Goal: Communication & Community: Answer question/provide support

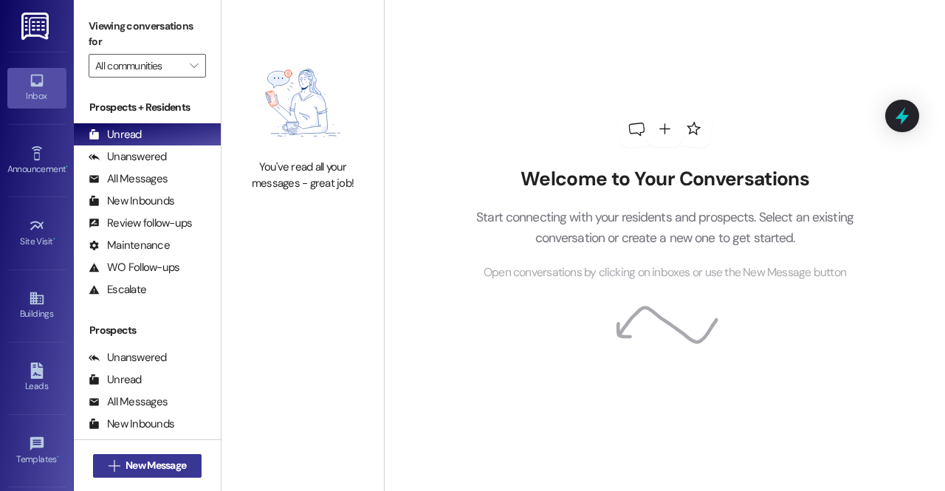
click at [168, 463] on span "New Message" at bounding box center [156, 466] width 61 height 16
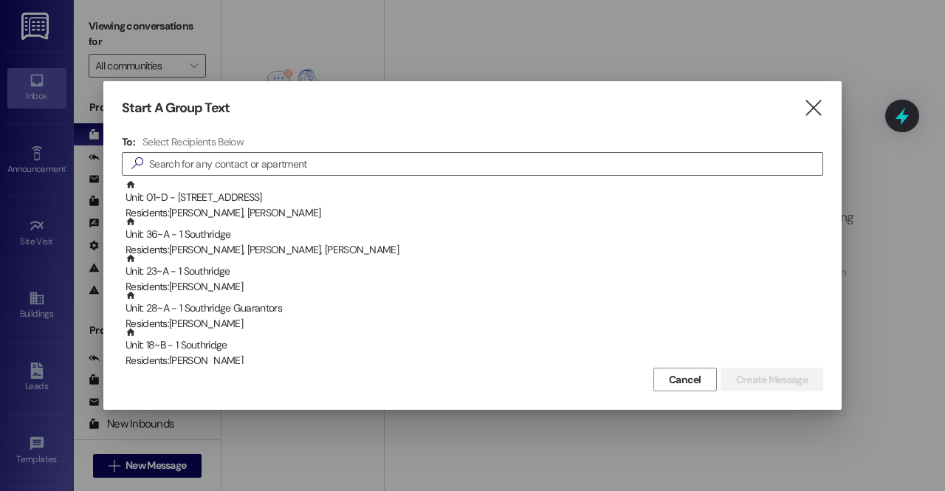
click at [40, 49] on div at bounding box center [472, 245] width 945 height 491
click at [28, 13] on div at bounding box center [472, 245] width 945 height 491
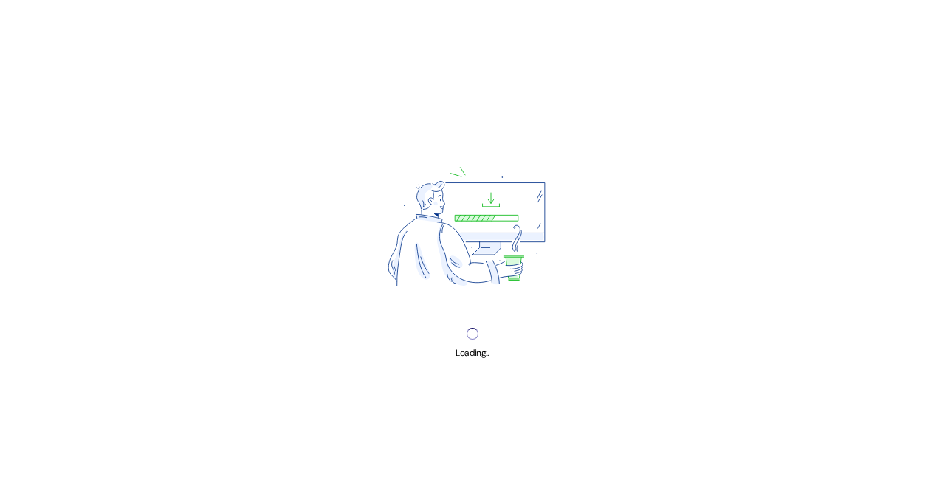
click at [815, 97] on div "Loading..." at bounding box center [472, 245] width 945 height 491
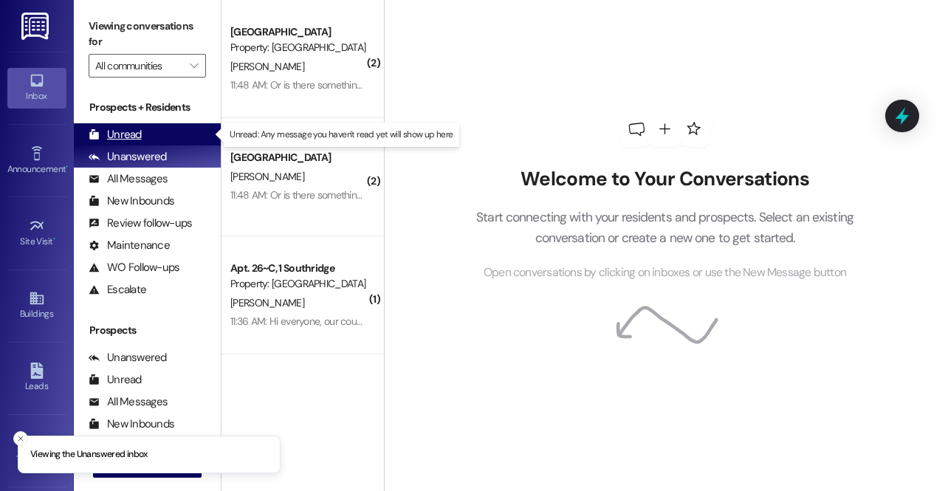
click at [157, 131] on div "Unread (0)" at bounding box center [147, 134] width 147 height 22
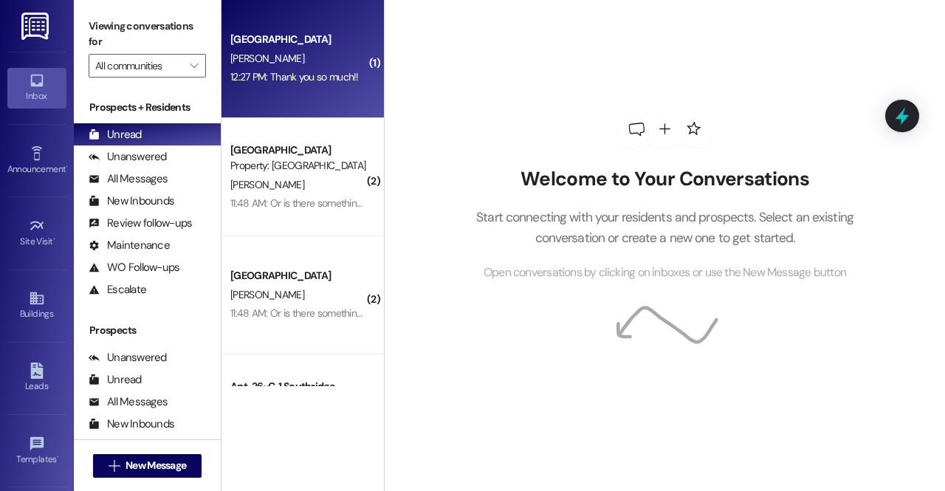
click at [317, 16] on div "Southridge Prospect A. Ure 12:27 PM: Thank you so much!! 12:27 PM: Thank you so…" at bounding box center [303, 59] width 162 height 118
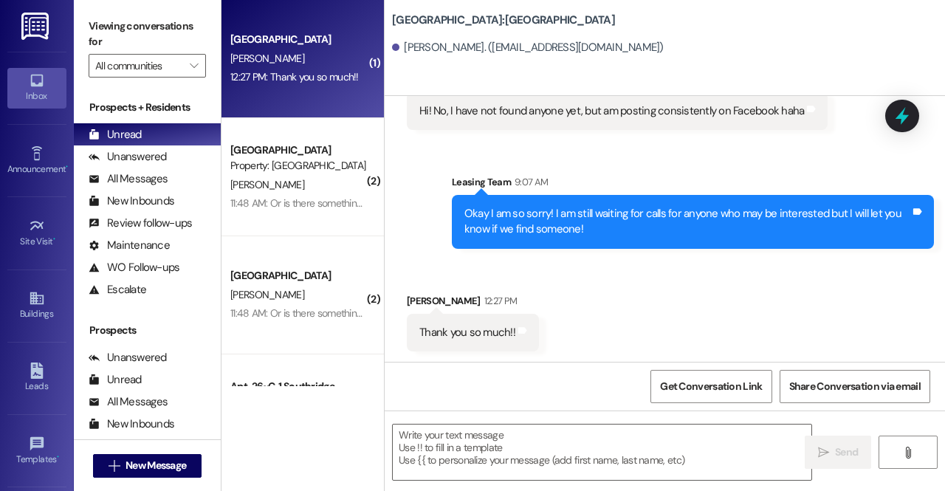
scroll to position [442, 0]
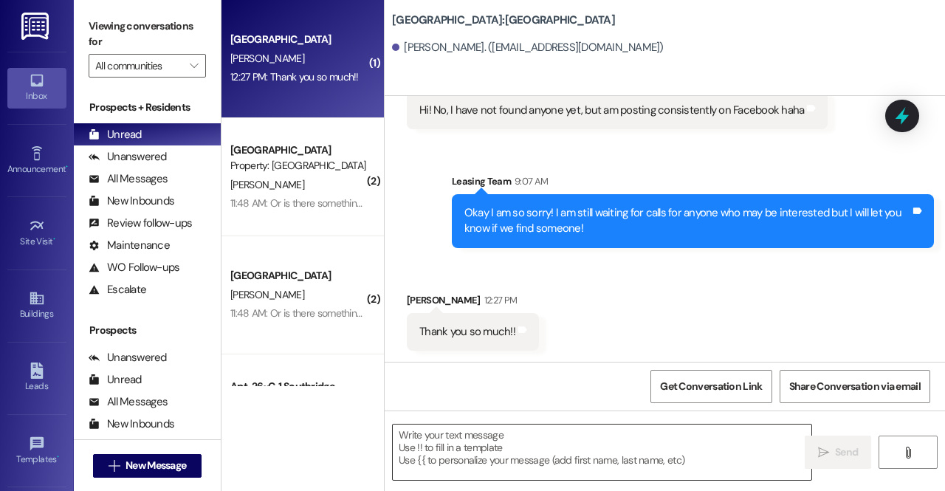
click at [526, 462] on textarea at bounding box center [602, 452] width 419 height 55
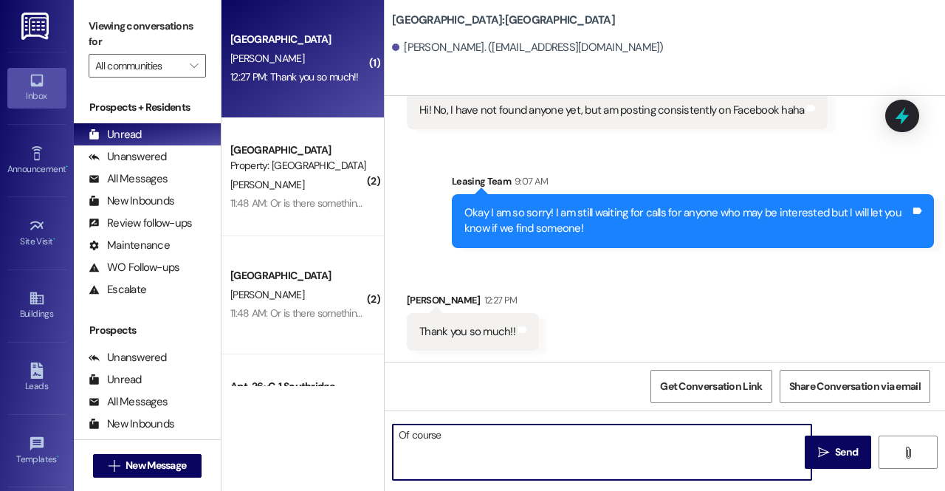
type textarea "Of course!"
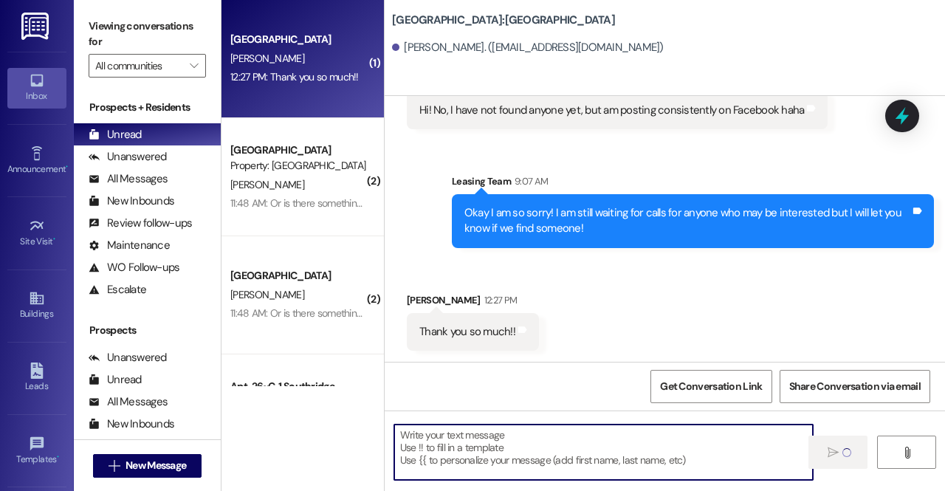
scroll to position [442, 0]
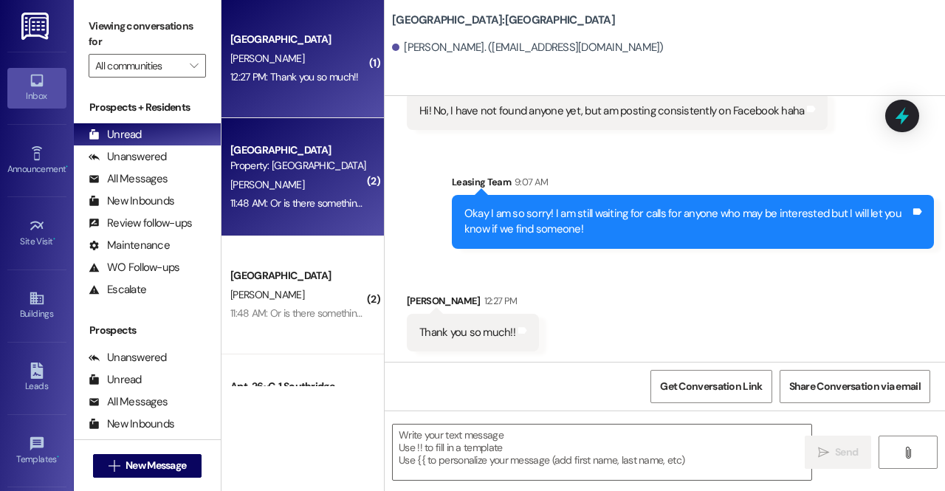
click at [306, 186] on div "A. Davis" at bounding box center [299, 185] width 140 height 18
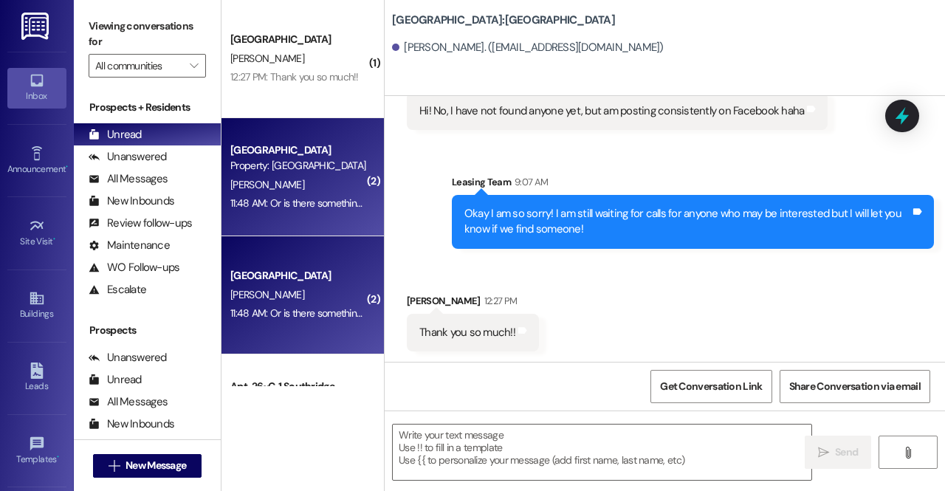
click at [306, 186] on div "A. Davis" at bounding box center [299, 185] width 140 height 18
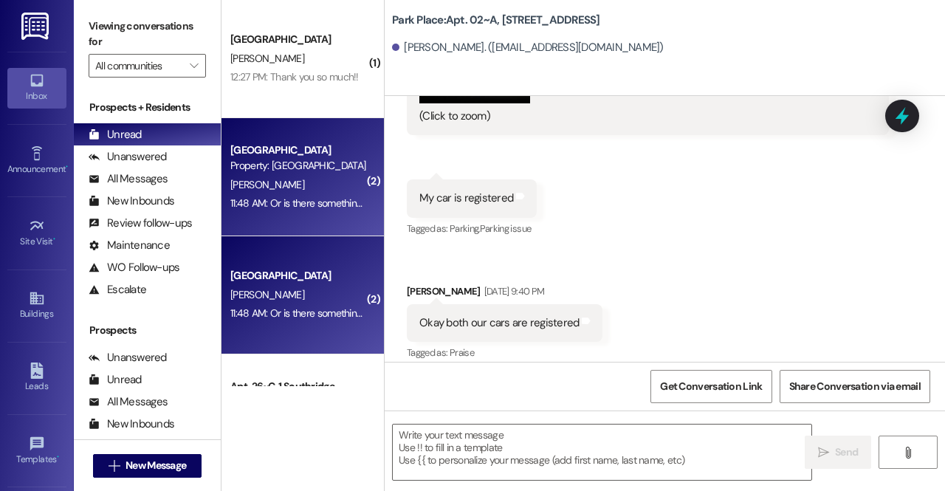
scroll to position [96610, 0]
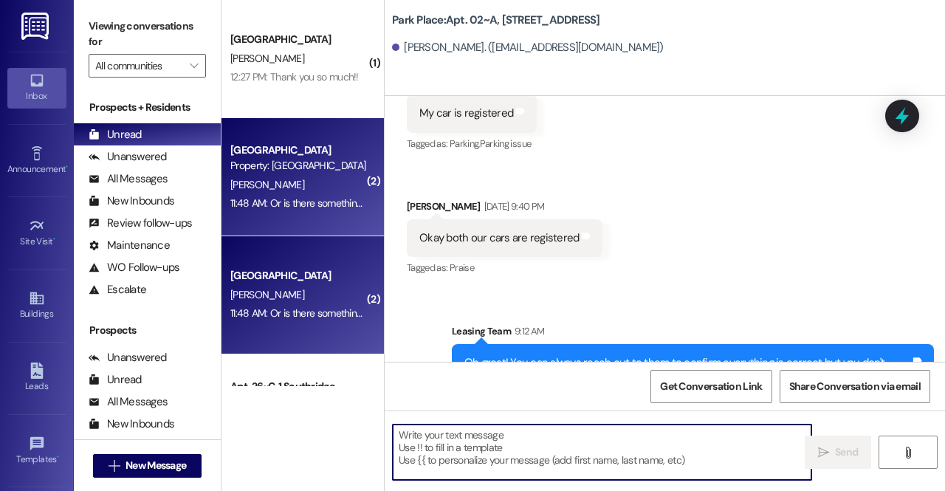
click at [508, 442] on textarea at bounding box center [602, 452] width 419 height 55
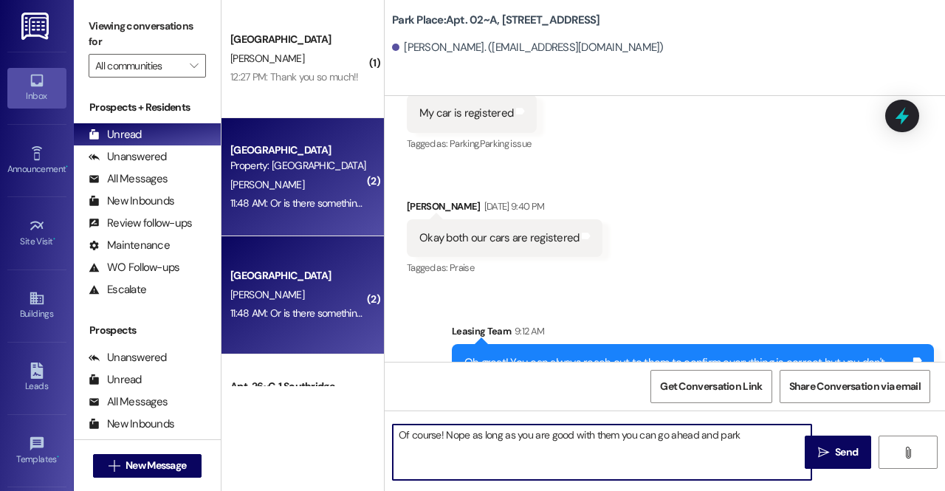
type textarea "Of course! Nope as long as you are good with them you can go ahead and park!"
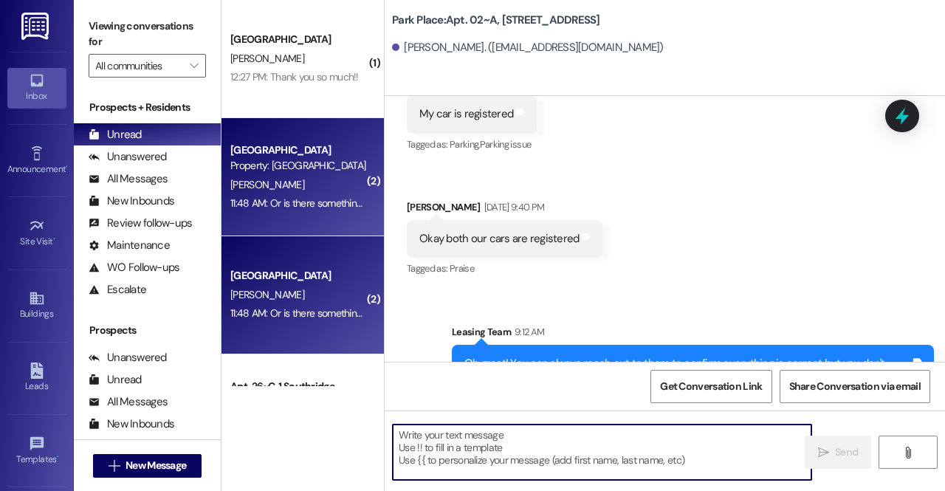
scroll to position [86, 0]
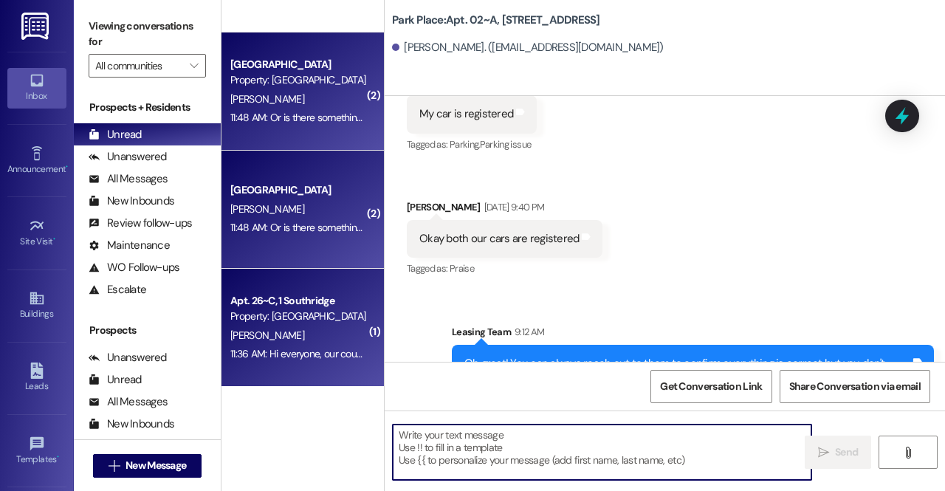
click at [287, 281] on div "Apt. 26~C, 1 Southridge Property: Southridge J. Cummings 11:36 AM: Hi everyone,…" at bounding box center [303, 328] width 162 height 118
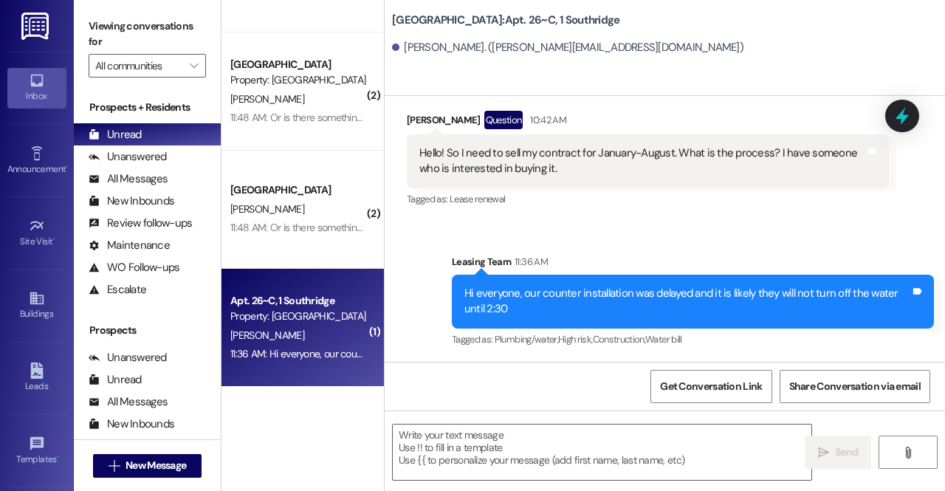
scroll to position [17600, 0]
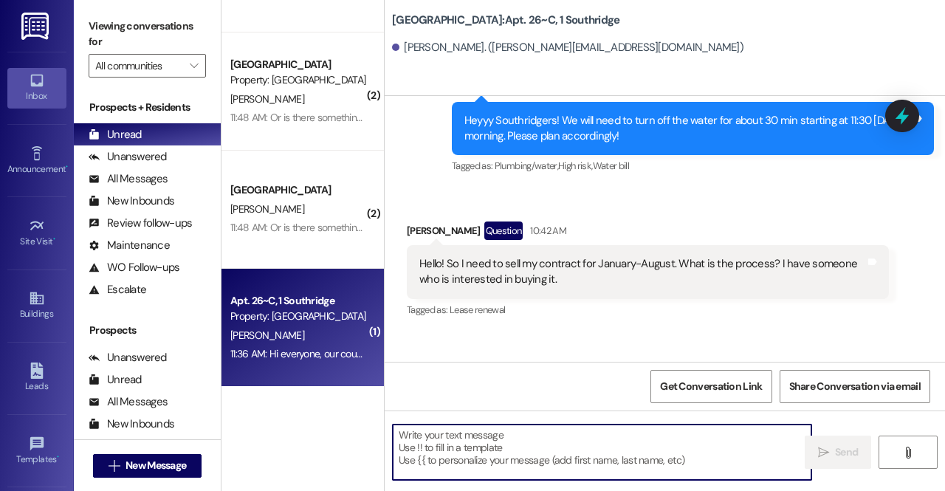
click at [498, 437] on textarea at bounding box center [602, 452] width 419 height 55
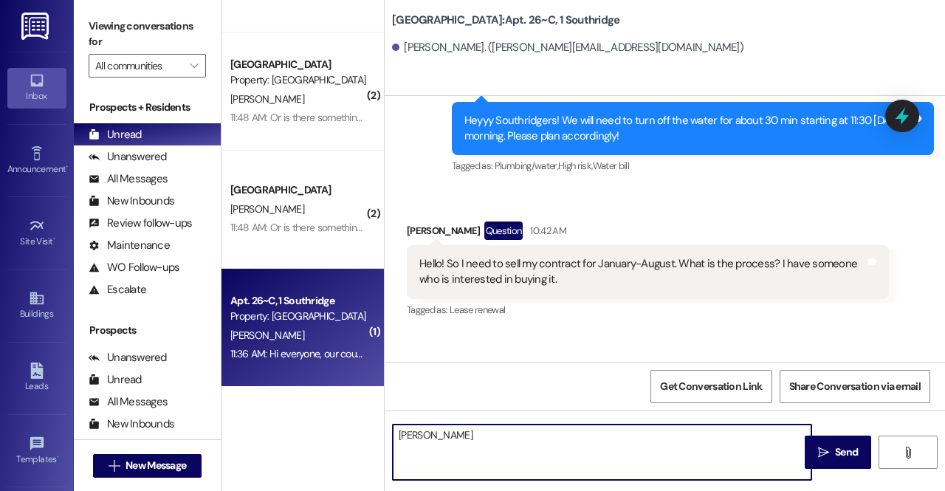
type textarea "J"
type textarea "Hi Jasmin! That is wonderful that you found someone!"
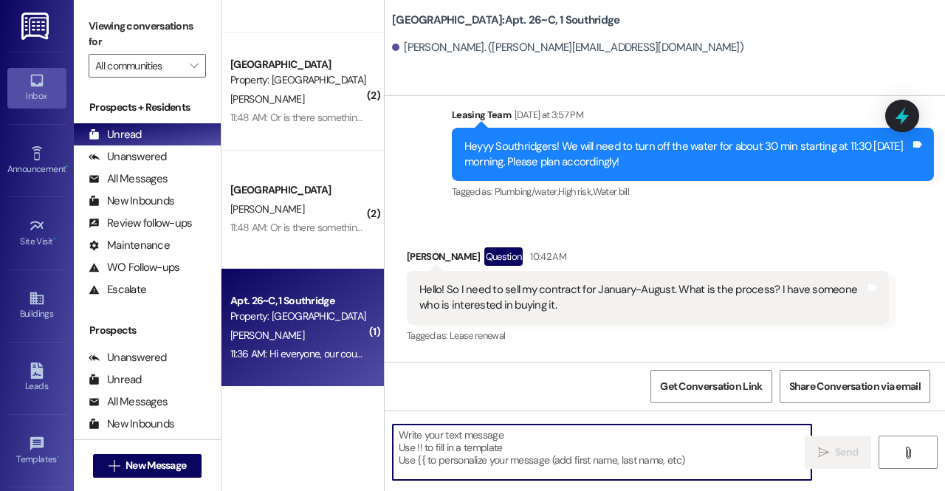
scroll to position [17573, 0]
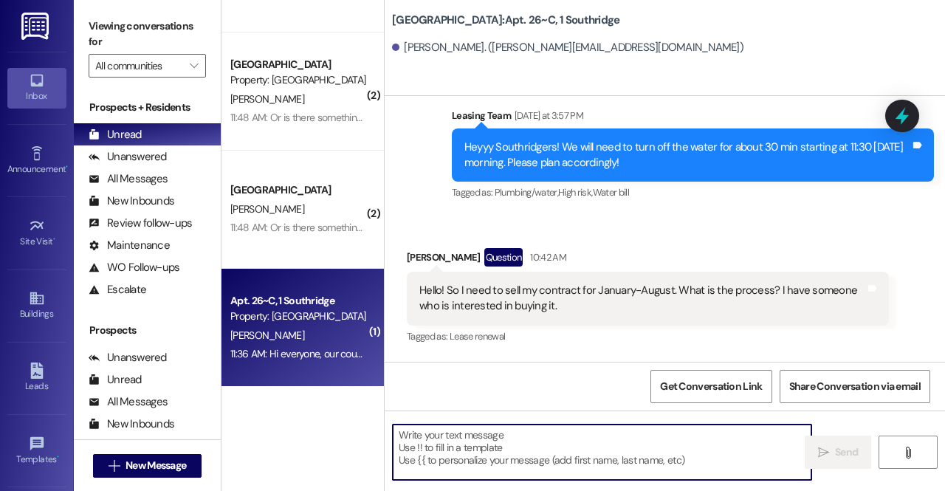
click at [490, 439] on textarea at bounding box center [602, 452] width 419 height 55
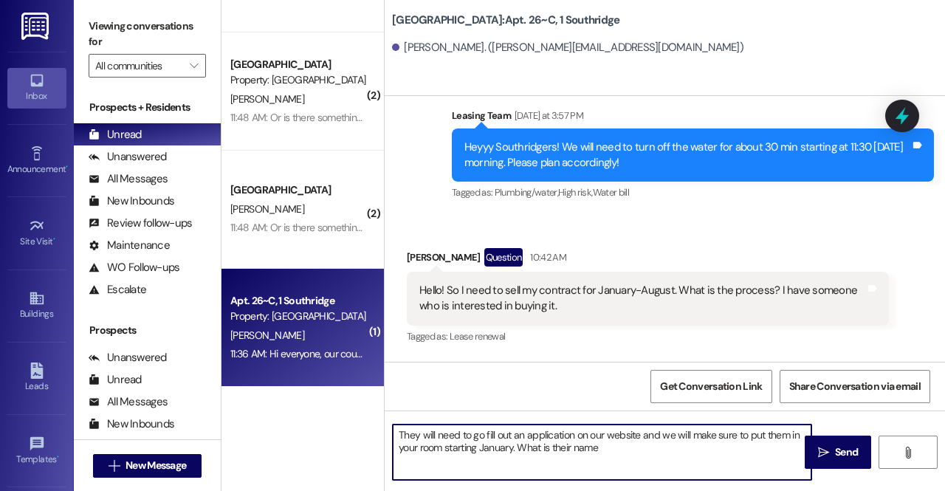
type textarea "They will need to go fill out an application on our website and we will make su…"
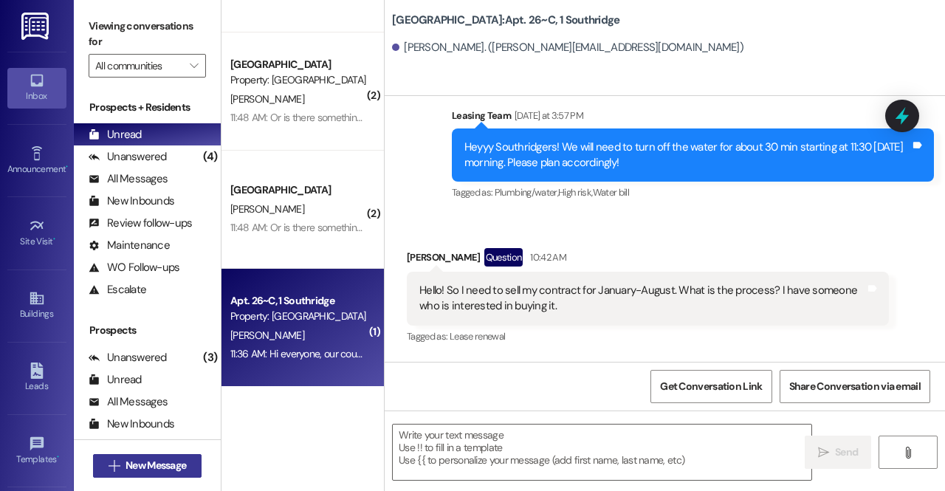
click at [144, 463] on span "New Message" at bounding box center [156, 466] width 61 height 16
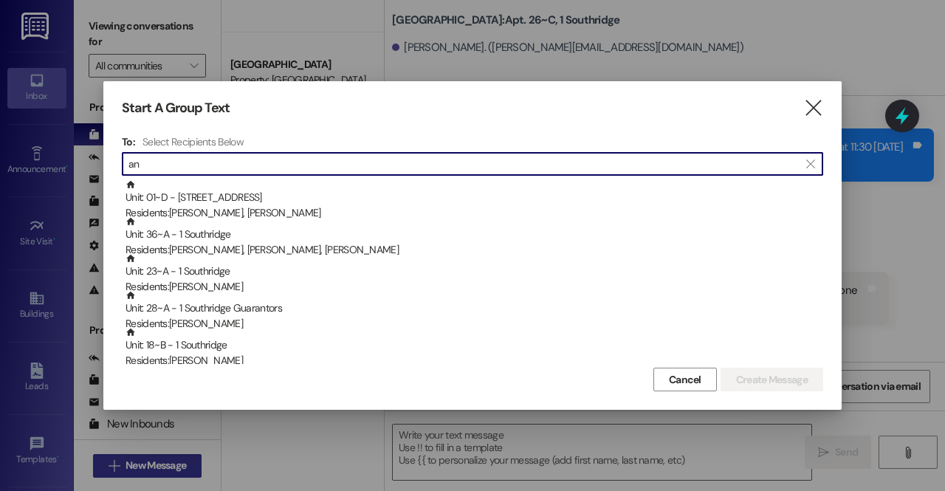
type input "a"
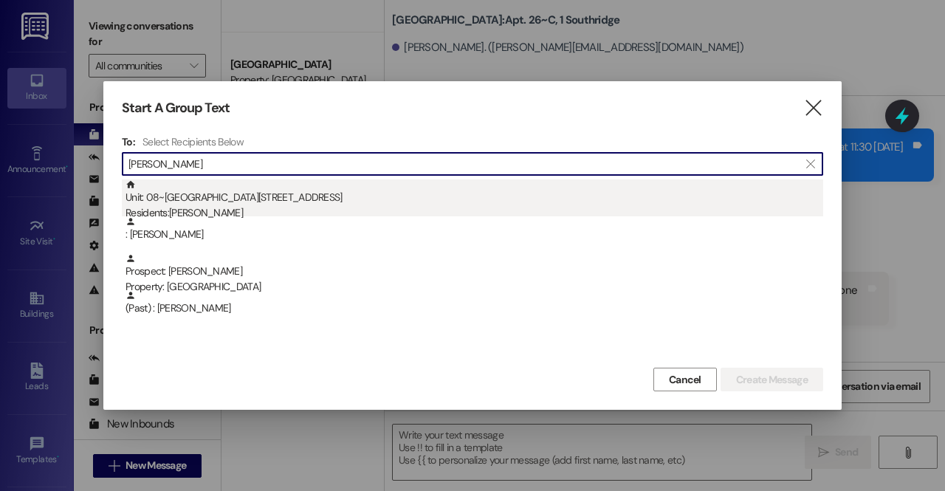
type input "bishop"
click at [217, 206] on div "Residents: Andrew Bishop" at bounding box center [475, 213] width 698 height 16
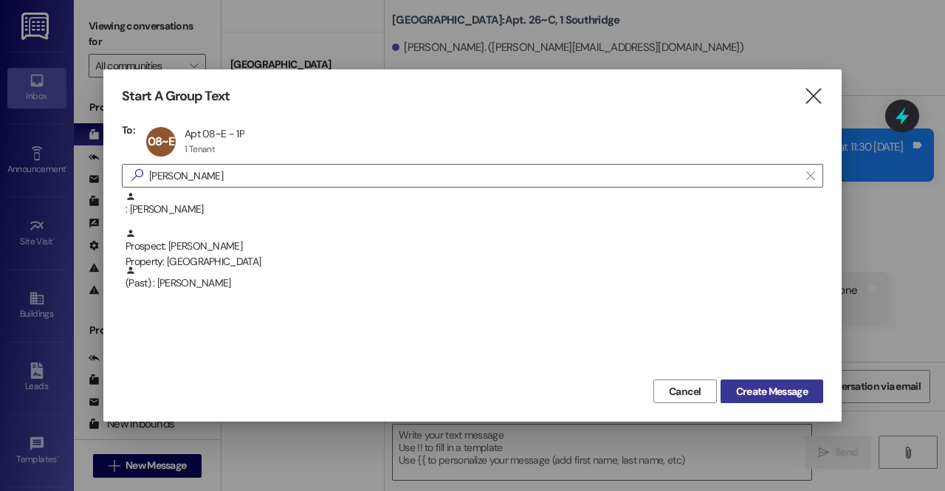
click at [764, 385] on span "Create Message" at bounding box center [772, 392] width 72 height 16
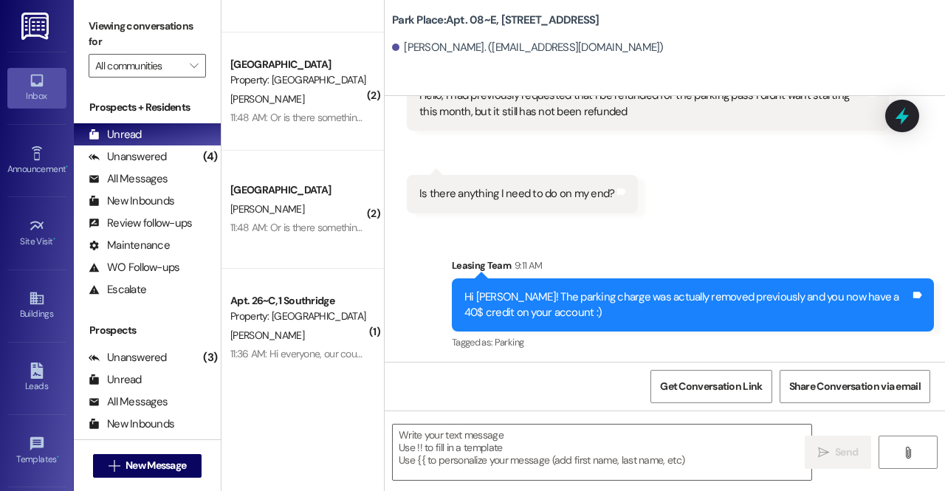
scroll to position [2866, 0]
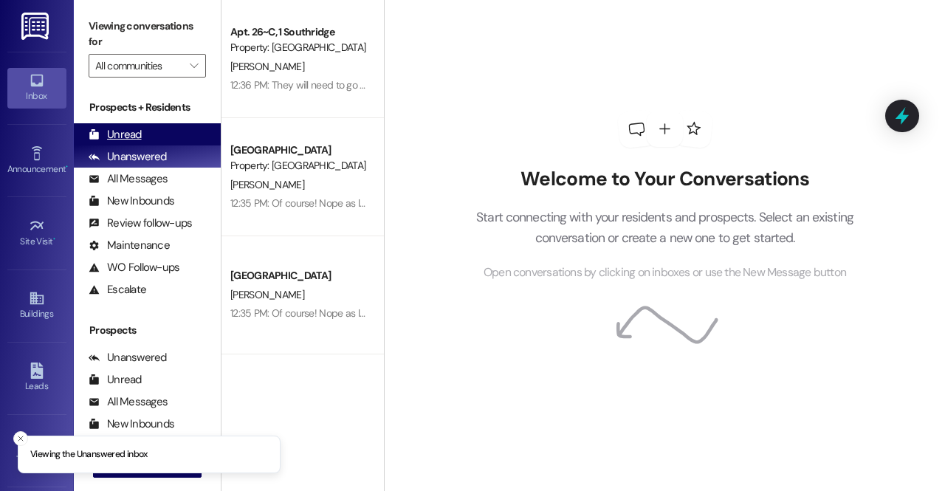
click at [174, 131] on div "Unread (0)" at bounding box center [147, 134] width 147 height 22
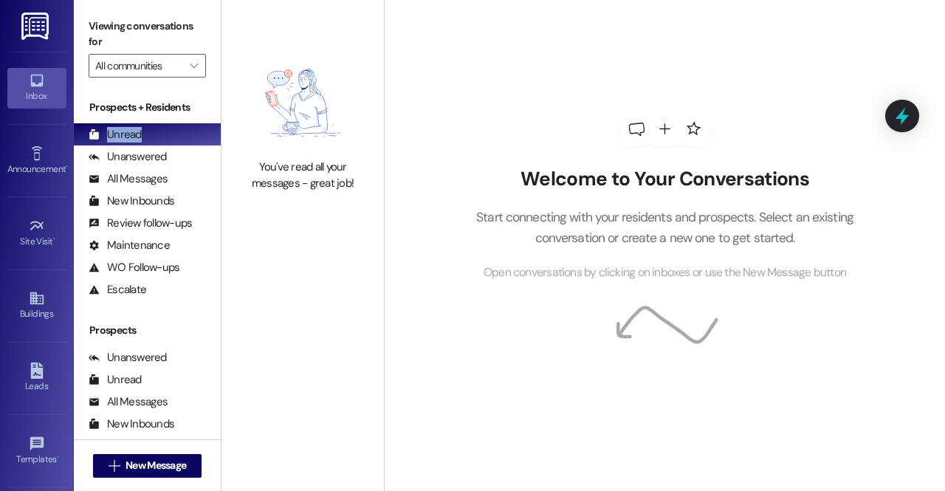
click at [301, 123] on img at bounding box center [303, 103] width 130 height 98
click at [316, 187] on div "You've read all your messages - great job!" at bounding box center [303, 176] width 130 height 32
click at [353, 294] on div "You've read all your messages - great job!" at bounding box center [303, 245] width 162 height 491
click at [161, 463] on span "New Message" at bounding box center [156, 466] width 61 height 16
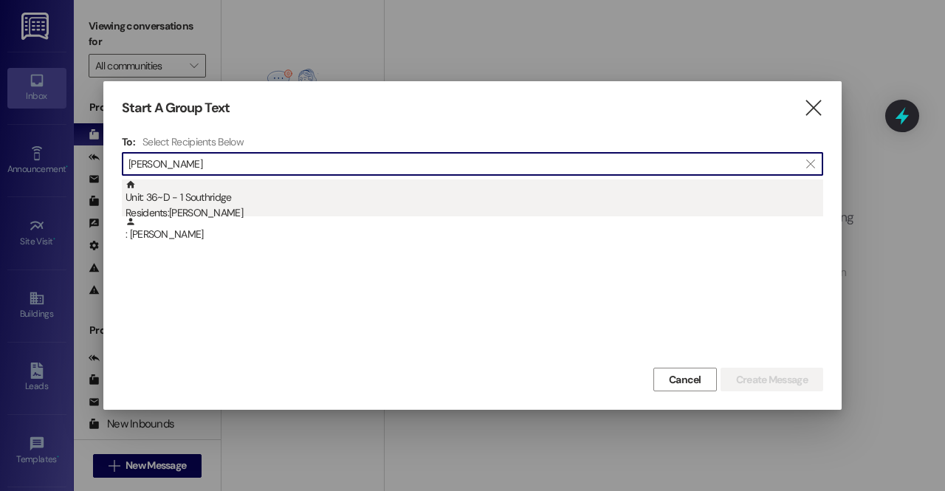
type input "katie young"
click at [276, 203] on div "Unit: 36~D - 1 Southridge Residents: Katie Young" at bounding box center [475, 200] width 698 height 42
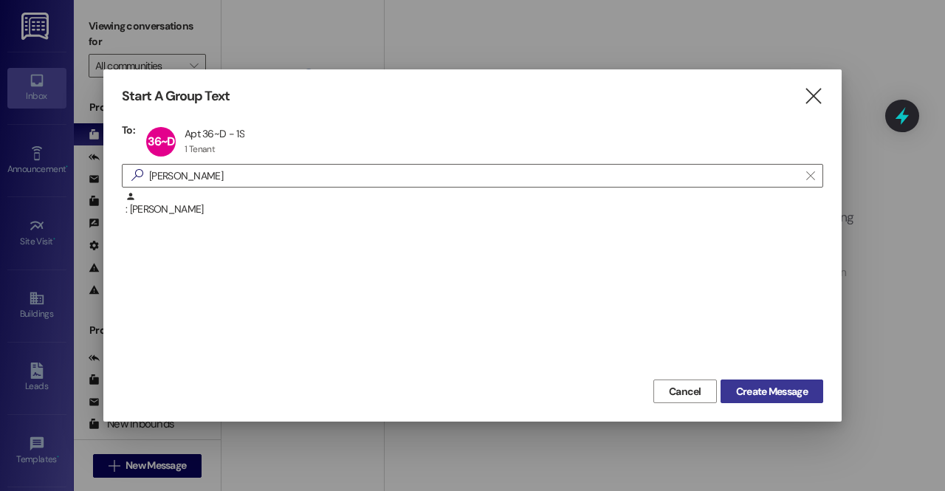
click at [760, 397] on span "Create Message" at bounding box center [772, 392] width 72 height 16
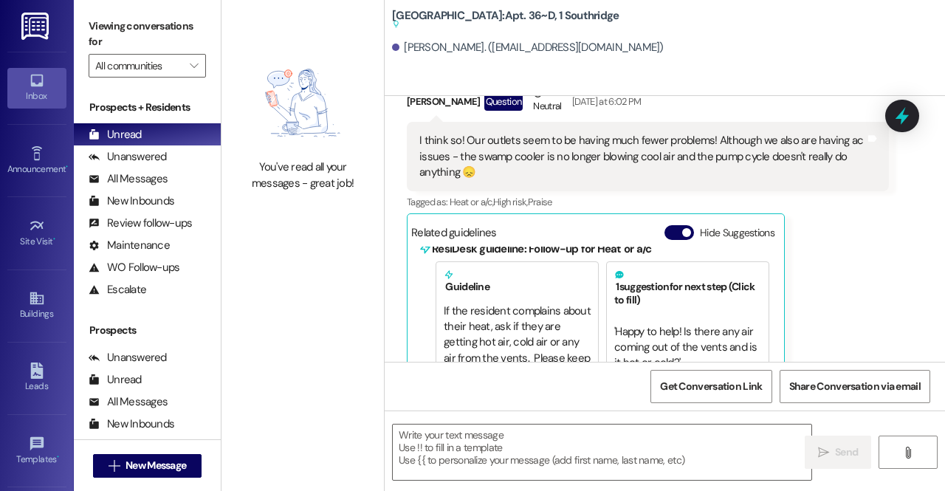
scroll to position [19721, 0]
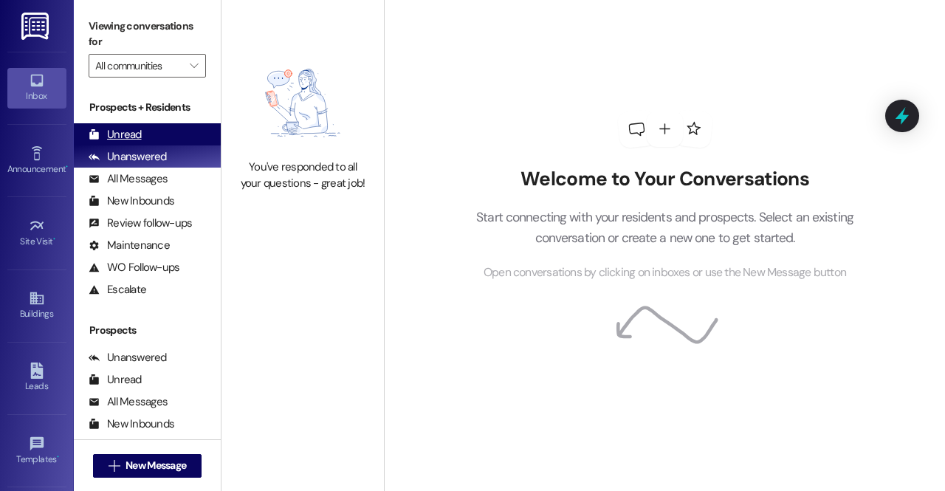
click at [140, 127] on div "Unread (0)" at bounding box center [147, 134] width 147 height 22
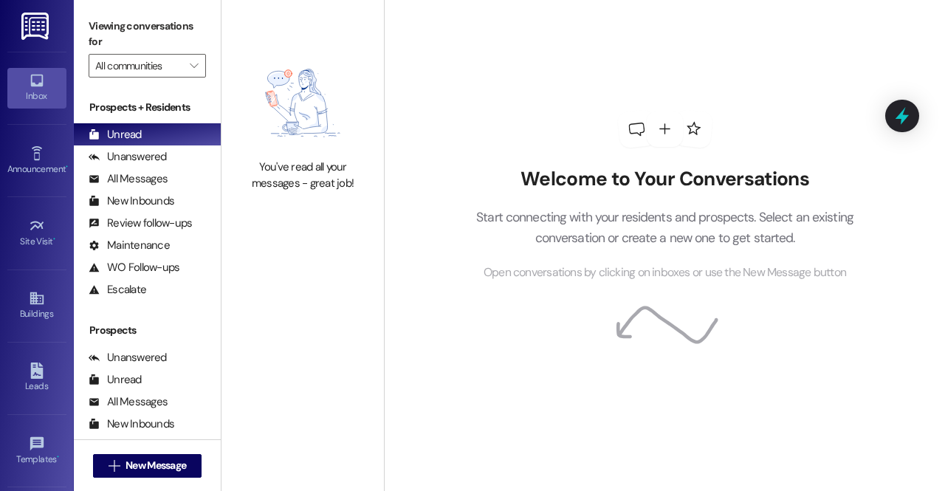
drag, startPoint x: 400, startPoint y: 225, endPoint x: 279, endPoint y: 225, distance: 120.4
click at [279, 225] on div "You've read all your messages - great job!" at bounding box center [303, 123] width 162 height 246
click at [162, 460] on span "New Message" at bounding box center [156, 466] width 61 height 16
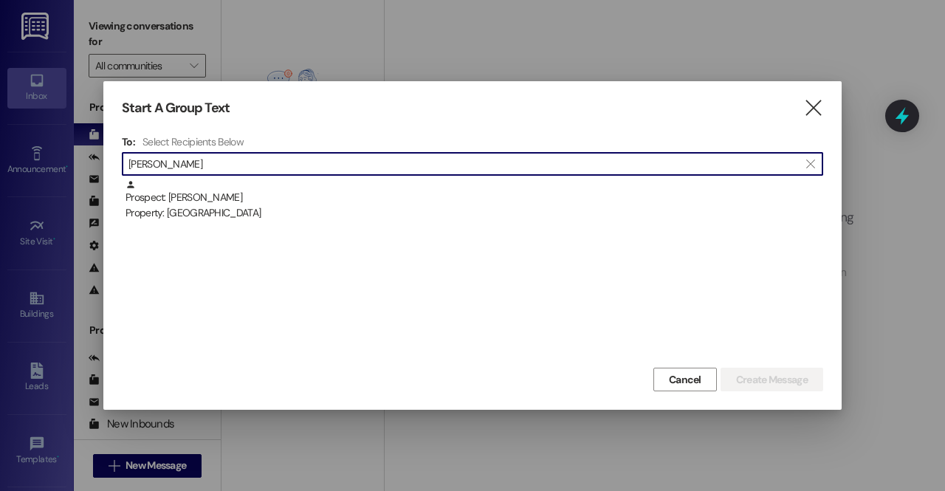
type input "cole harmon"
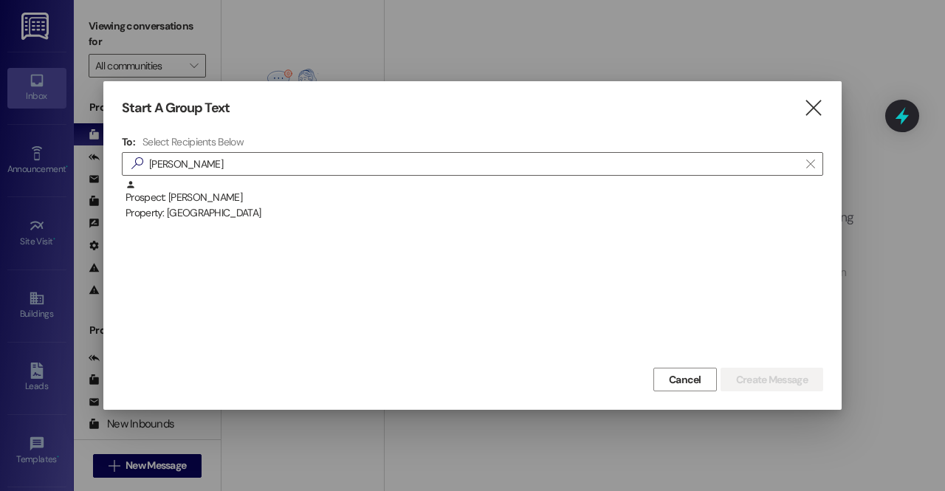
click at [233, 177] on div "To: Select Recipients Below  cole harmon  Prospect: Cole Harmon Property: Par…" at bounding box center [473, 249] width 702 height 229
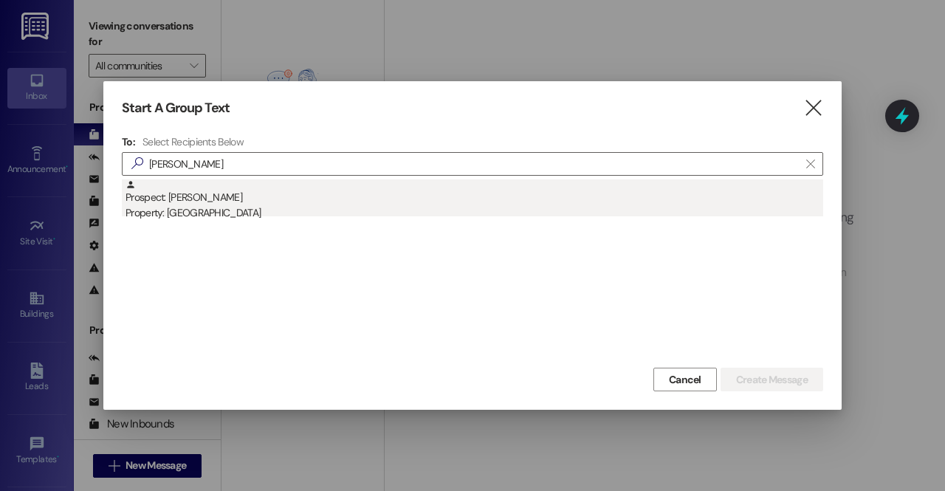
click at [223, 211] on div "Property: Park Place" at bounding box center [475, 213] width 698 height 16
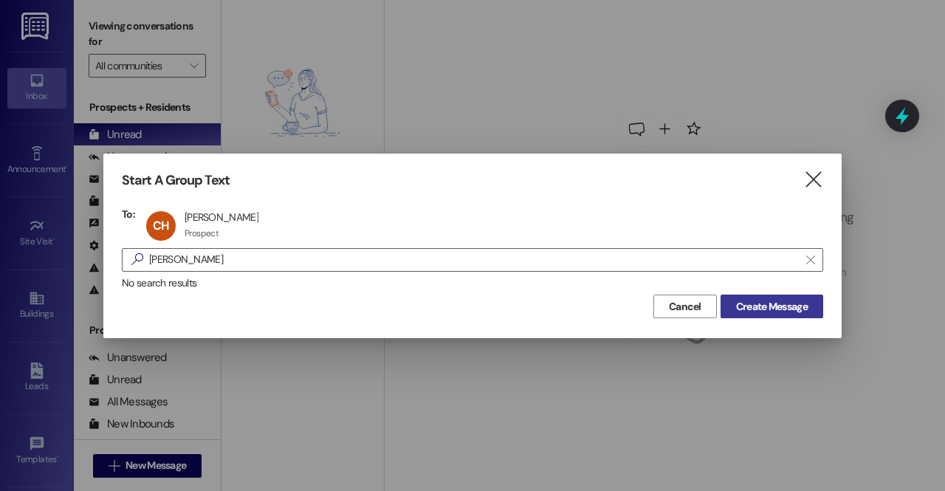
click at [783, 314] on span "Create Message" at bounding box center [772, 307] width 72 height 16
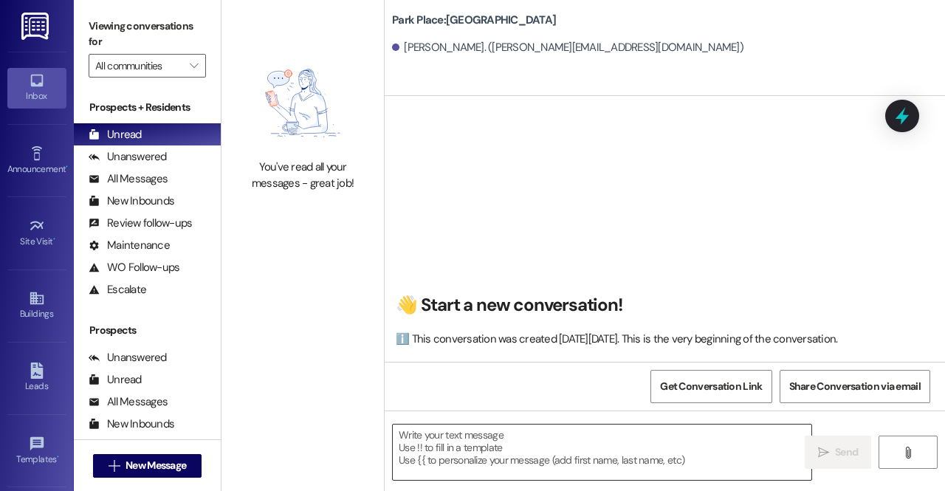
click at [558, 439] on textarea at bounding box center [602, 452] width 419 height 55
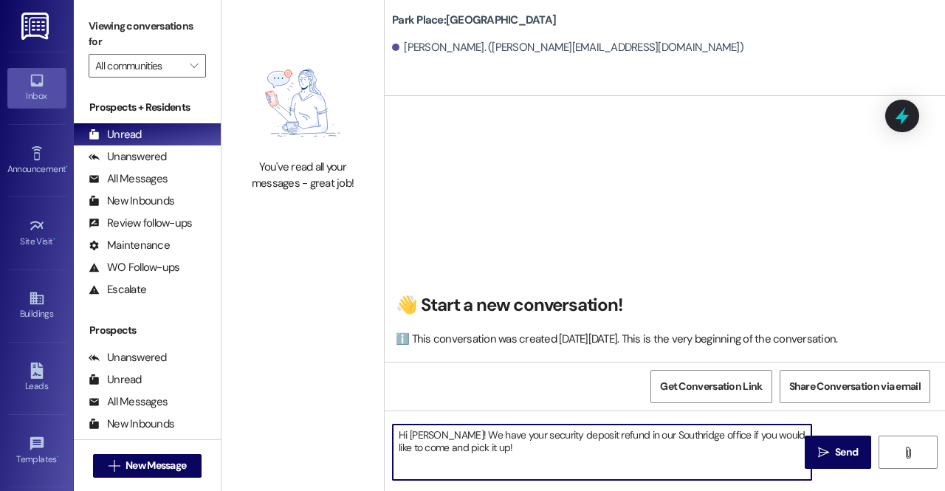
drag, startPoint x: 558, startPoint y: 439, endPoint x: 435, endPoint y: 436, distance: 123.4
click at [359, 425] on div "You've read all your messages - great job! Park Place: Park Place Prospect Cole…" at bounding box center [584, 245] width 724 height 491
click at [480, 455] on textarea "Hi Cole! We have your security deposit refund in our Southridge office if you w…" at bounding box center [602, 452] width 419 height 55
drag, startPoint x: 480, startPoint y: 455, endPoint x: 380, endPoint y: 425, distance: 104.2
click at [380, 425] on div "You've read all your messages - great job! Park Place: Park Place Prospect Cole…" at bounding box center [584, 245] width 724 height 491
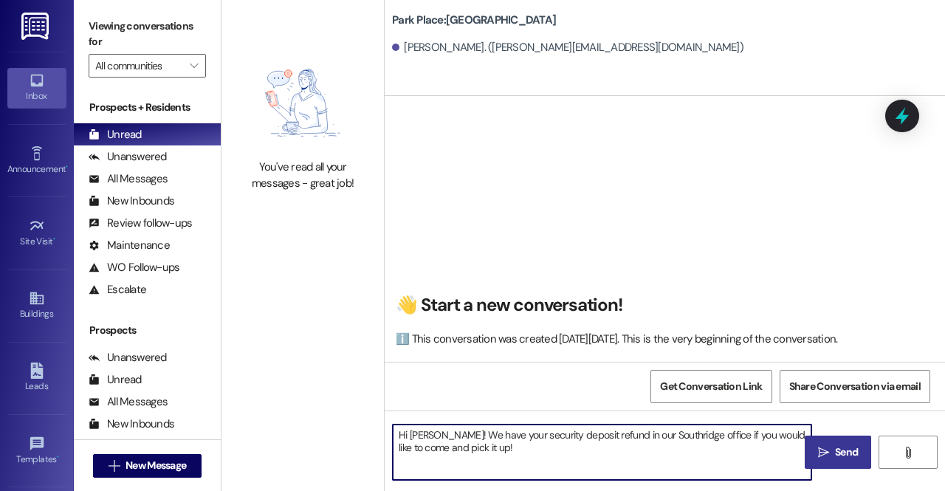
type textarea "Hi Cole! We have your security deposit refund in our Southridge office if you w…"
click at [812, 440] on button " Send" at bounding box center [838, 452] width 66 height 33
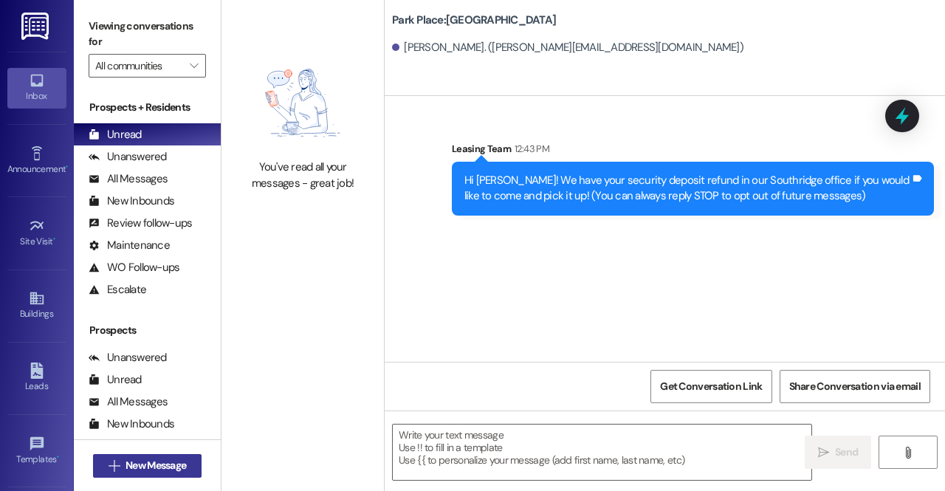
click at [179, 464] on span "New Message" at bounding box center [156, 466] width 61 height 16
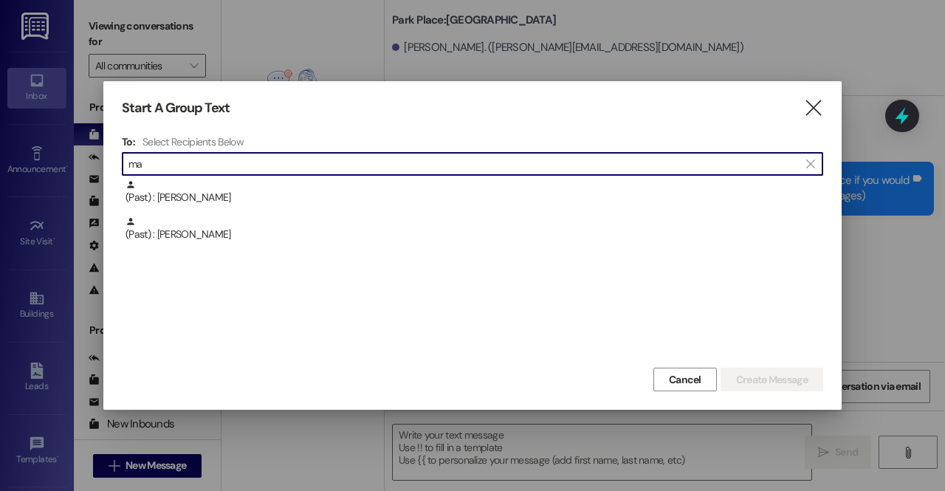
type input "m"
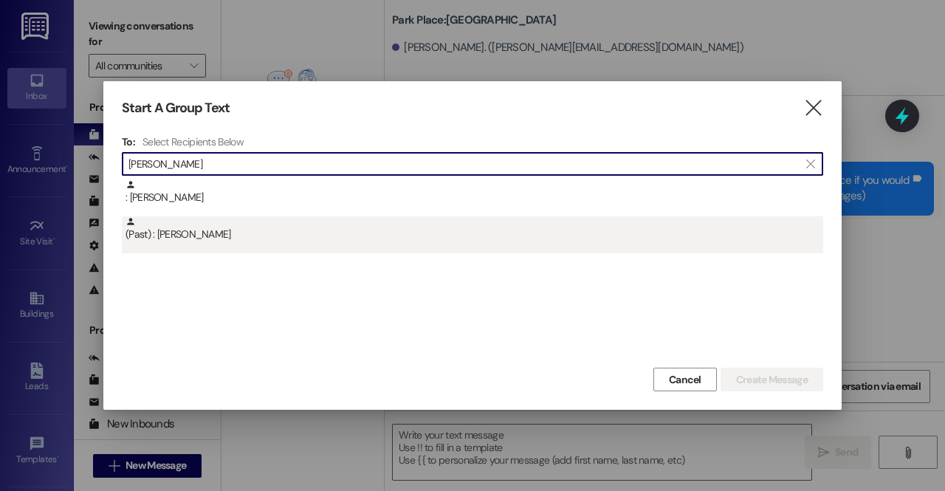
type input "ruth o"
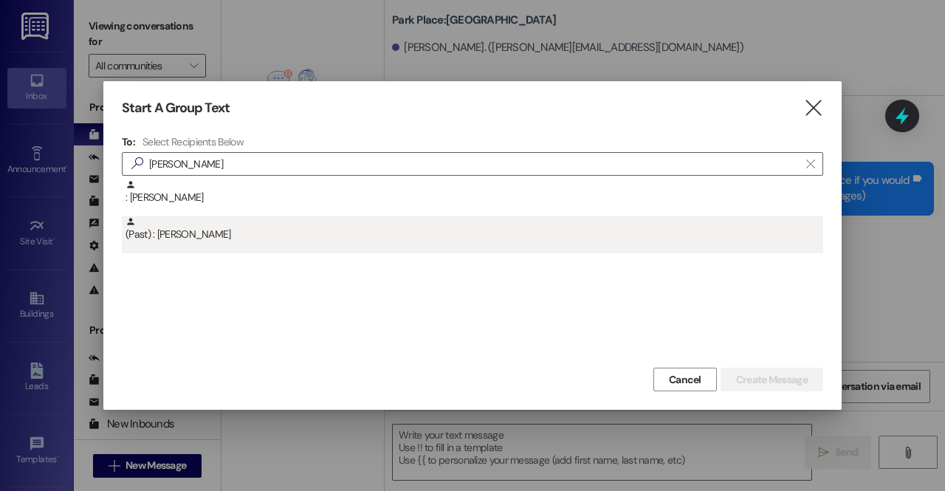
click at [189, 223] on div "(Past) : Ruth Payne" at bounding box center [475, 229] width 698 height 26
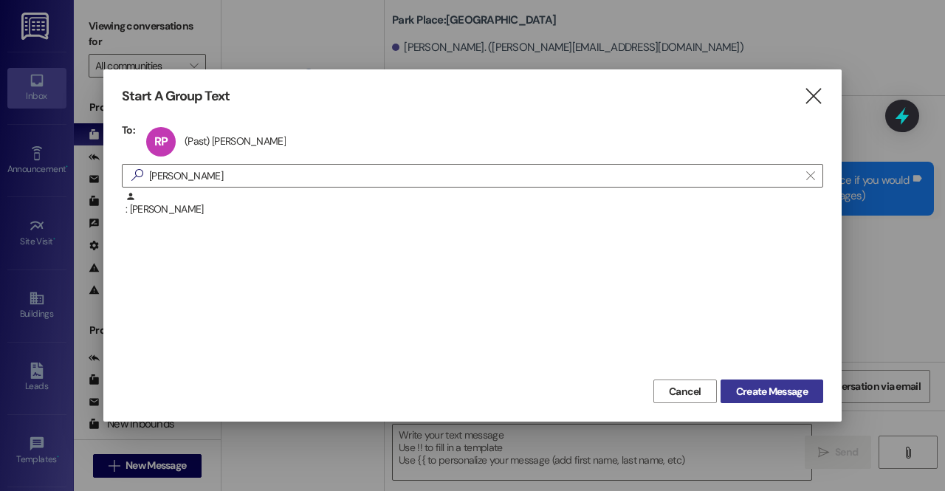
click at [769, 389] on span "Create Message" at bounding box center [772, 392] width 72 height 16
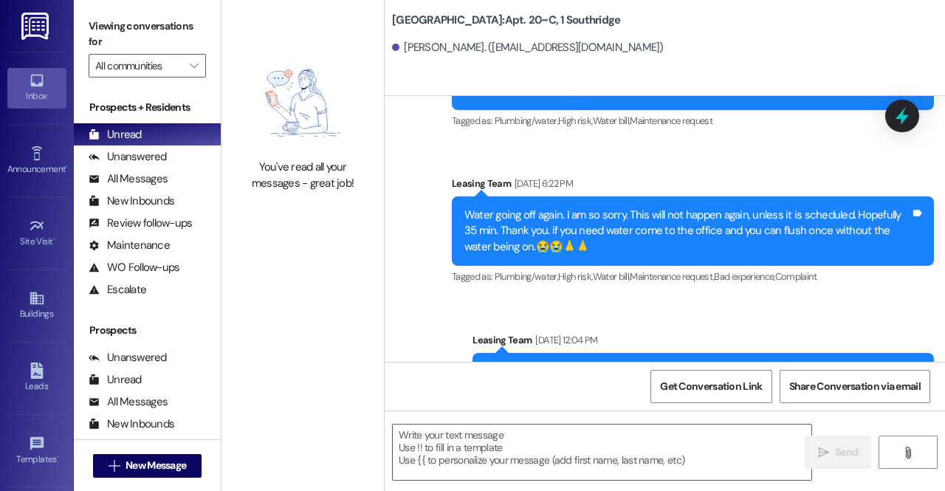
scroll to position [32604, 0]
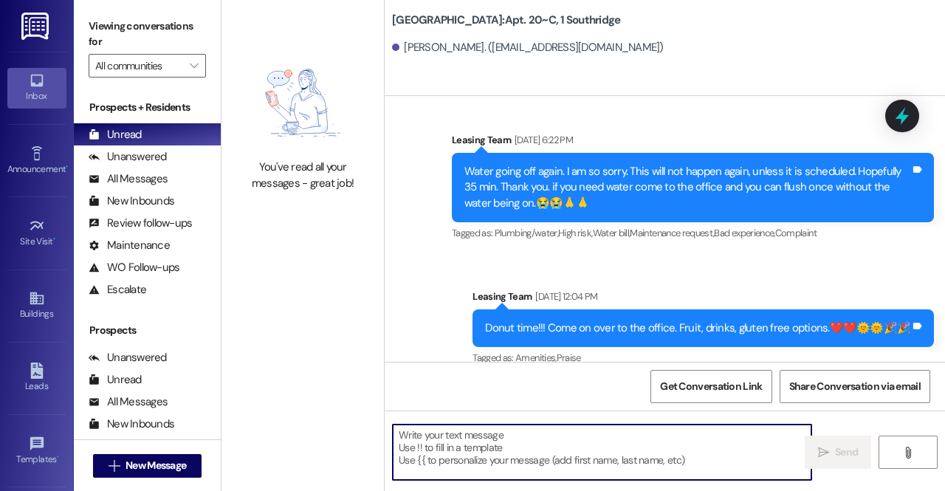
click at [532, 444] on textarea at bounding box center [602, 452] width 419 height 55
paste textarea "Hi Cole! We have your security deposit refund in our Southridge office if you w…"
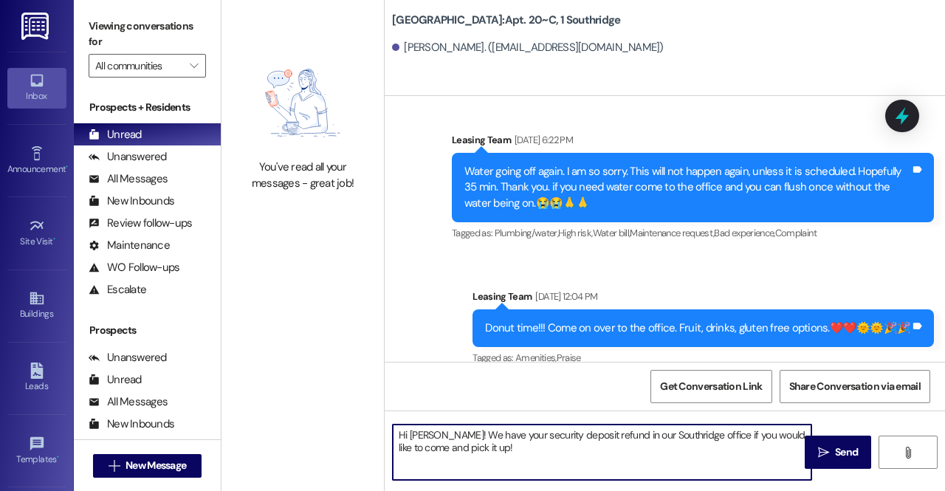
click at [425, 429] on textarea "Hi Cole! We have your security deposit refund in our Southridge office if you w…" at bounding box center [602, 452] width 419 height 55
type textarea "Hi Ruth! We have your security deposit refund in our Southridge office if you w…"
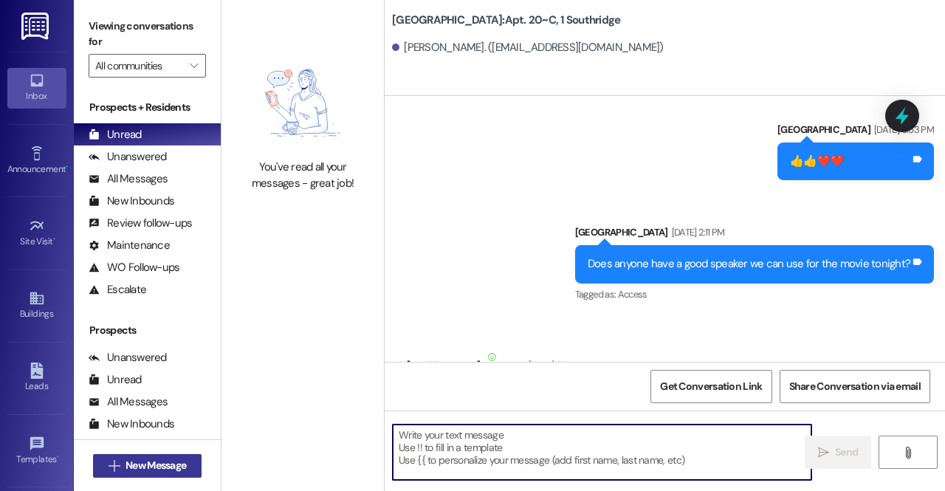
scroll to position [8413, 0]
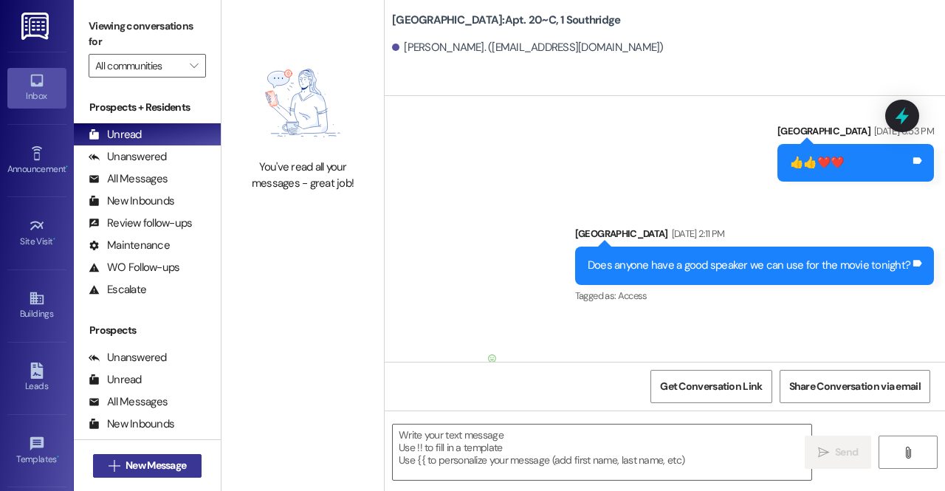
click at [170, 472] on span "New Message" at bounding box center [156, 466] width 61 height 16
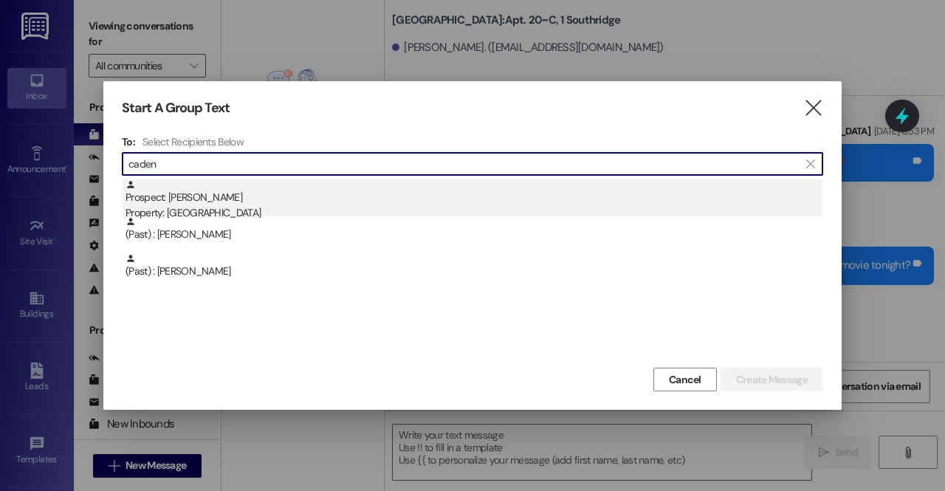
type input "caden"
click at [267, 185] on div "Prospect: Caden Olsen Property: Park Place" at bounding box center [475, 200] width 698 height 42
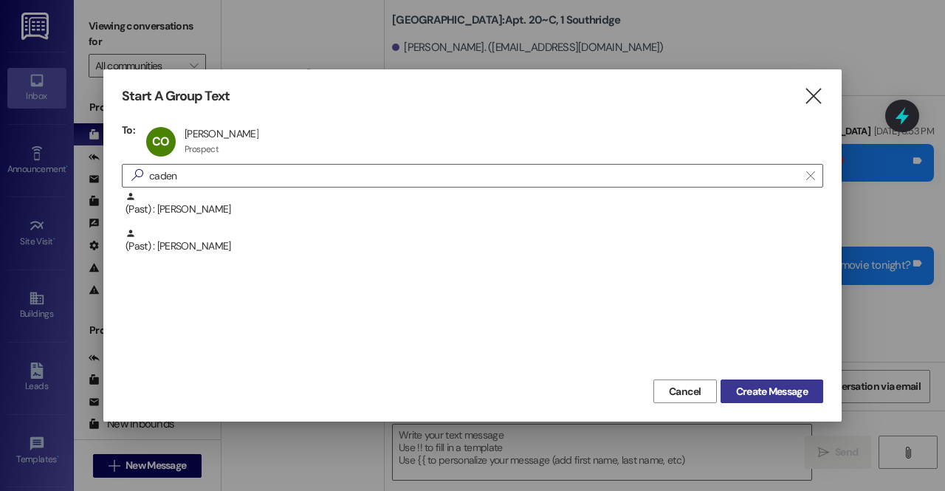
click at [774, 393] on span "Create Message" at bounding box center [772, 392] width 72 height 16
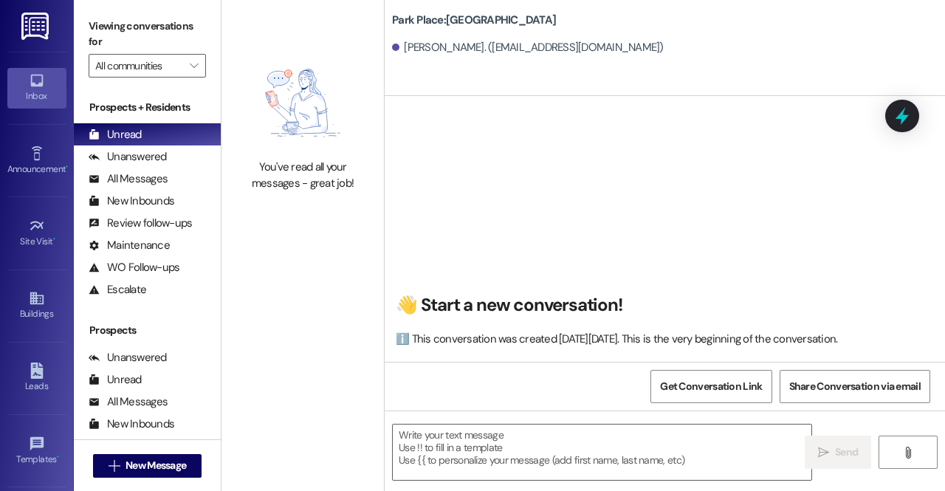
scroll to position [0, 0]
click at [583, 447] on textarea at bounding box center [602, 452] width 419 height 55
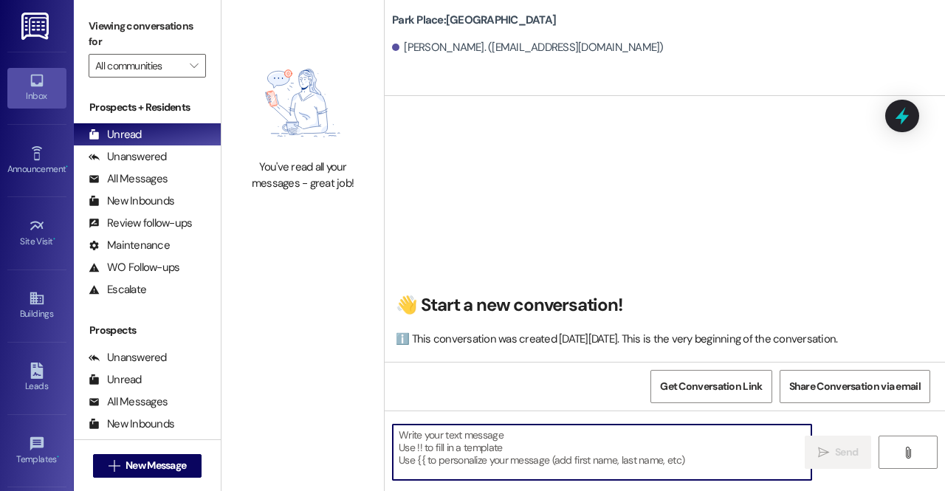
paste textarea "Hi Cole! We have your security deposit refund in our Southridge office if you w…"
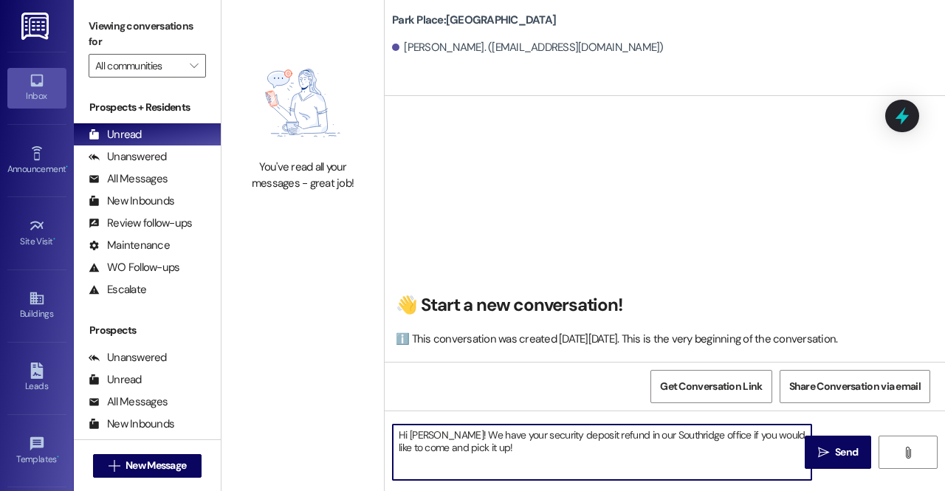
click at [428, 435] on textarea "Hi Cole! We have your security deposit refund in our Southridge office if you w…" at bounding box center [602, 452] width 419 height 55
type textarea "Hi Caden! We have your security deposit refund in our Southridge office if you …"
click at [840, 452] on span "Send" at bounding box center [846, 453] width 23 height 16
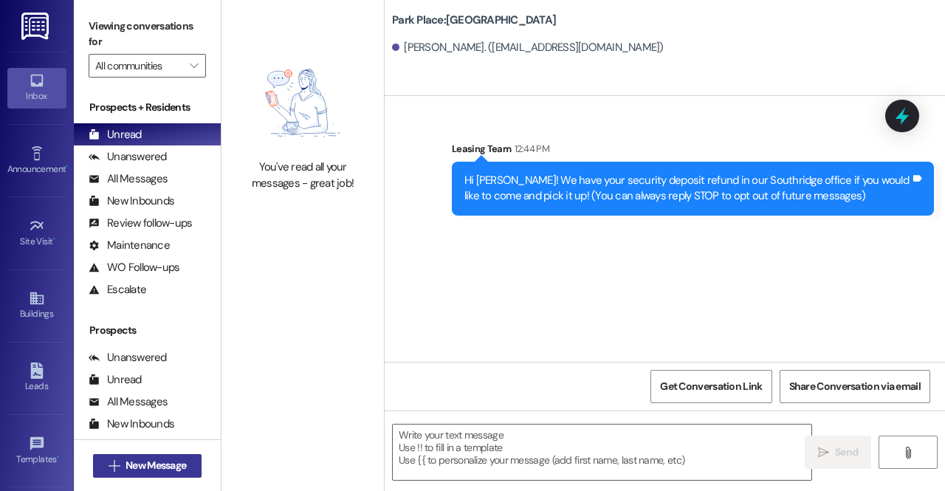
click at [174, 465] on span "New Message" at bounding box center [156, 466] width 61 height 16
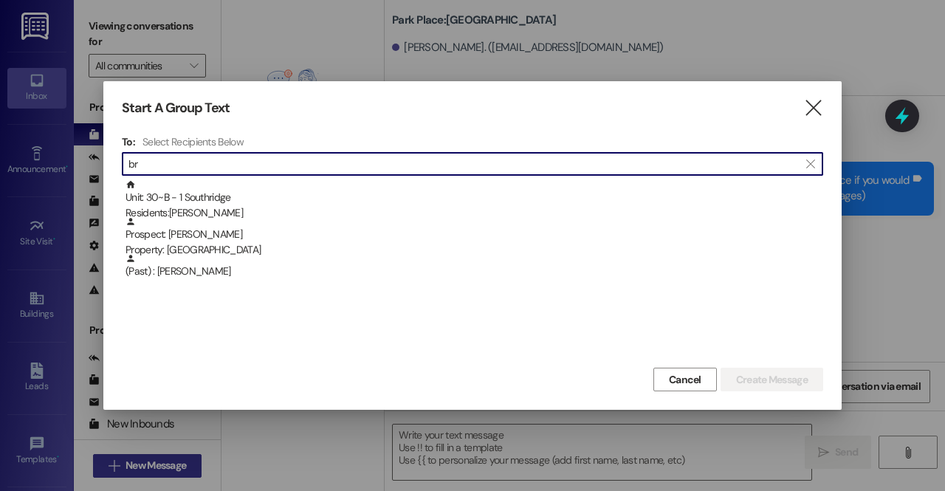
type input "b"
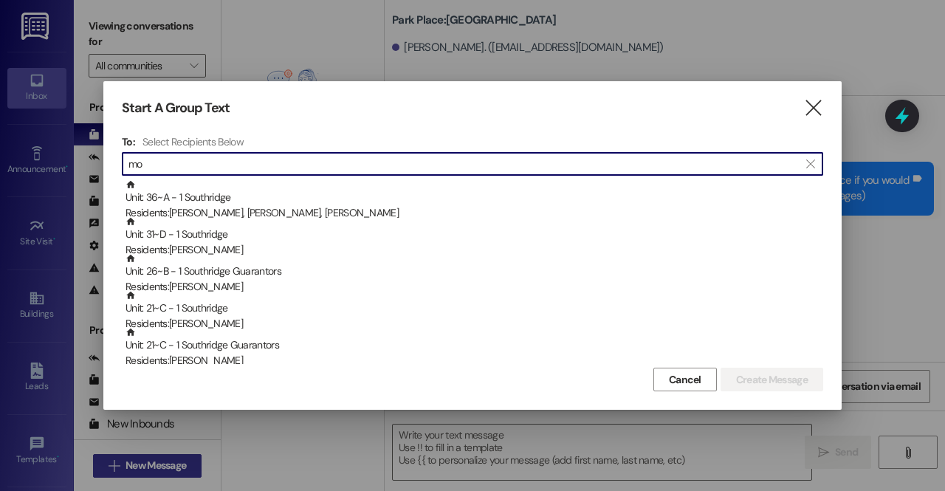
type input "m"
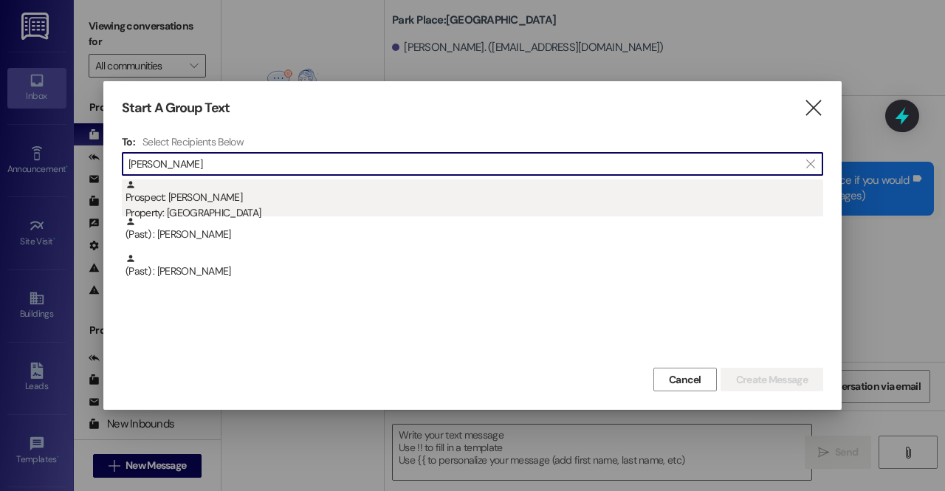
type input "claudia"
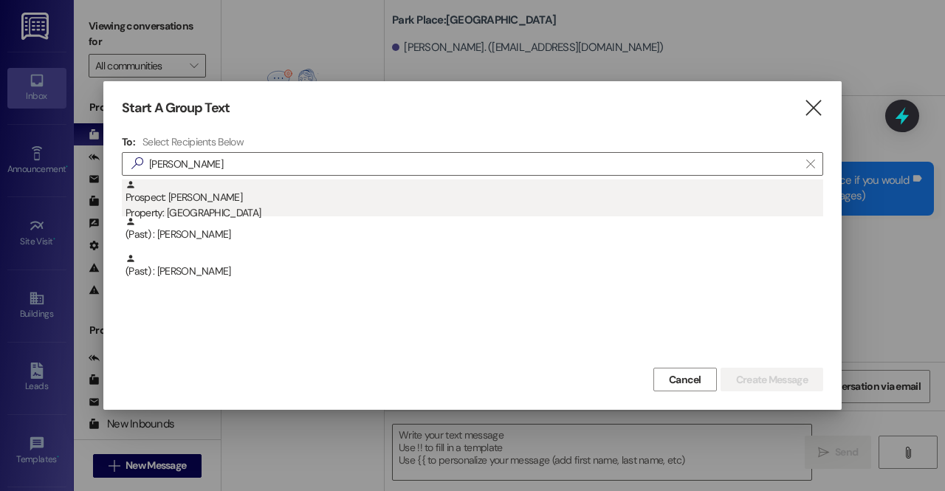
click at [226, 208] on div "Property: [GEOGRAPHIC_DATA]" at bounding box center [475, 213] width 698 height 16
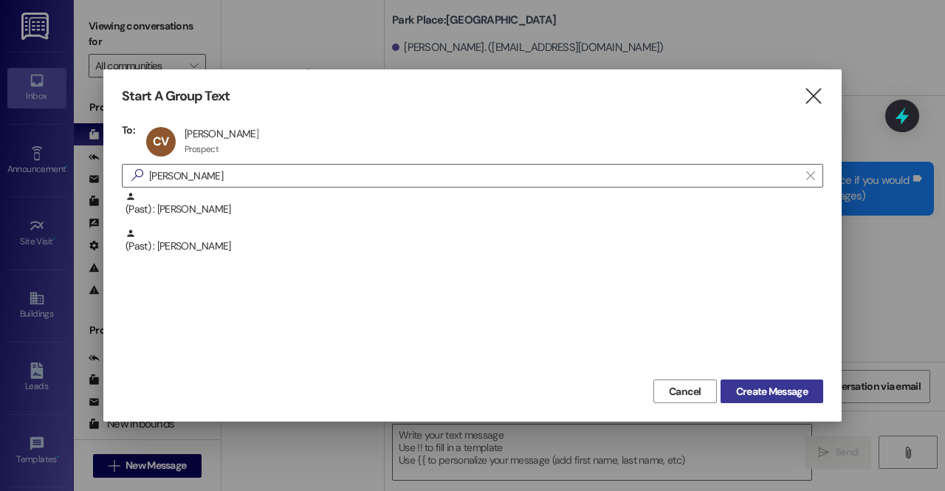
click at [738, 392] on span "Create Message" at bounding box center [772, 392] width 72 height 16
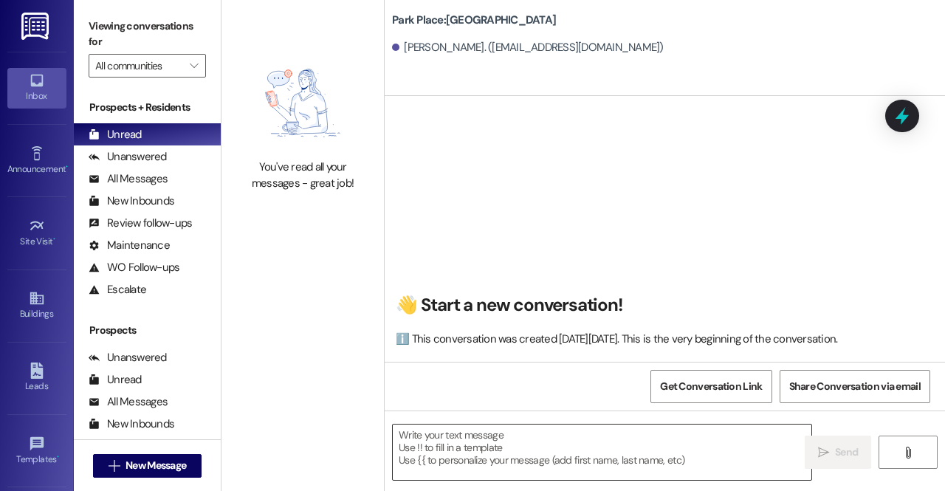
click at [486, 433] on textarea at bounding box center [602, 452] width 419 height 55
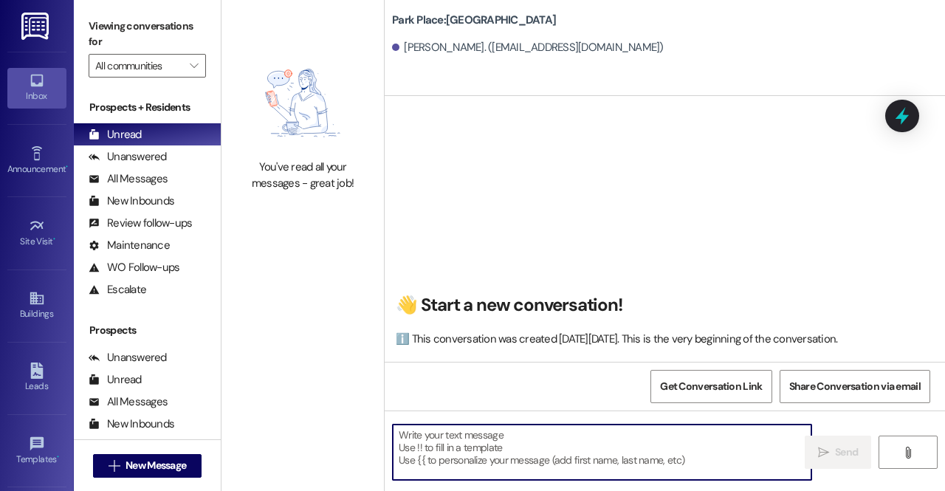
paste textarea "Hi Cole! We have your security deposit refund in our Southridge office if you w…"
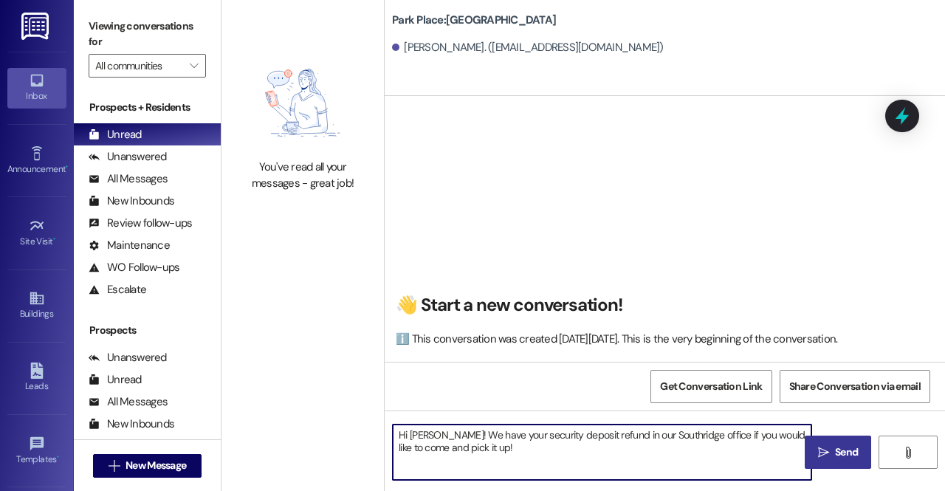
click at [428, 432] on textarea "Hi Cole! We have your security deposit refund in our Southridge office if you w…" at bounding box center [602, 452] width 419 height 55
click at [424, 439] on textarea "Hi Cluadia! We have your security deposit refund in our Southridge office if yo…" at bounding box center [602, 452] width 419 height 55
type textarea "Hi Claudia! We have your security deposit refund in our Southridge office if yo…"
click at [829, 452] on icon "" at bounding box center [823, 453] width 11 height 12
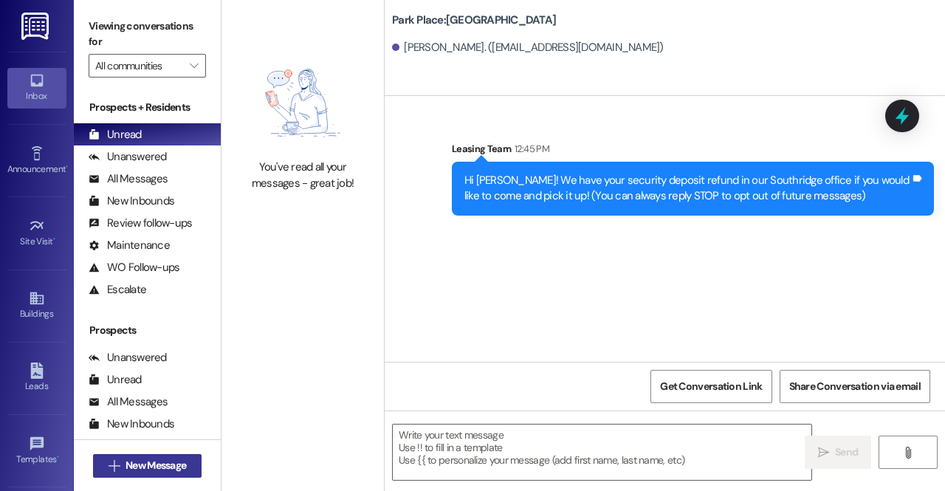
click at [151, 462] on span "New Message" at bounding box center [156, 466] width 61 height 16
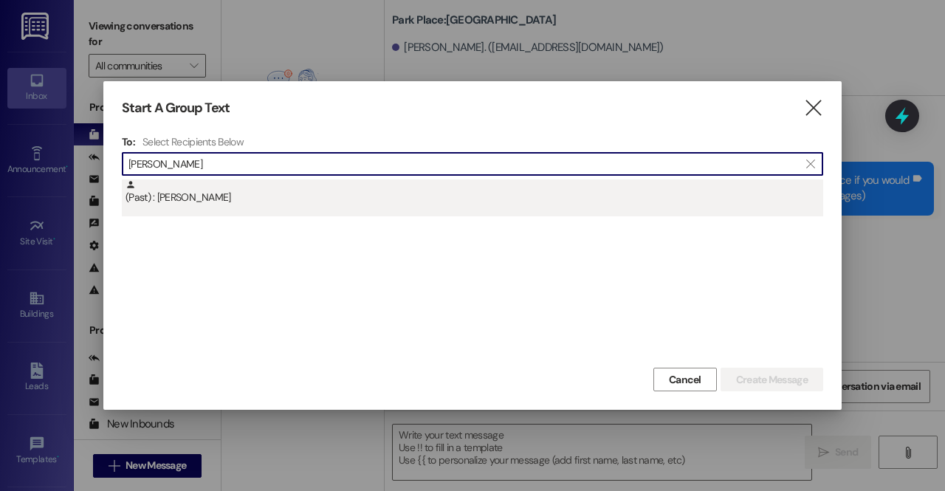
type input "madi dix"
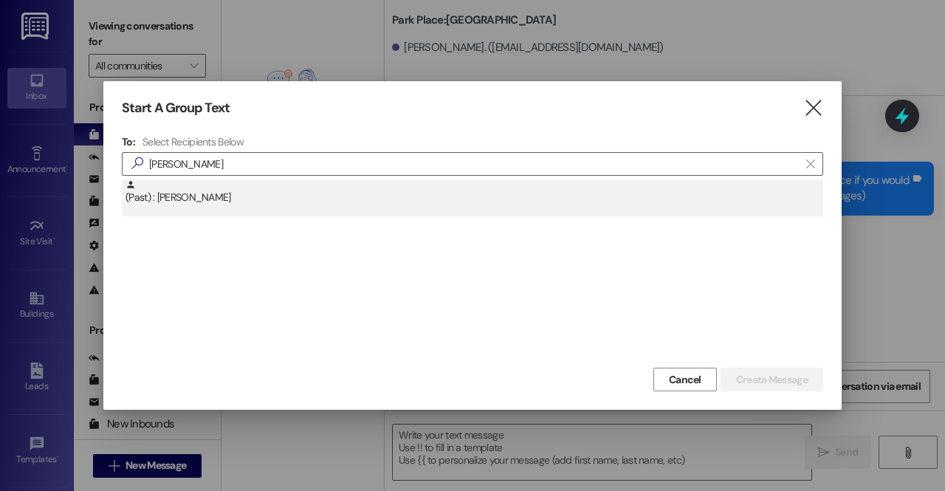
click at [229, 197] on div "(Past) : Madi Dixon" at bounding box center [475, 192] width 698 height 26
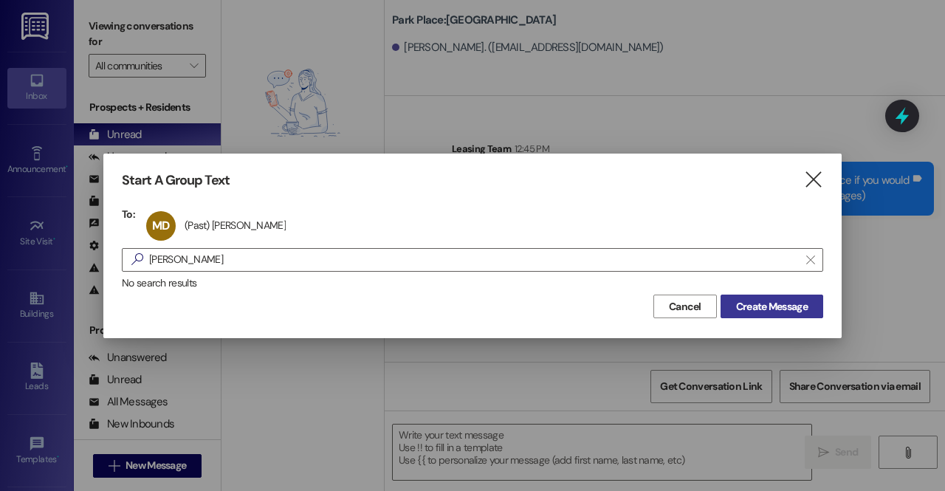
click at [753, 299] on span "Create Message" at bounding box center [772, 307] width 72 height 16
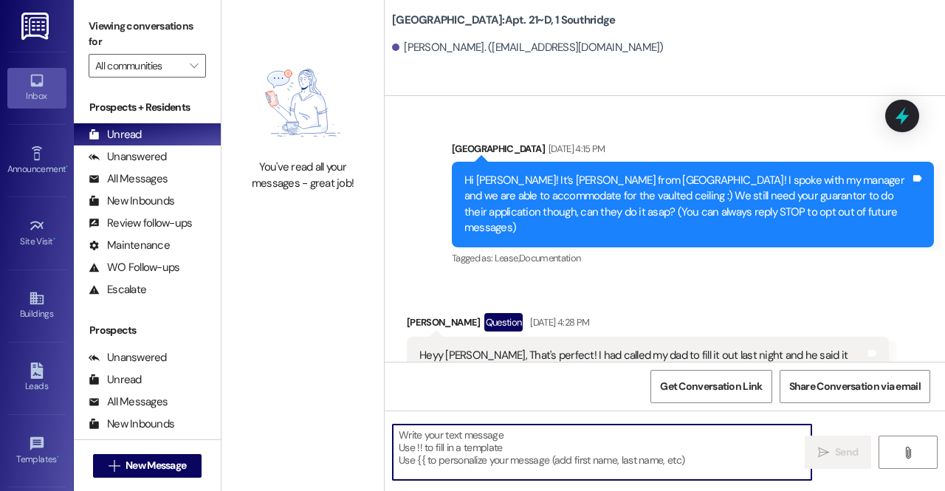
click at [462, 441] on textarea at bounding box center [602, 452] width 419 height 55
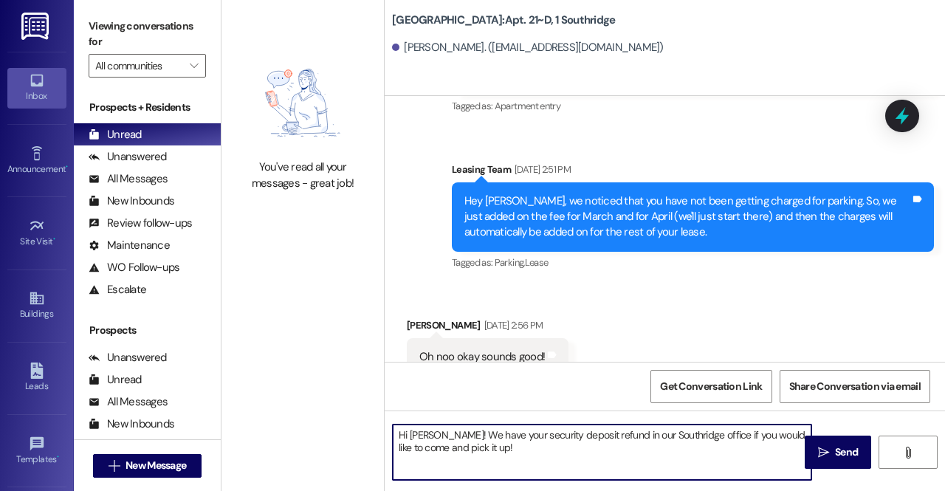
scroll to position [28688, 0]
click at [427, 433] on textarea "Hi Cole! We have your security deposit refund in our Southridge office if you w…" at bounding box center [602, 452] width 419 height 55
type textarea "Hi Madi! We have your security deposit refund in our Southridge office if you w…"
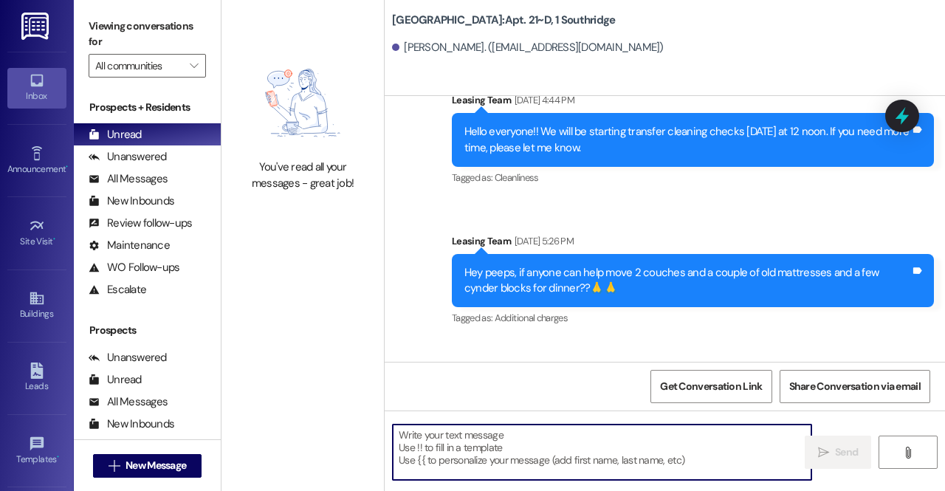
scroll to position [40361, 0]
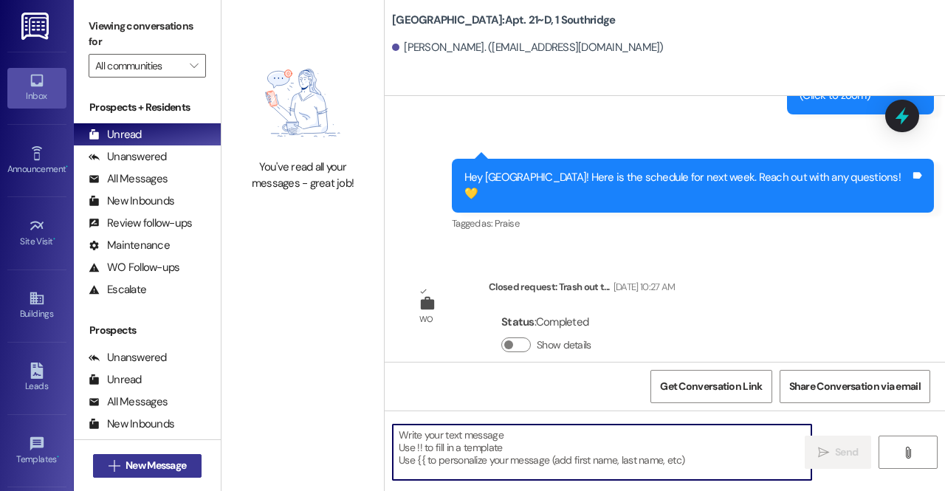
click at [157, 458] on span "New Message" at bounding box center [156, 466] width 61 height 16
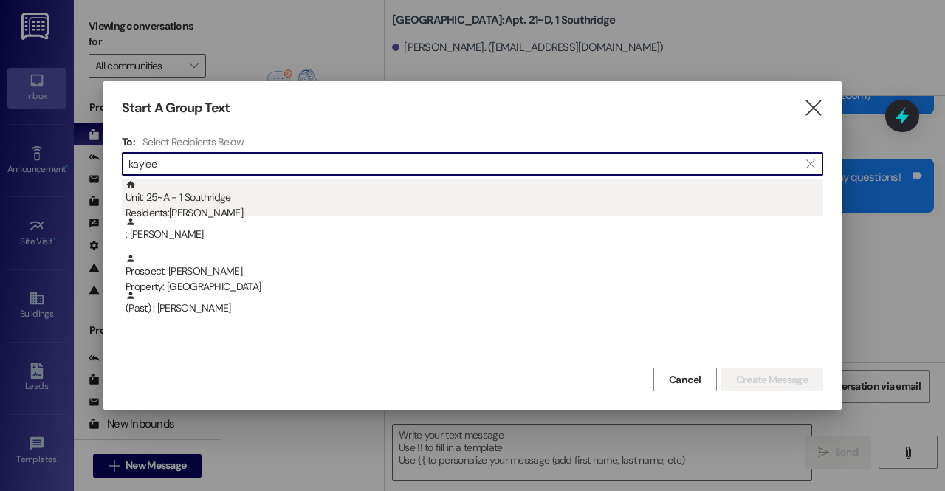
type input "kaylee"
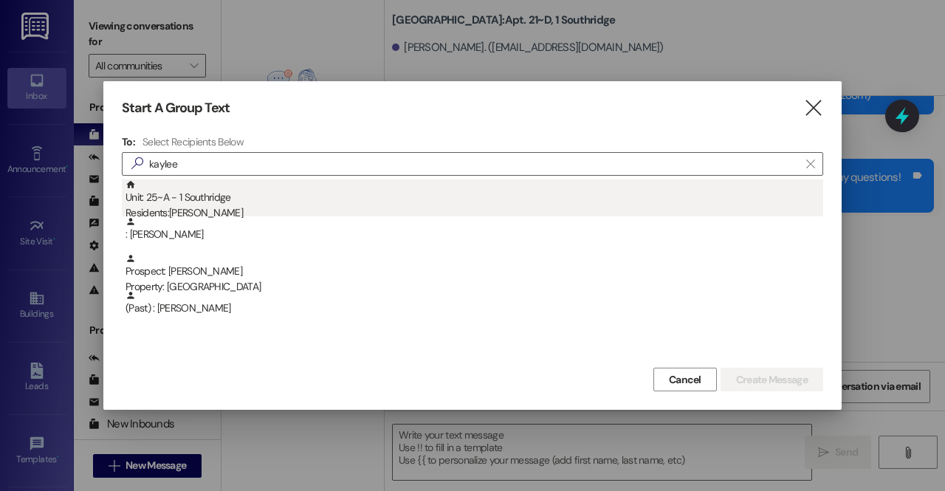
click at [222, 205] on div "Unit: 25~A - 1 Southridge Residents: Kaylee Bahr" at bounding box center [475, 200] width 698 height 42
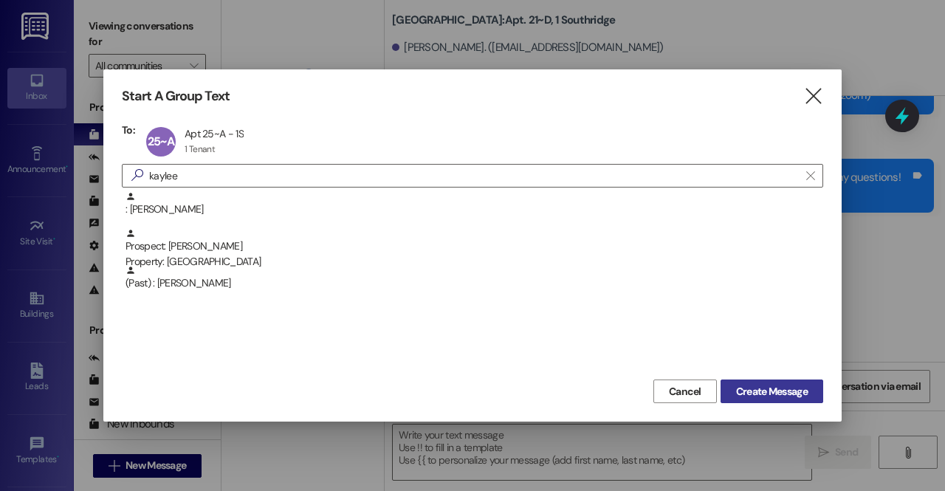
click at [767, 398] on span "Create Message" at bounding box center [772, 392] width 72 height 16
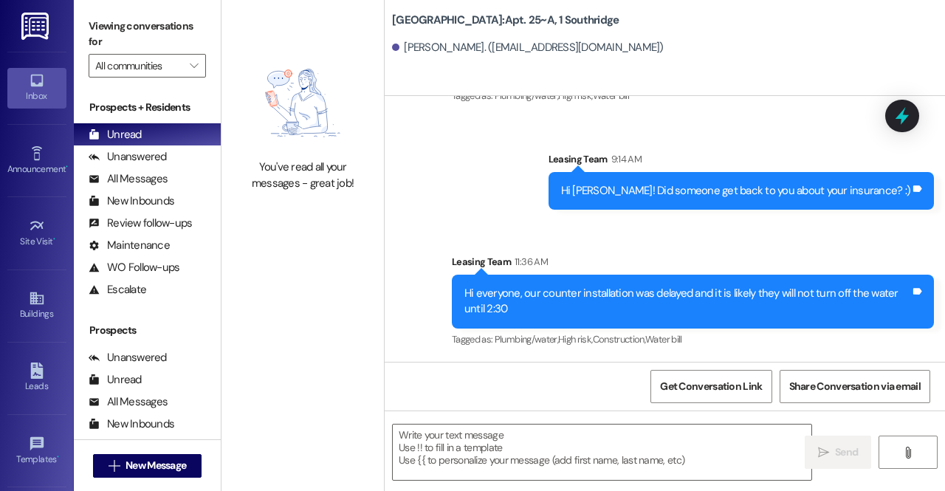
scroll to position [26314, 0]
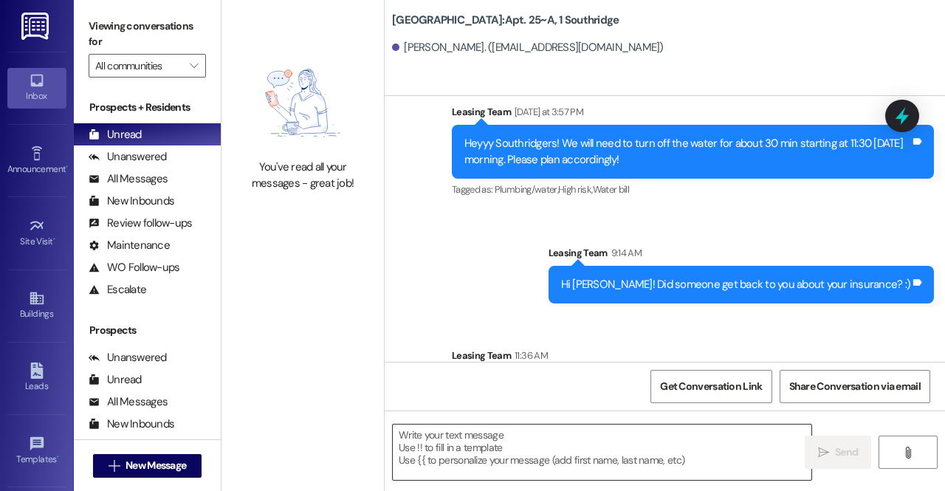
click at [558, 465] on textarea at bounding box center [602, 452] width 419 height 55
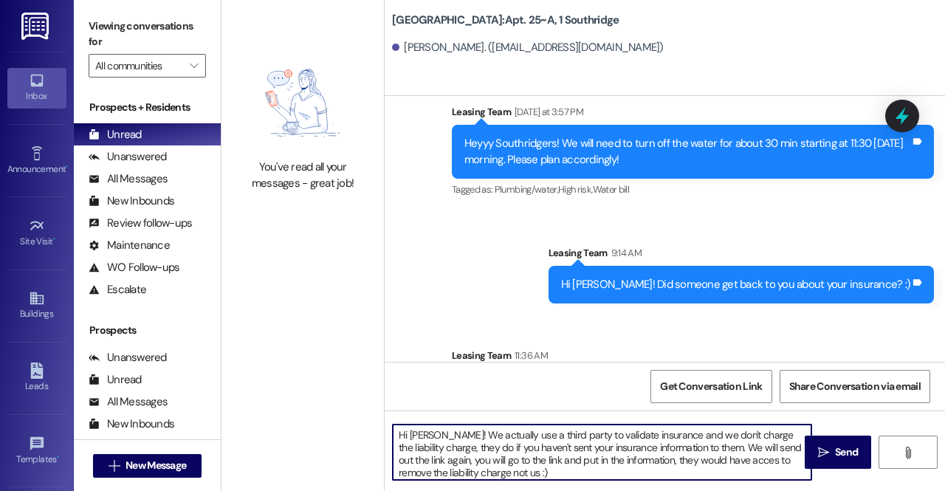
click at [740, 472] on textarea "Hi Kaylee! We actually use a third party to validate insurance and we don't cha…" at bounding box center [602, 452] width 419 height 55
click at [742, 457] on textarea "Hi Kaylee! We actually use a third party to validate insurance and we don't cha…" at bounding box center [602, 452] width 419 height 55
type textarea "Hi Kaylee! We actually use a third party to validate insurance and we don't cha…"
click at [854, 451] on span "Send" at bounding box center [846, 453] width 23 height 16
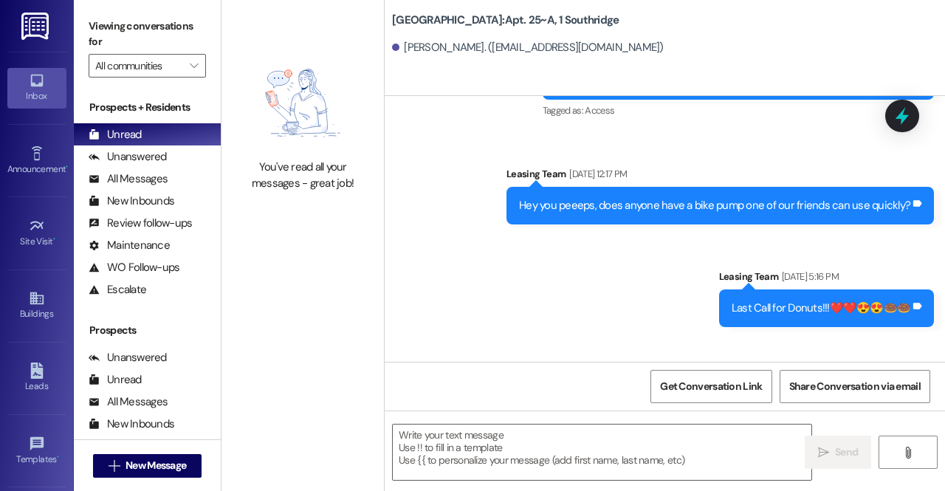
scroll to position [26464, 0]
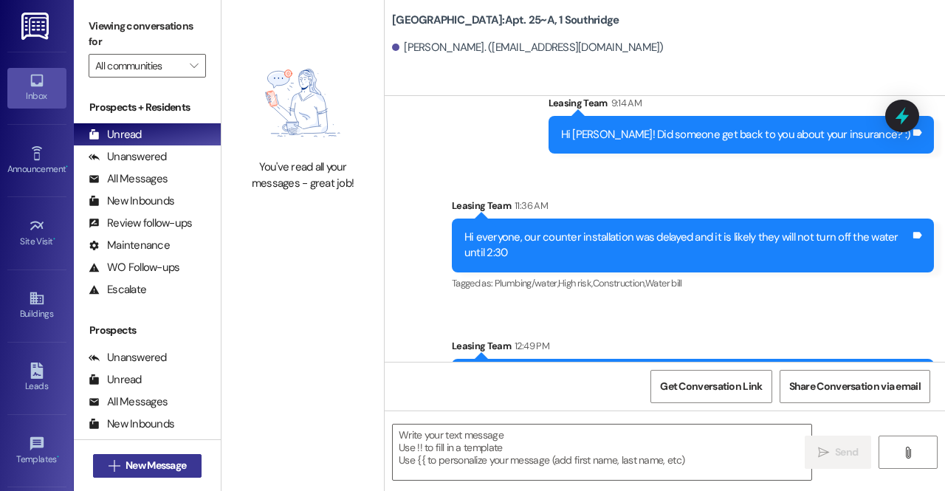
click at [185, 462] on span "New Message" at bounding box center [156, 466] width 61 height 16
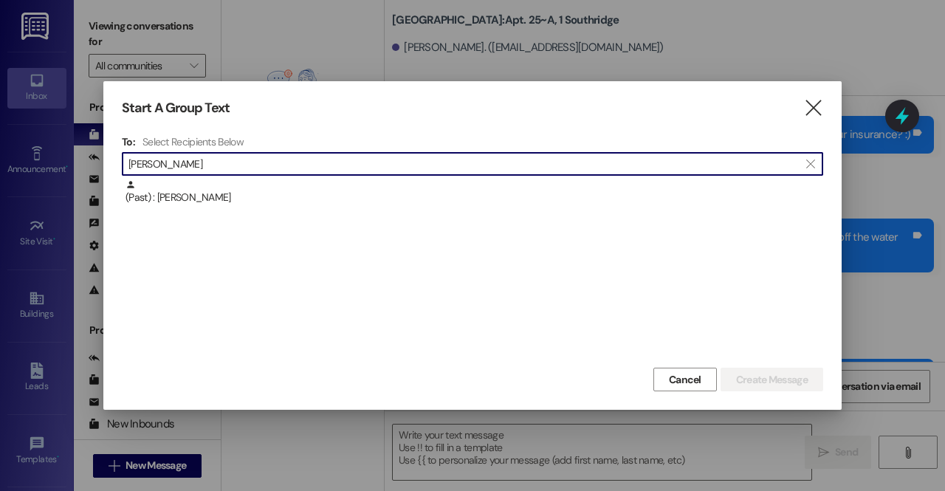
type input "mia bridg"
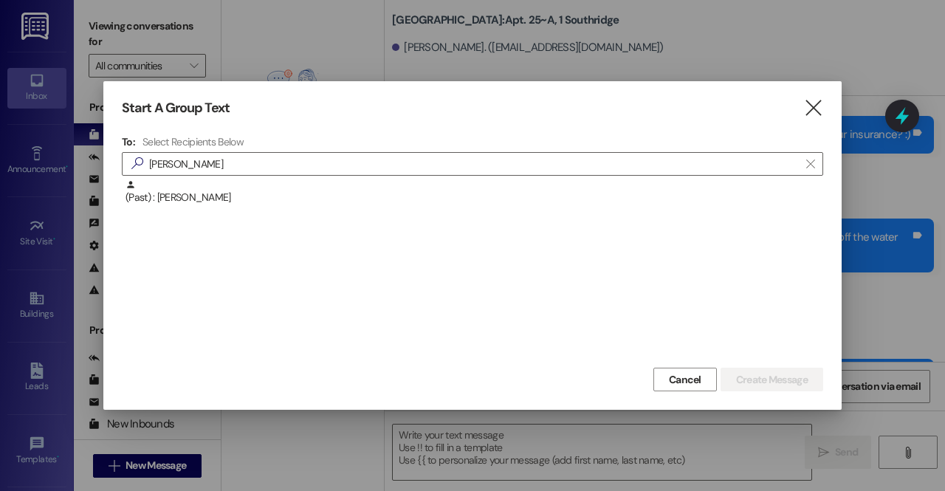
click at [285, 225] on div "(Past) : Mia Bridge" at bounding box center [473, 271] width 702 height 185
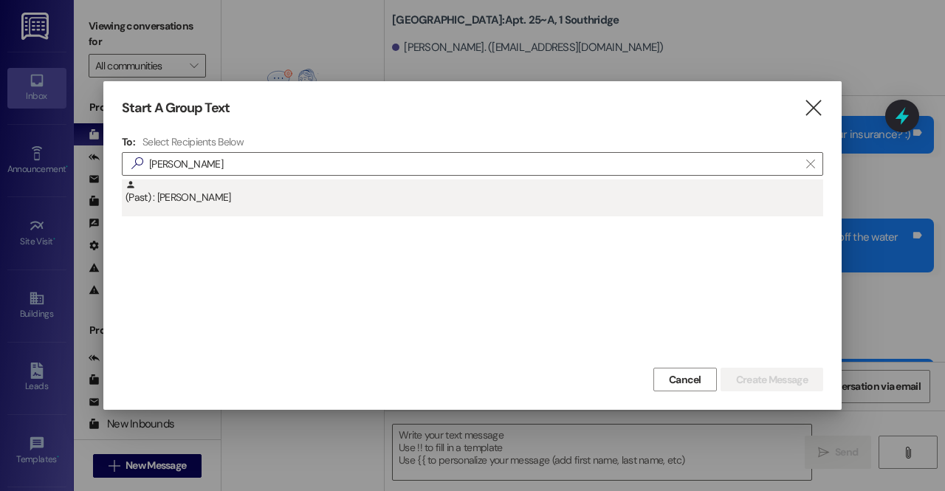
click at [322, 202] on div "(Past) : Mia Bridge" at bounding box center [475, 192] width 698 height 26
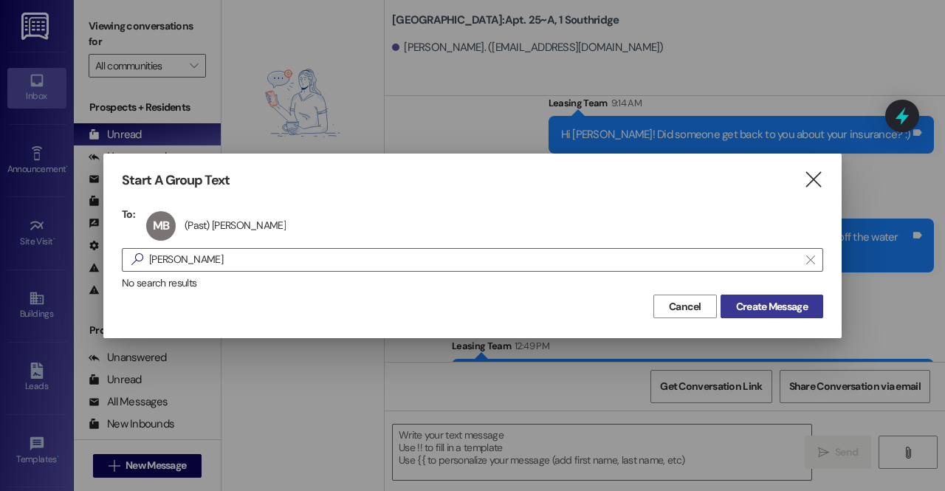
click at [788, 315] on button "Create Message" at bounding box center [772, 307] width 103 height 24
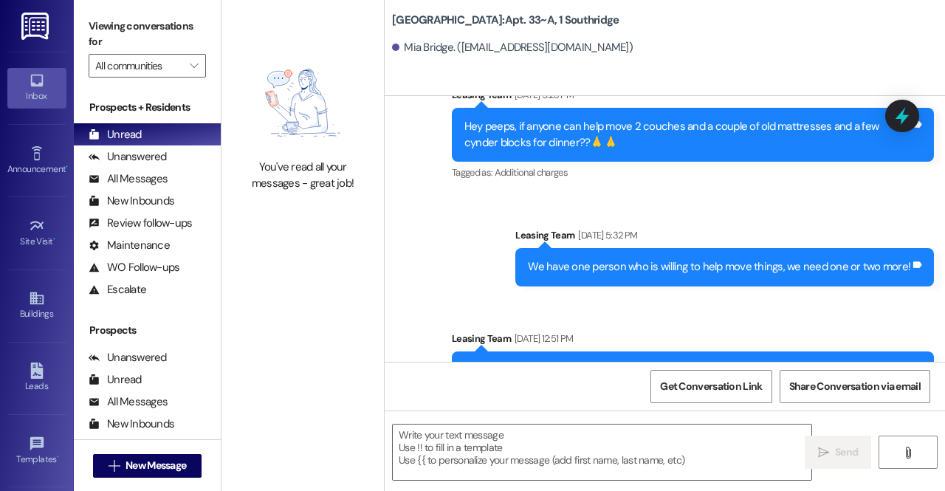
scroll to position [41877, 0]
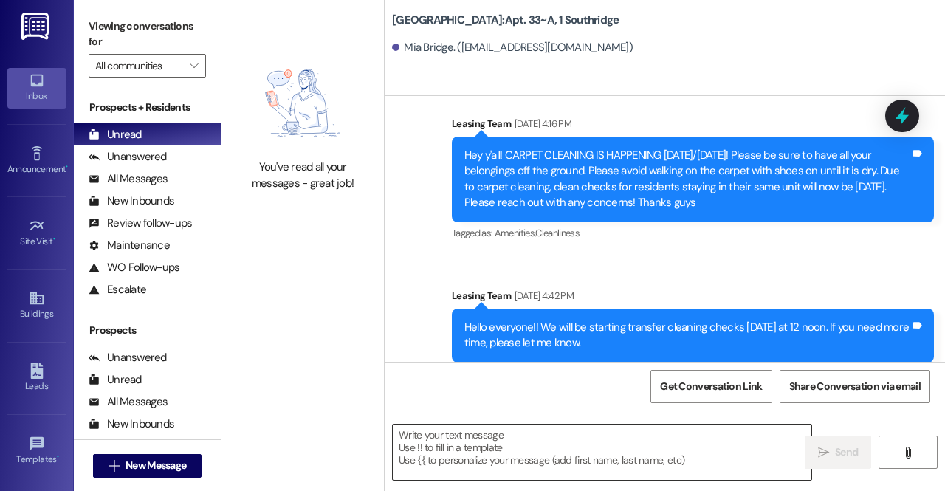
click at [524, 453] on textarea at bounding box center [602, 452] width 419 height 55
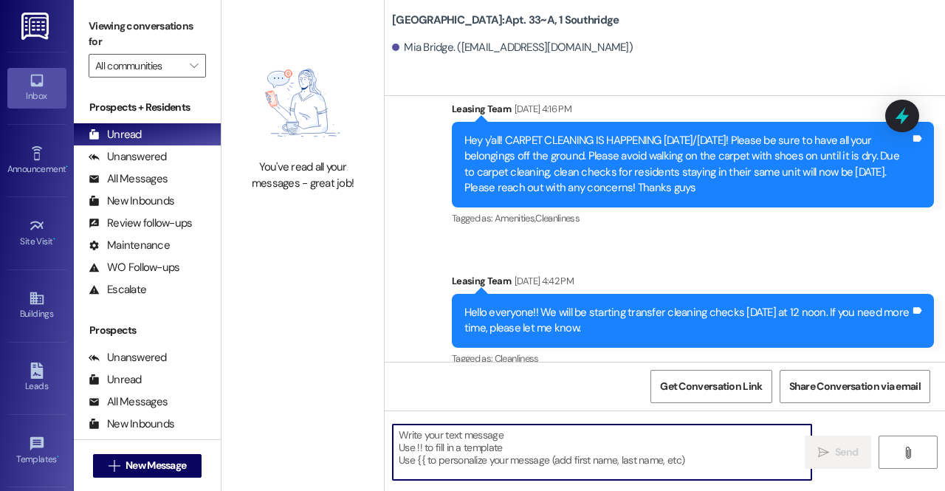
paste textarea "Hi Cole! We have your security deposit refund in our Southridge office if you w…"
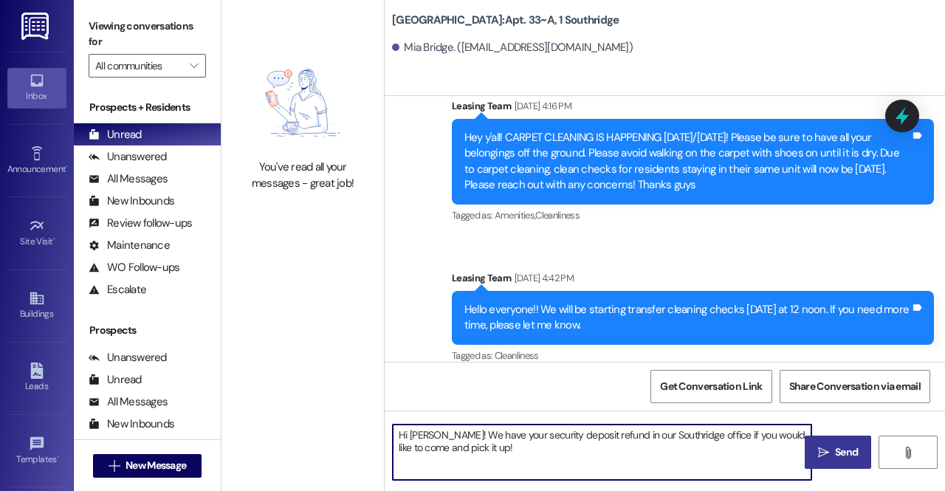
scroll to position [41184, 0]
click at [425, 436] on textarea "Hi Cole! We have your security deposit refund in our Southridge office if you w…" at bounding box center [602, 452] width 419 height 55
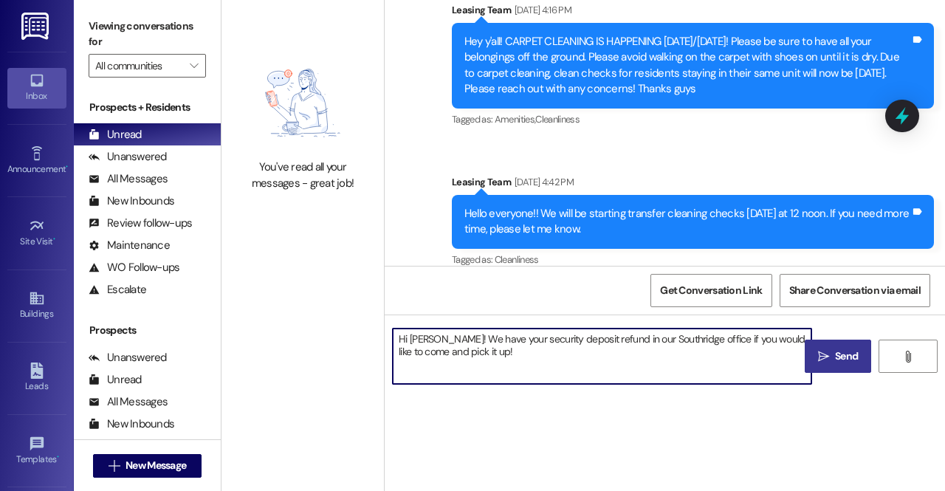
click at [422, 340] on textarea "Hi Cole! We have your security deposit refund in our Southridge office if you w…" at bounding box center [602, 356] width 419 height 55
click at [428, 337] on textarea "Hi Cole! We have your security deposit refund in our Southridge office if you w…" at bounding box center [602, 356] width 419 height 55
type textarea "Hi Mia! We have your security deposit refund in our Southridge office if you wo…"
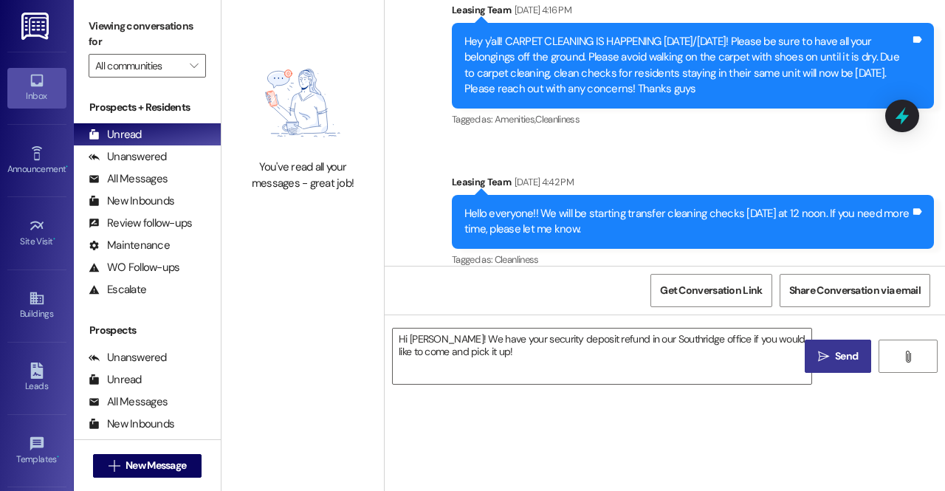
click at [827, 374] on div "Hi Mia! We have your security deposit refund in our Southridge office if you wo…" at bounding box center [665, 370] width 560 height 111
click at [831, 367] on button " Send" at bounding box center [838, 356] width 66 height 33
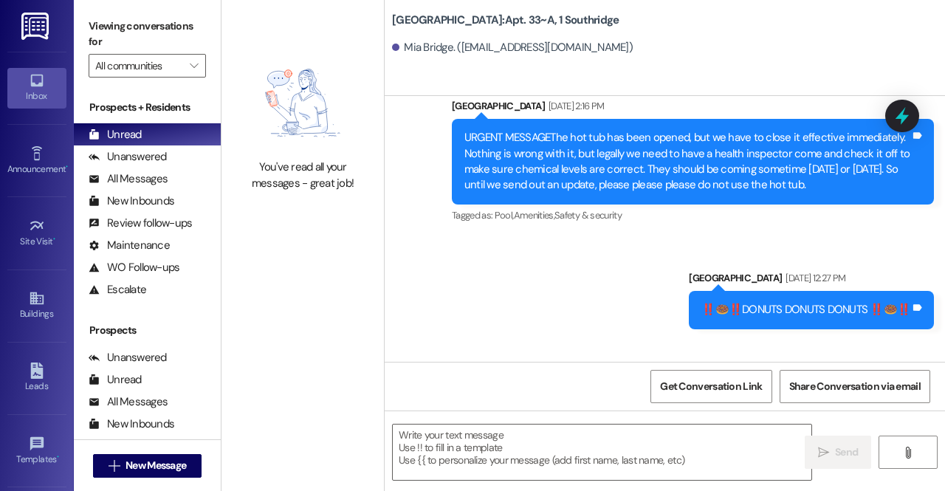
scroll to position [25001, 0]
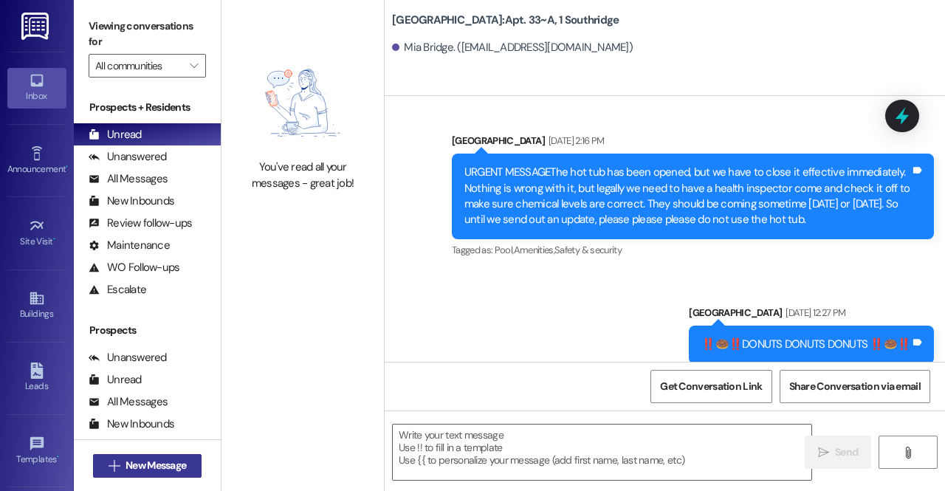
click at [182, 464] on span "New Message" at bounding box center [156, 466] width 61 height 16
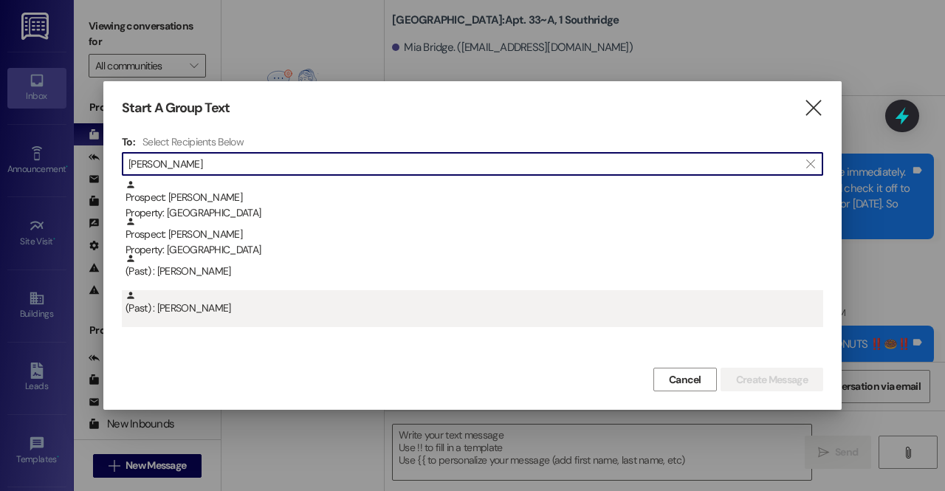
type input "olivia ol"
click at [202, 324] on div "(Past) : Olivia Olson" at bounding box center [473, 308] width 702 height 37
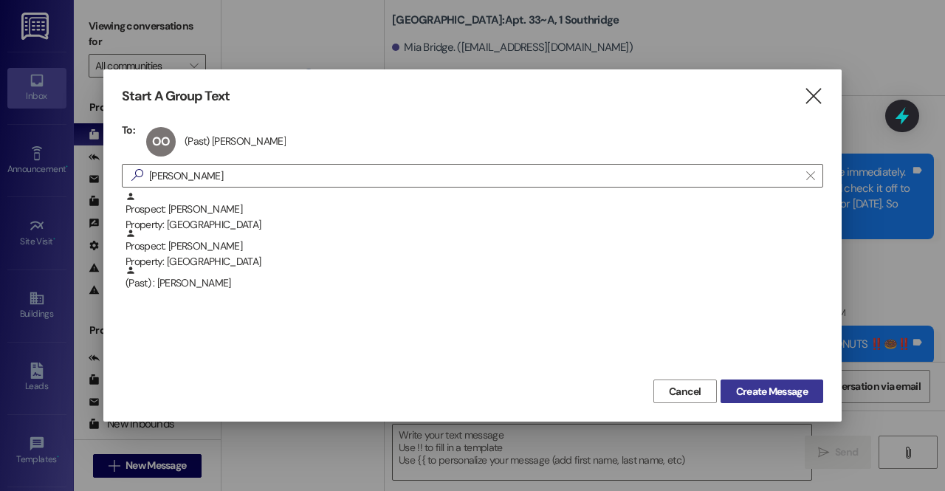
click at [750, 386] on span "Create Message" at bounding box center [772, 392] width 72 height 16
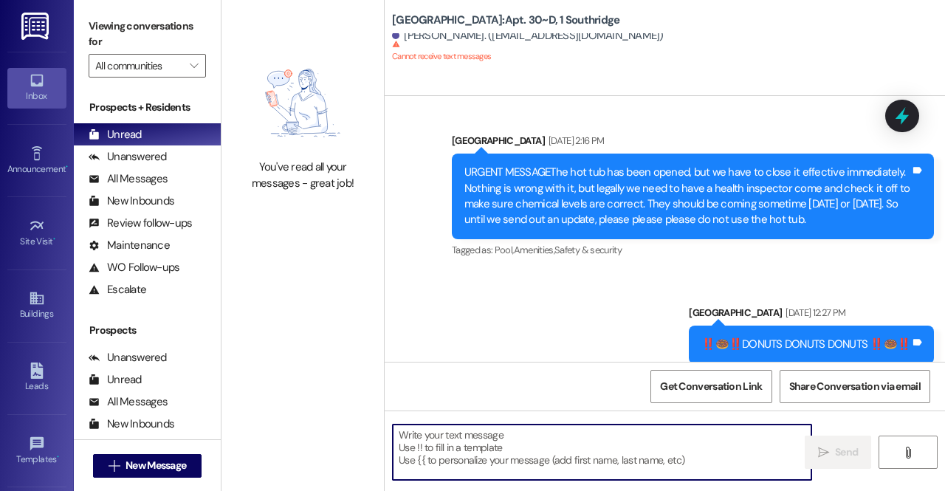
click at [532, 462] on textarea at bounding box center [602, 452] width 419 height 55
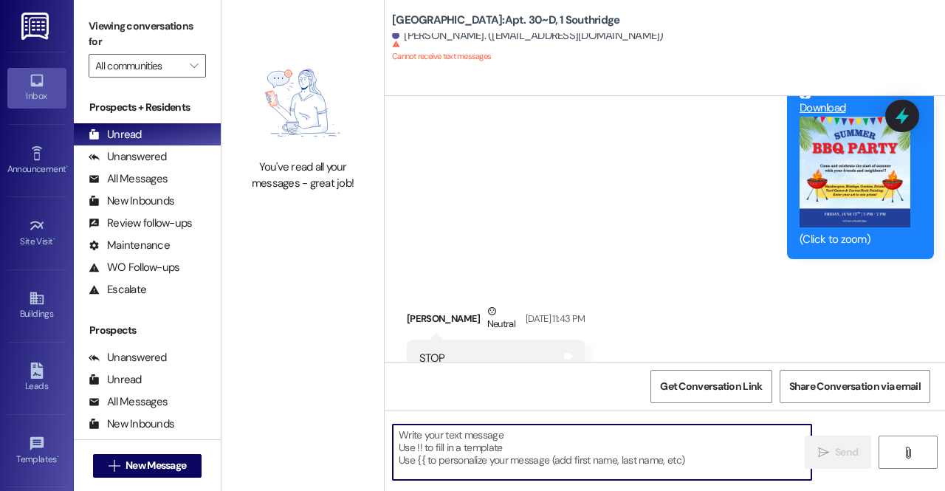
paste textarea "Hi Cole! We have your security deposit refund in our Southridge office if you w…"
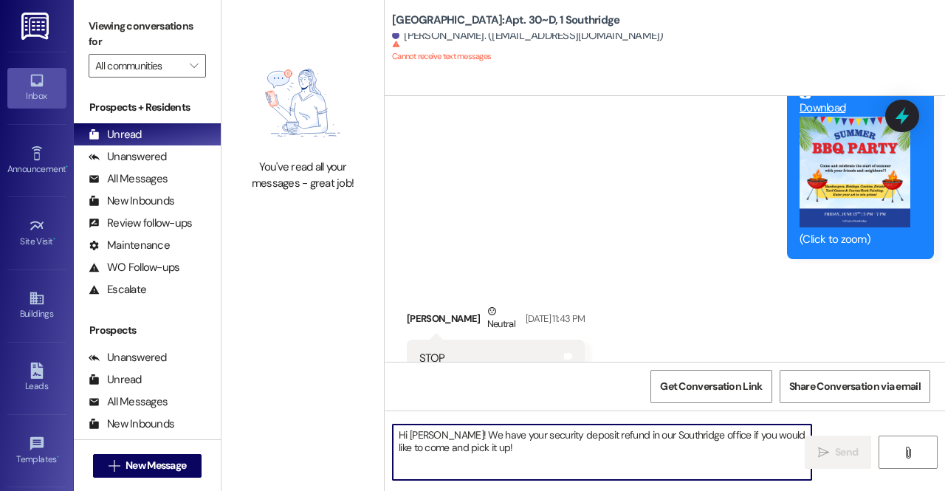
scroll to position [27609, 0]
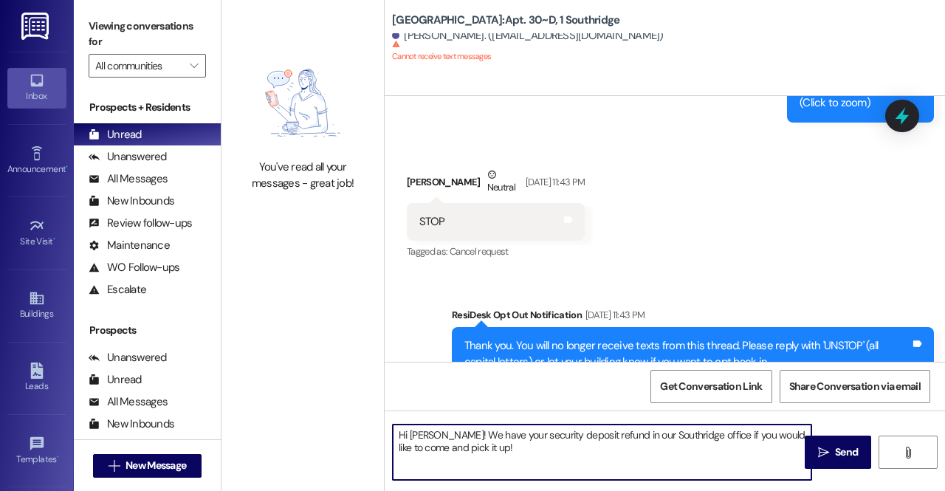
click at [428, 435] on textarea "Hi Cole! We have your security deposit refund in our Southridge office if you w…" at bounding box center [602, 452] width 419 height 55
type textarea "Hi Olivia! We have your security deposit refund in our Southridge office if you…"
click at [844, 465] on button " Send" at bounding box center [838, 452] width 66 height 33
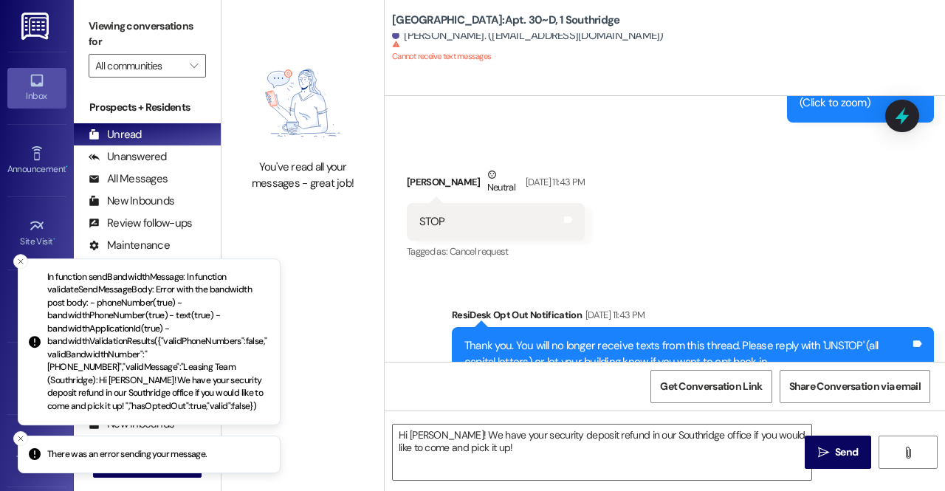
click at [323, 379] on div "You've read all your messages - great job!" at bounding box center [303, 245] width 162 height 491
click at [12, 270] on div "Buildings Go to Buildings" at bounding box center [36, 306] width 59 height 72
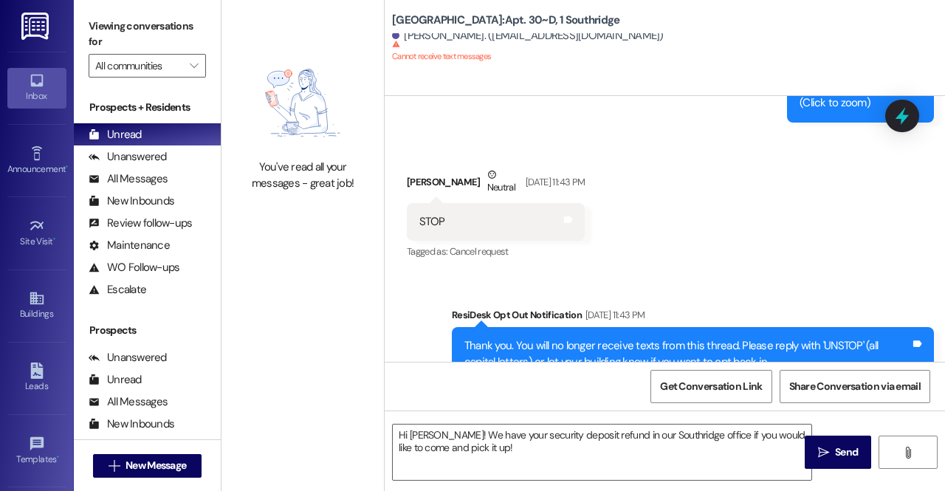
click at [652, 182] on div "Received via SMS Olivia Olson Neutral Jun 11, 2025 at 11:43 PM STOP Tags and no…" at bounding box center [665, 204] width 560 height 140
click at [158, 466] on span "New Message" at bounding box center [156, 466] width 61 height 16
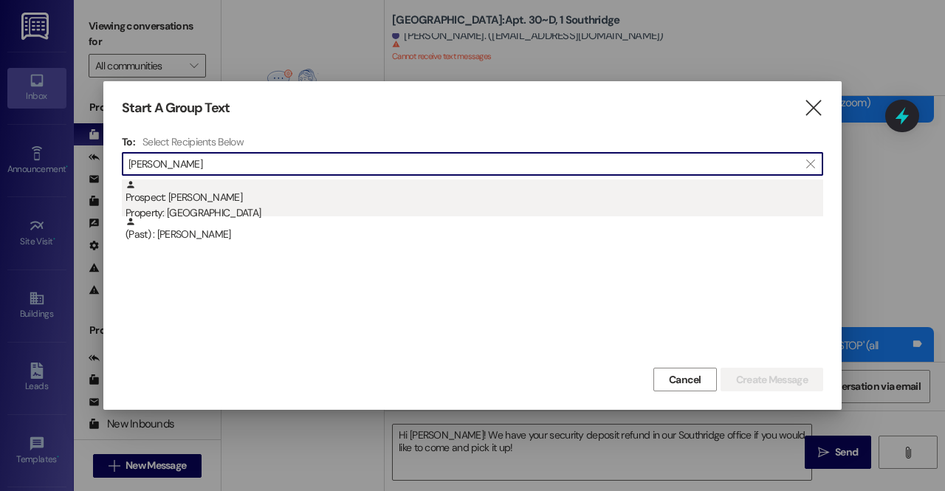
type input "andrew parks"
click at [273, 213] on div "Property: Southridge" at bounding box center [475, 213] width 698 height 16
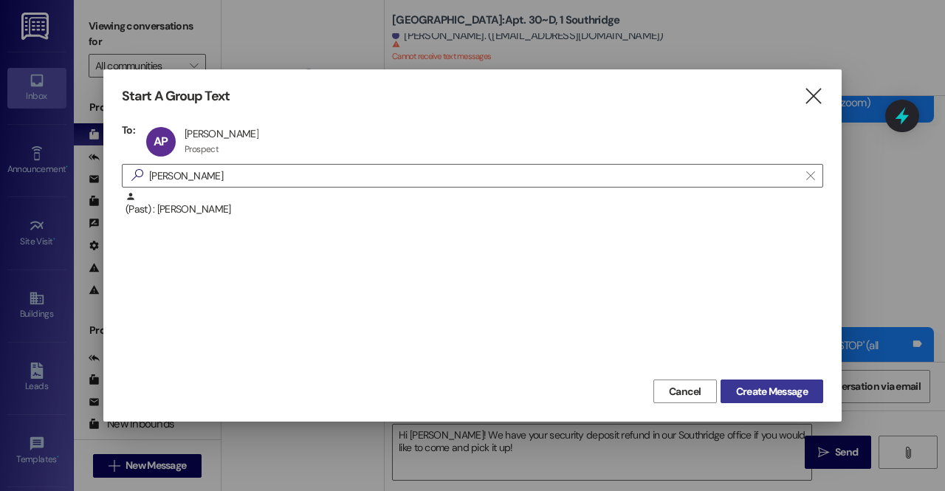
click at [752, 398] on span "Create Message" at bounding box center [772, 392] width 72 height 16
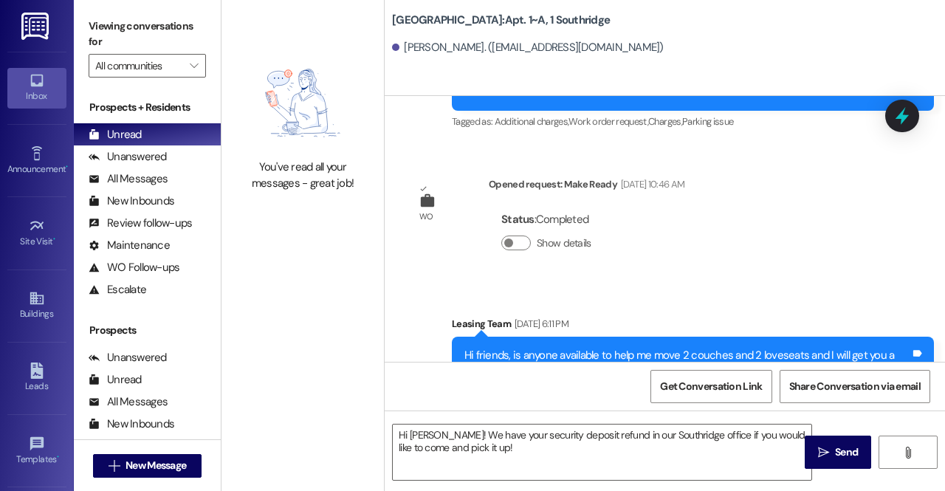
scroll to position [22291, 0]
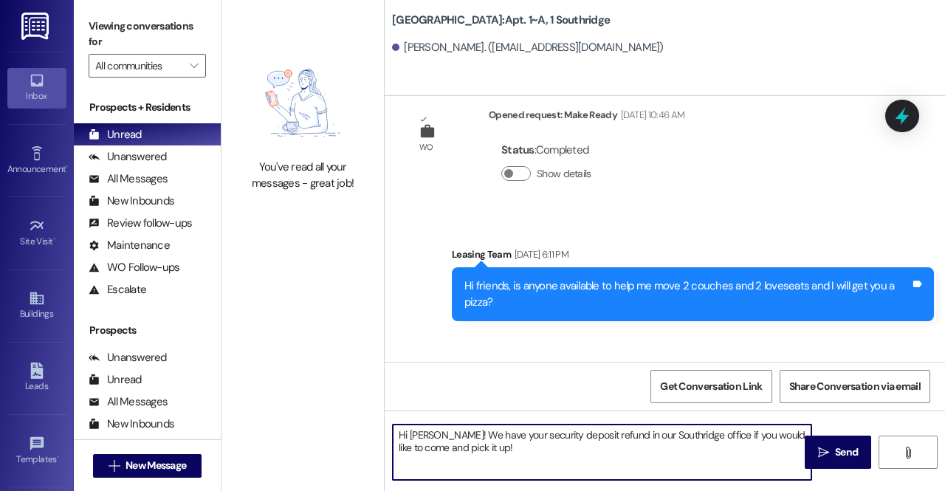
click at [436, 431] on textarea "Hi Olivia! We have your security deposit refund in our Southridge office if you…" at bounding box center [602, 452] width 419 height 55
type textarea "Hi Andrew! We have your security deposit refund in our Southridge office if you…"
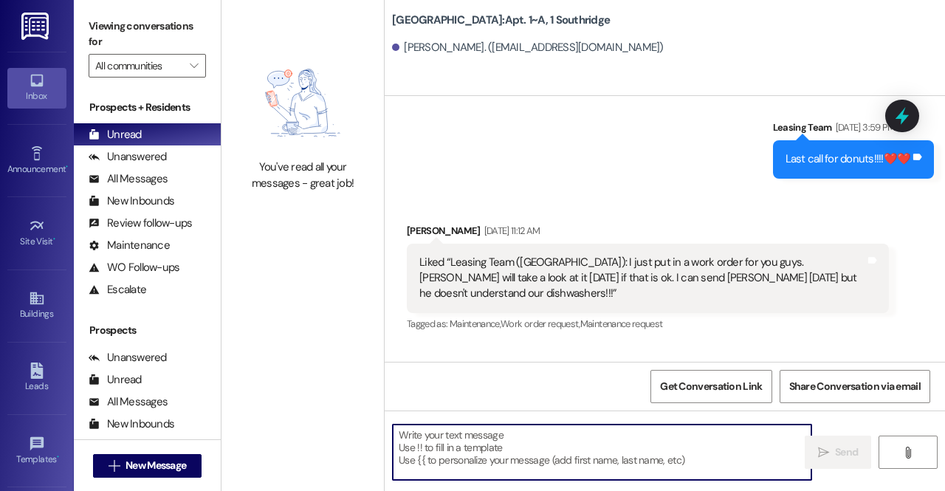
scroll to position [7314, 0]
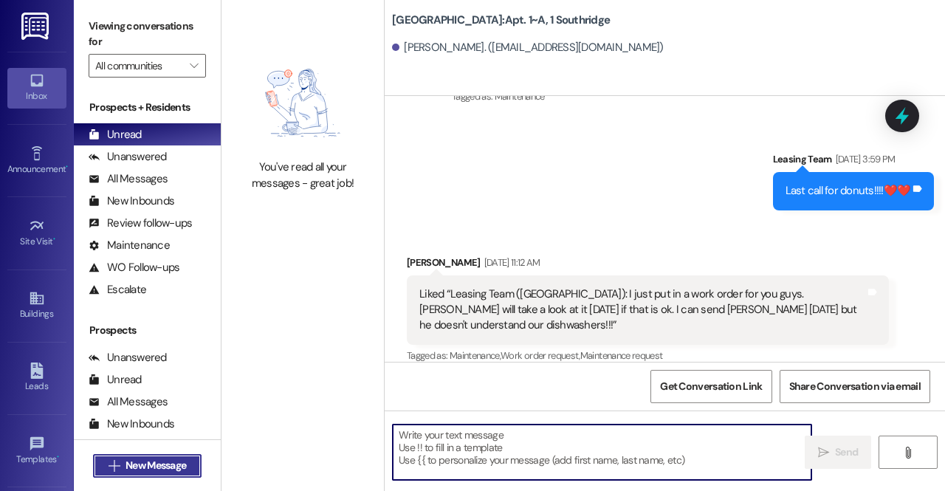
click at [132, 463] on span "New Message" at bounding box center [156, 466] width 61 height 16
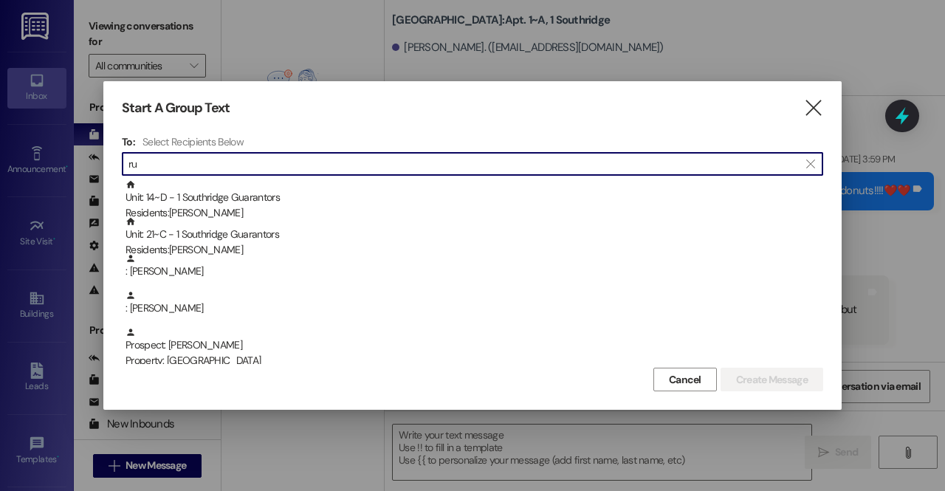
type input "r"
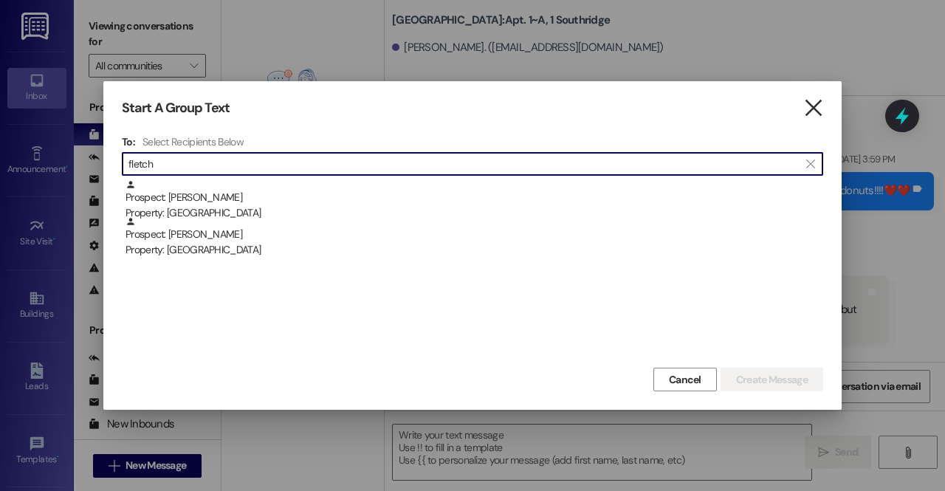
type input "fletch"
click at [806, 111] on icon "" at bounding box center [813, 108] width 20 height 16
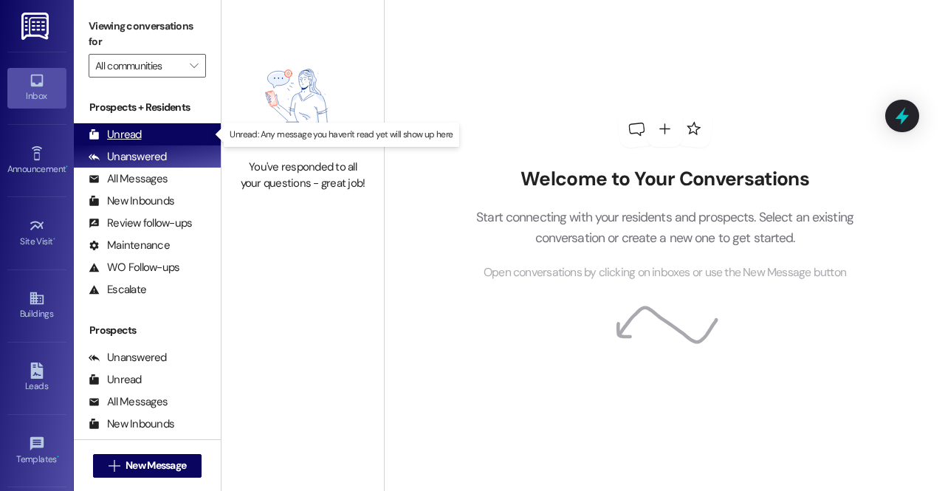
click at [123, 140] on div "Unread" at bounding box center [115, 135] width 53 height 16
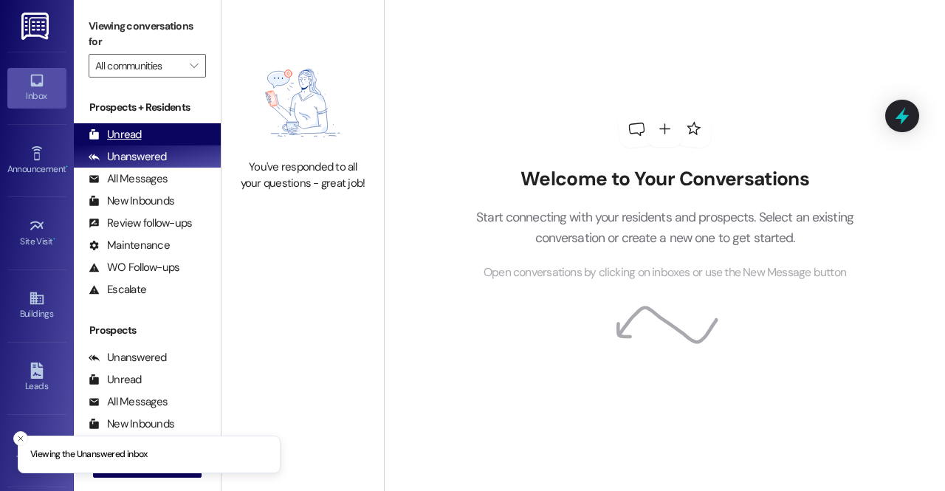
click at [169, 129] on div "Unread (0)" at bounding box center [147, 134] width 147 height 22
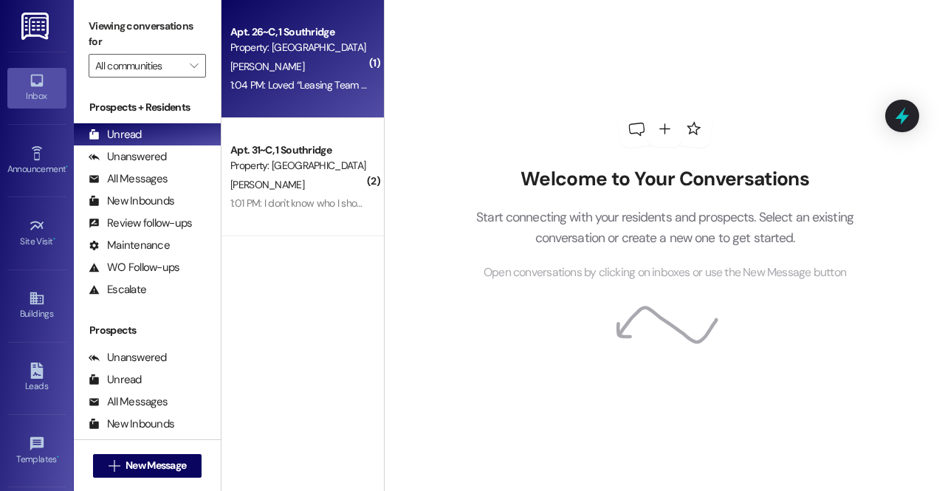
click at [267, 114] on div "Apt. 26~C, 1 Southridge Property: Southridge [PERSON_NAME] 1:04 PM: Loved “Leas…" at bounding box center [303, 59] width 162 height 118
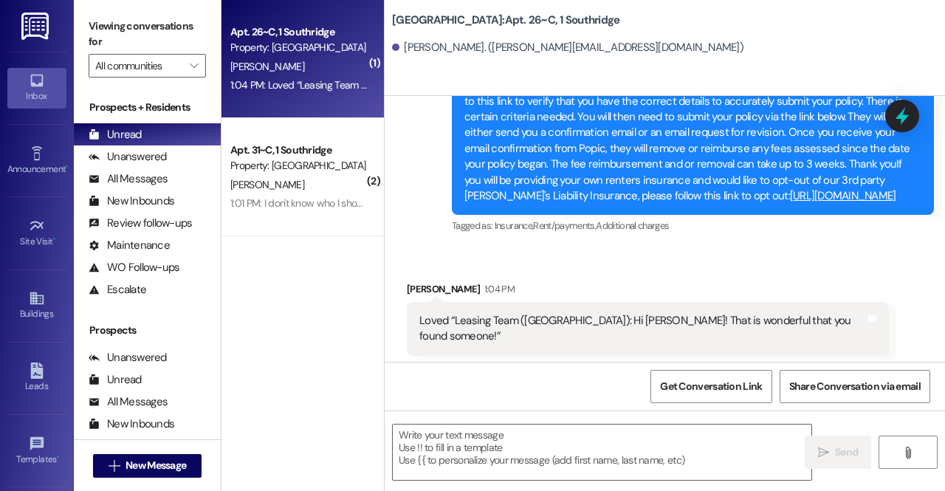
scroll to position [18318, 0]
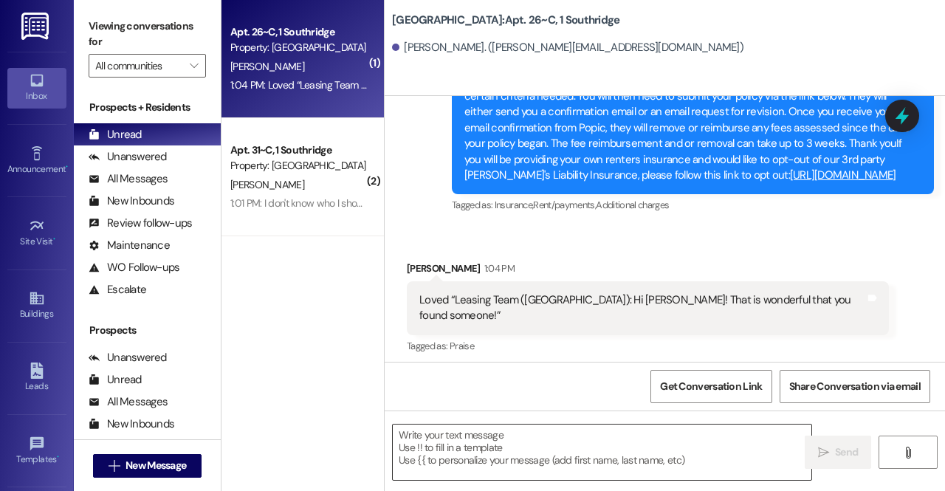
click at [555, 451] on textarea at bounding box center [602, 452] width 419 height 55
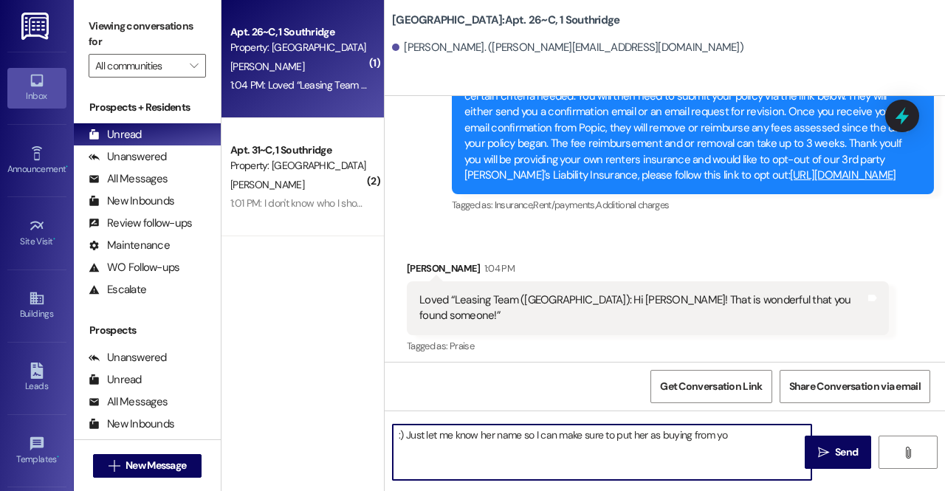
type textarea ":) Just let me know her name so I can make sure to put her as buying from you"
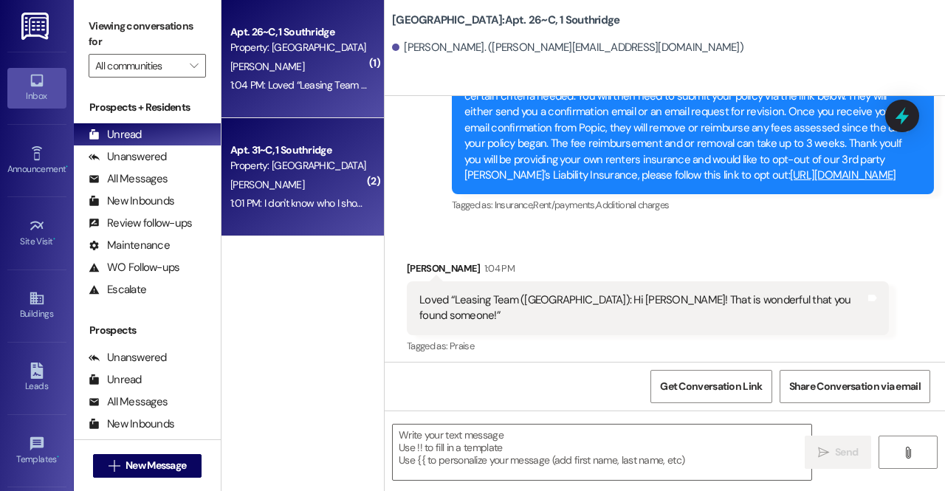
click at [355, 168] on div "Property: [GEOGRAPHIC_DATA]" at bounding box center [298, 166] width 137 height 16
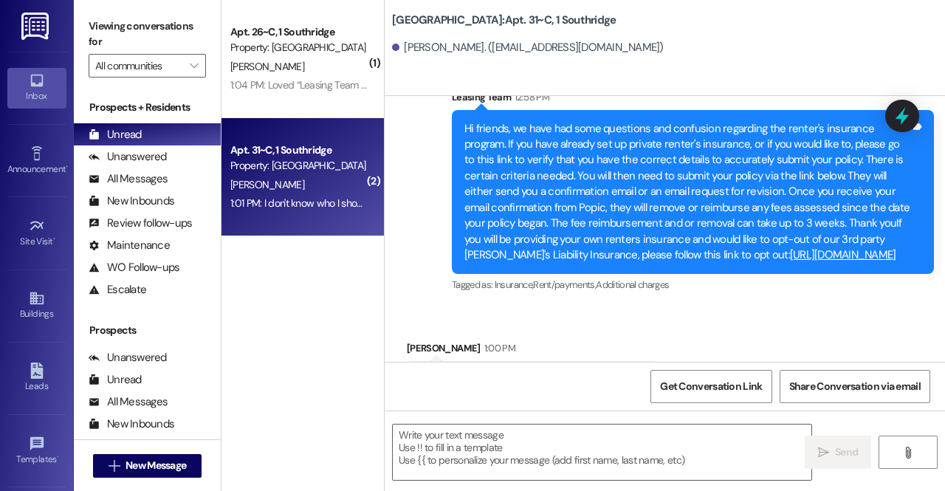
scroll to position [18065, 0]
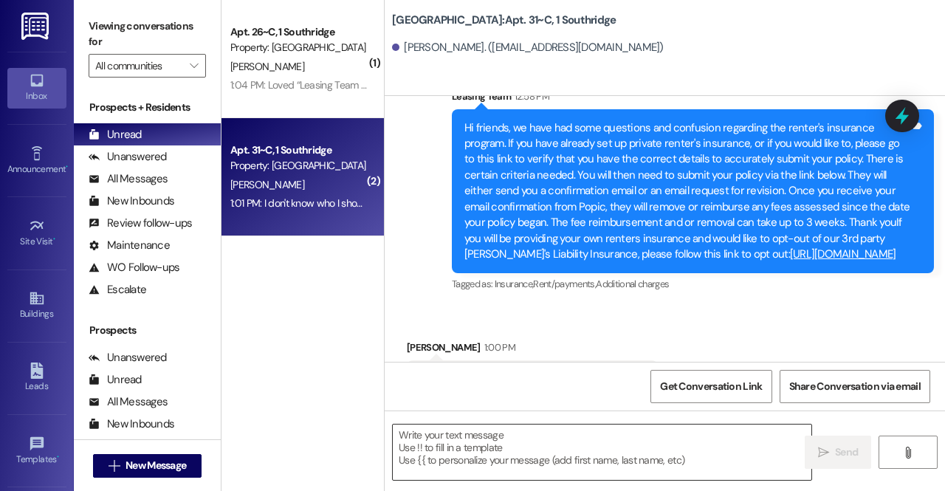
click at [459, 435] on textarea at bounding box center [602, 452] width 419 height 55
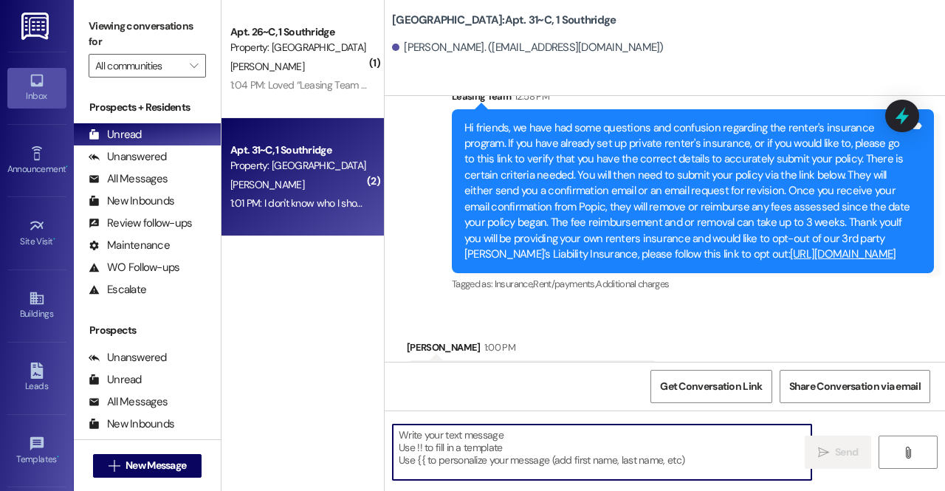
click at [479, 438] on textarea at bounding box center [602, 452] width 419 height 55
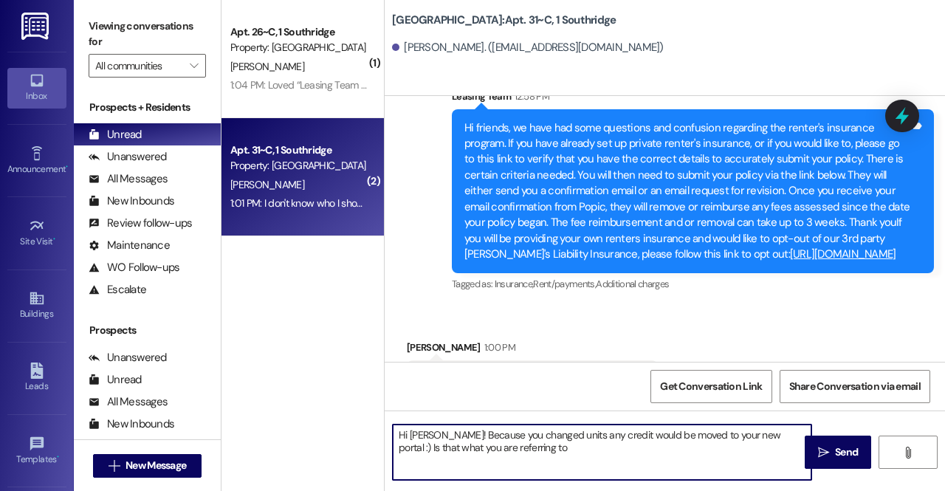
type textarea "Hi Valentina! Because you changed units any credit would be moved to your new p…"
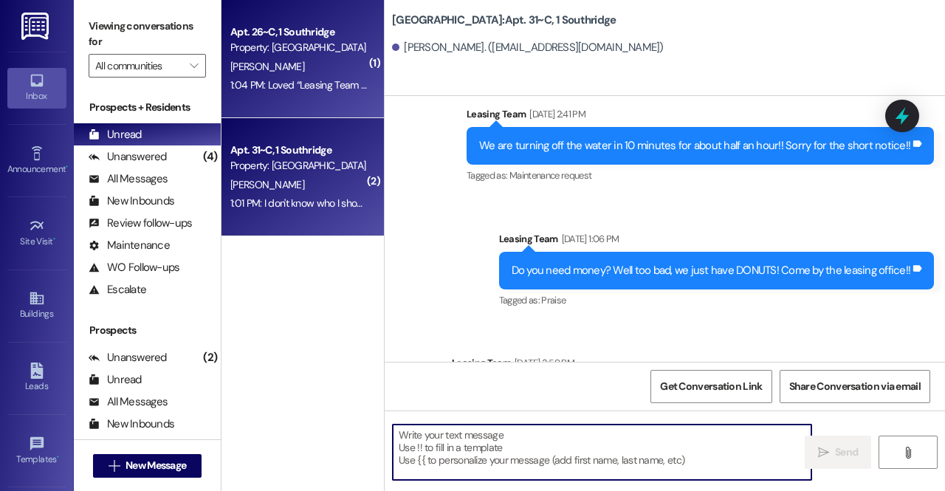
scroll to position [10912, 0]
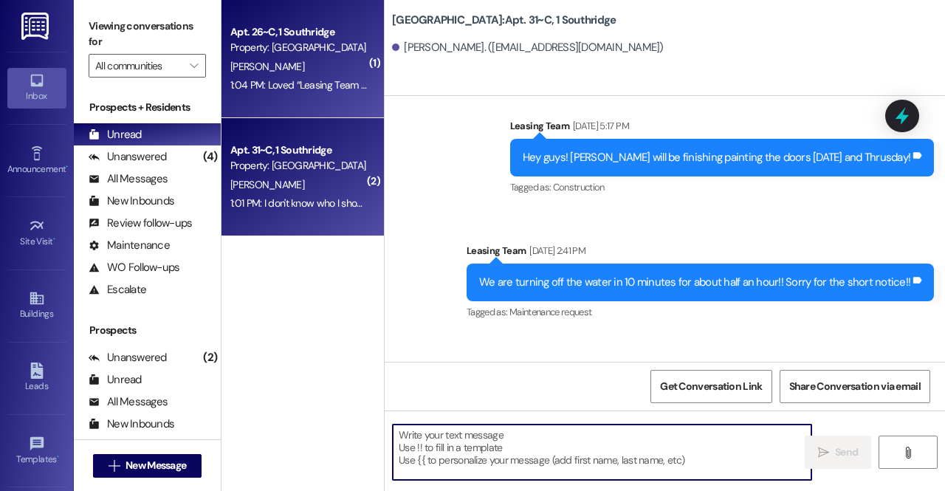
click at [314, 83] on div "1:04 PM: Loved “Leasing Team (Southridge): Hi Jasmin! That is wonderful that yo…" at bounding box center [486, 84] width 512 height 13
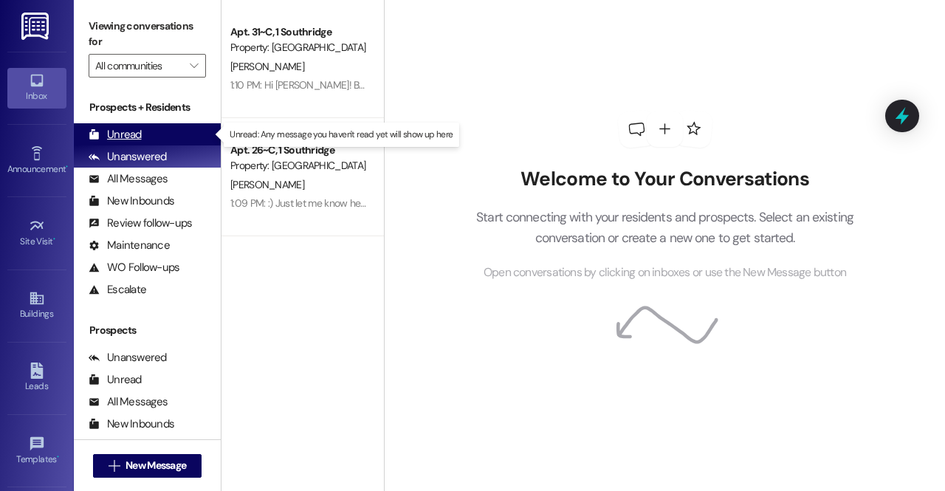
click at [183, 135] on div "Unread (0)" at bounding box center [147, 134] width 147 height 22
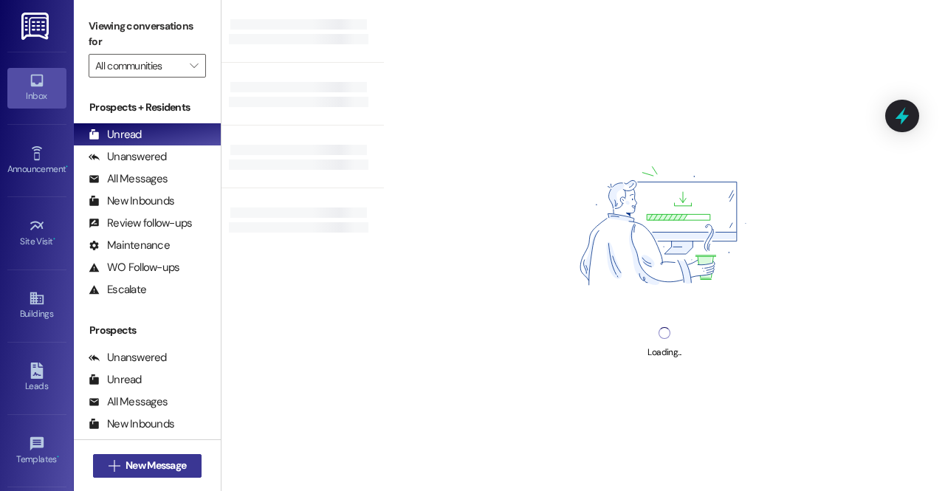
click at [151, 466] on span "New Message" at bounding box center [156, 466] width 61 height 16
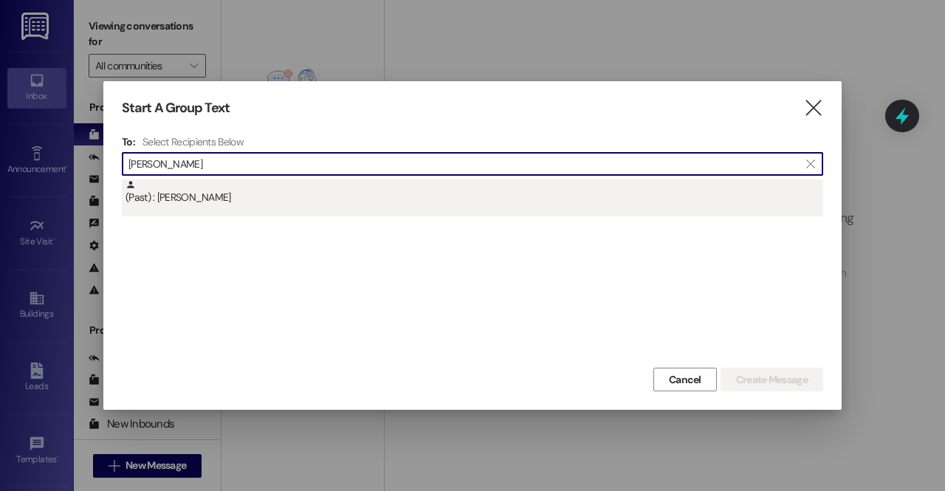
type input "selena"
click at [198, 200] on div "(Past) : Selena McClure" at bounding box center [475, 192] width 698 height 26
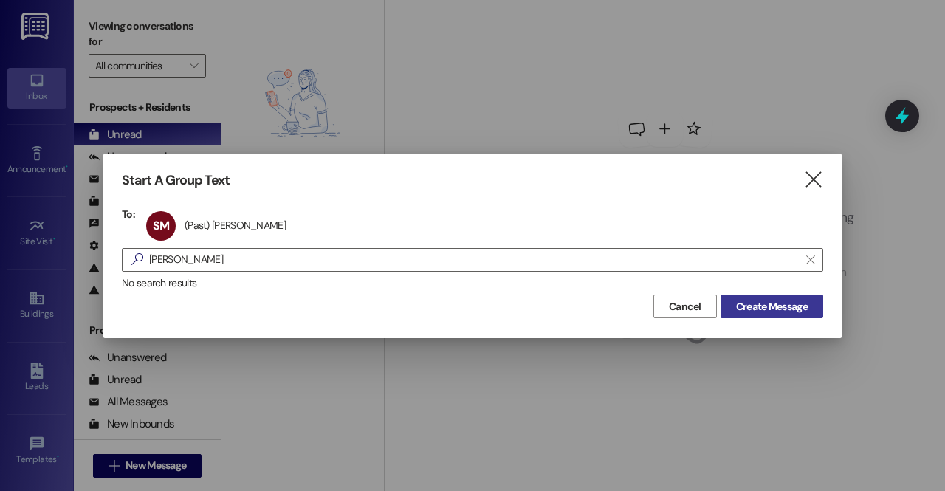
click at [780, 305] on span "Create Message" at bounding box center [772, 307] width 72 height 16
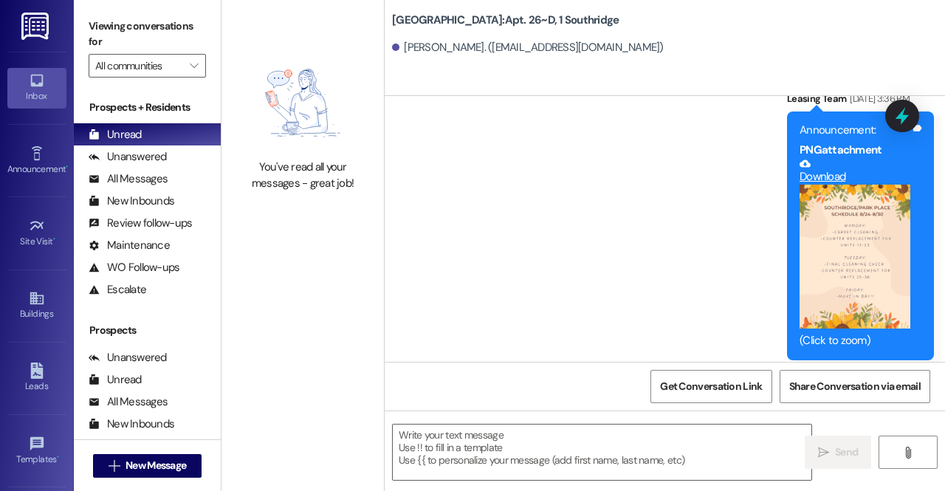
scroll to position [11030, 0]
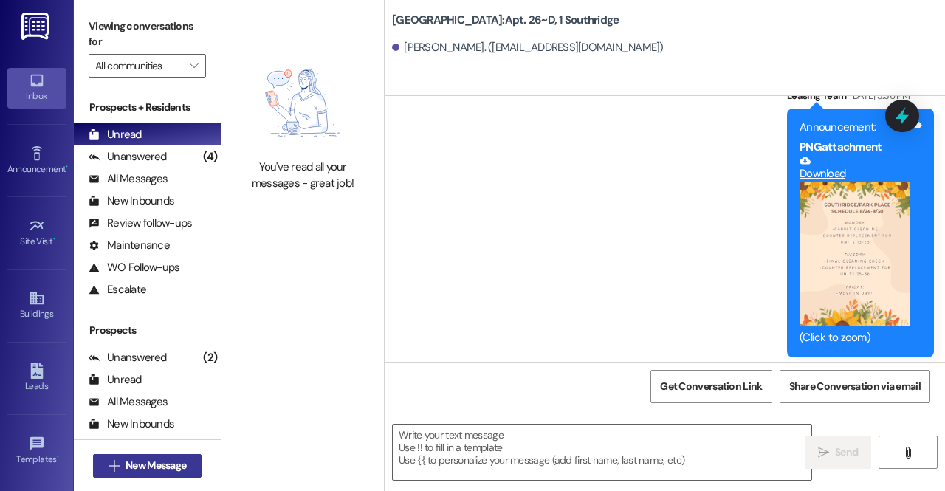
click at [168, 467] on span "New Message" at bounding box center [156, 466] width 61 height 16
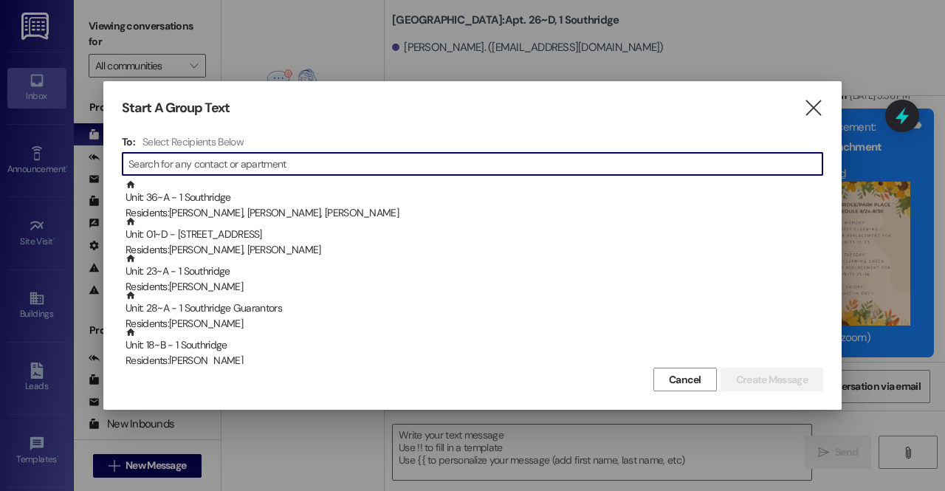
click at [273, 163] on input at bounding box center [475, 164] width 694 height 21
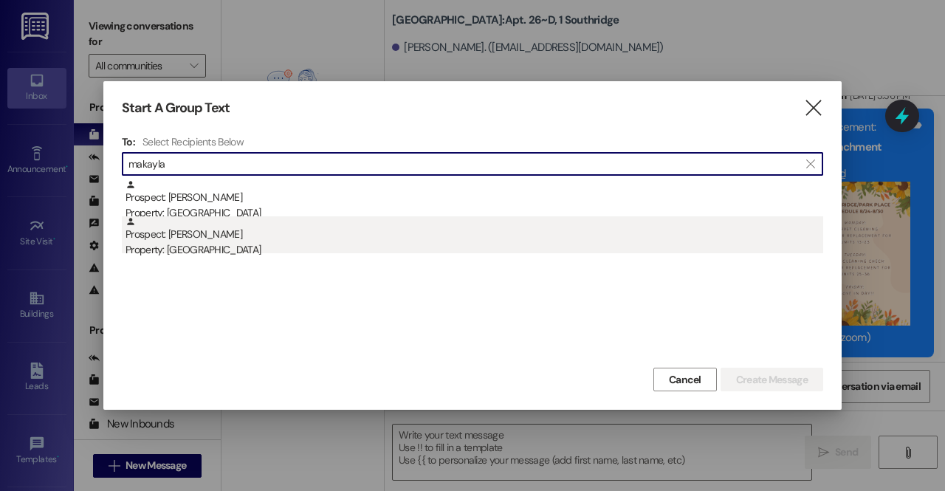
type input "makayla"
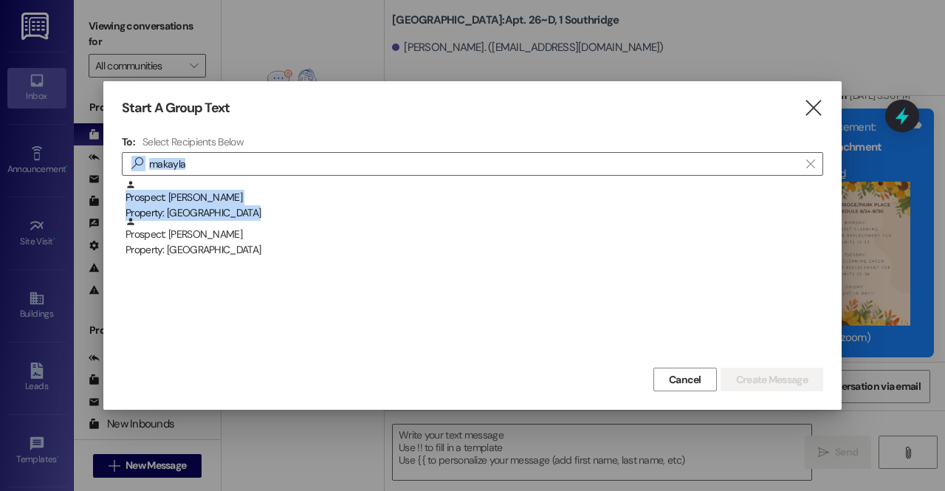
drag, startPoint x: 251, startPoint y: 218, endPoint x: 330, endPoint y: 132, distance: 116.5
click at [330, 132] on div "Start A Group Text  To: Select Recipients Below  makayla  Prospect: Makayla …" at bounding box center [472, 245] width 738 height 329
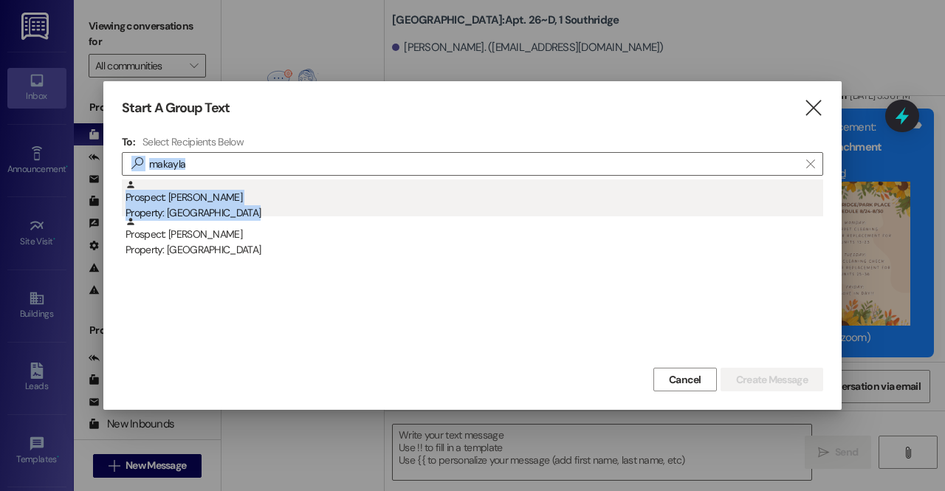
click at [269, 199] on div "Prospect: Makayla Steelman Property: Southridge" at bounding box center [475, 200] width 698 height 42
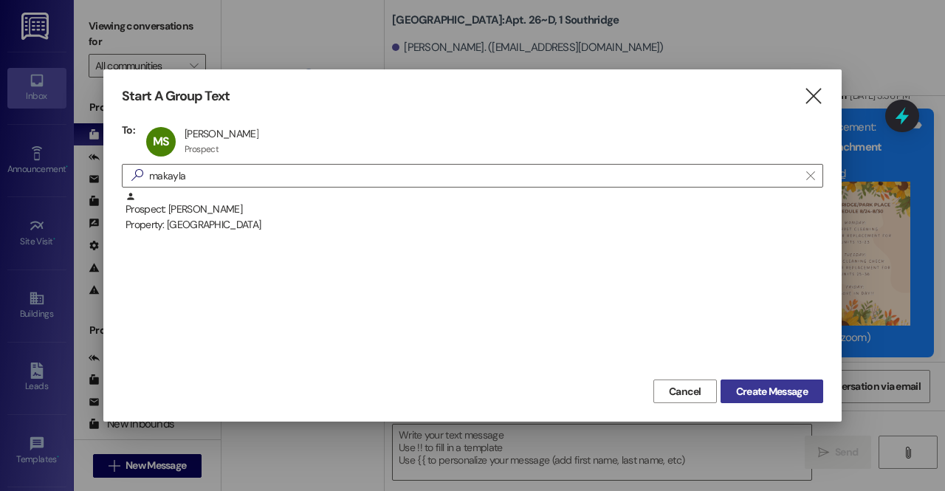
click at [745, 391] on span "Create Message" at bounding box center [772, 392] width 72 height 16
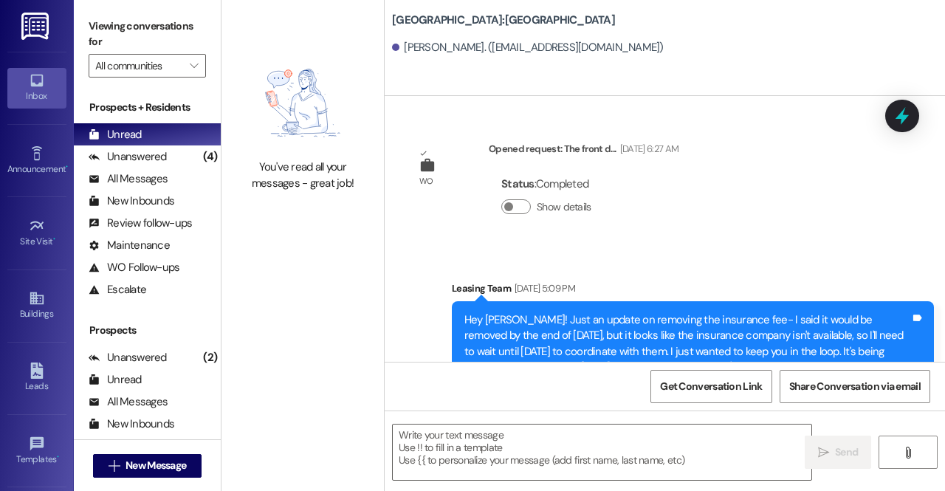
scroll to position [73, 0]
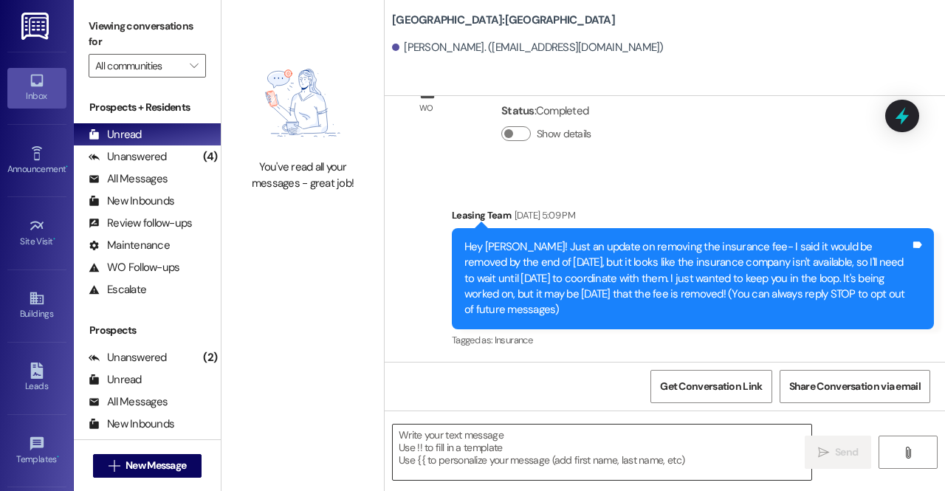
click at [490, 472] on textarea at bounding box center [602, 452] width 419 height 55
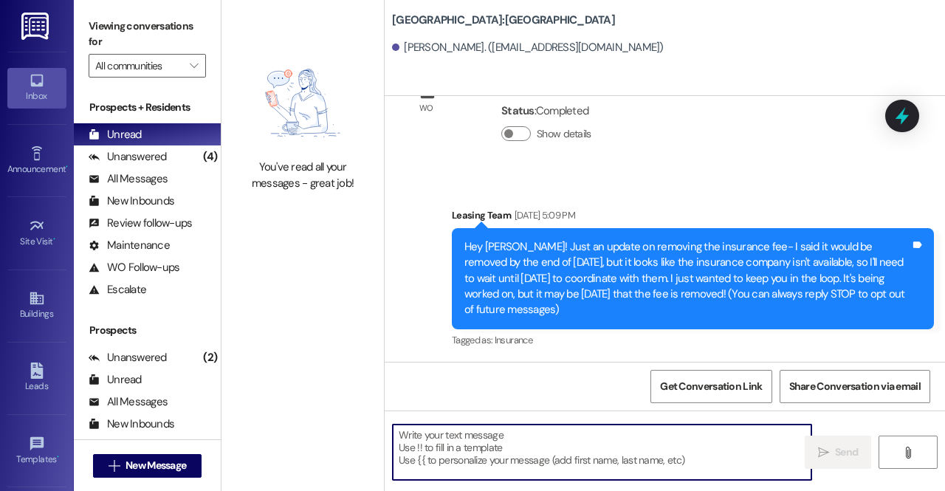
click at [453, 463] on textarea at bounding box center [602, 452] width 419 height 55
paste textarea "Confirm Insurance P.O. Box 1159 Newport Beach, CA 92659 info@confirminsurance.c…"
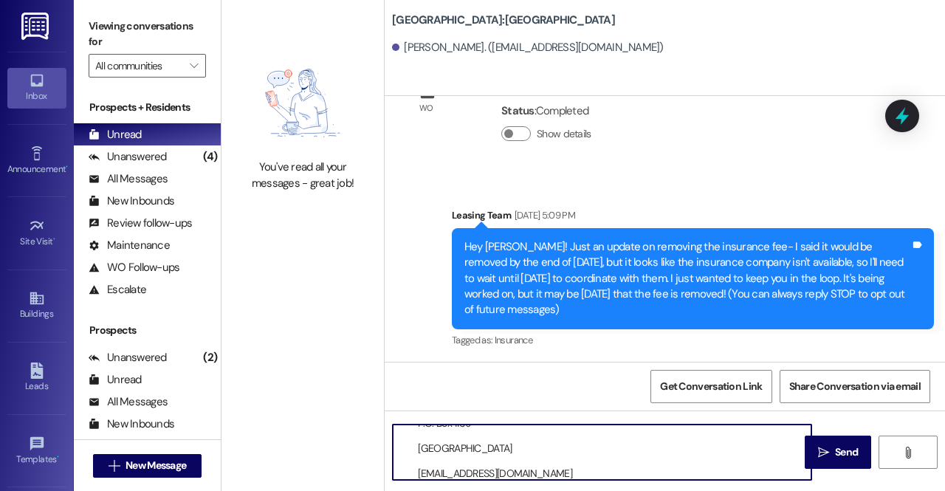
click at [439, 464] on textarea "Confirm Insurance P.O. Box 1159 Newport Beach, CA 92659 info@confirminsurance.c…" at bounding box center [602, 452] width 419 height 55
click at [431, 446] on textarea "Confirm Insurance P.O. Box 1159 Newport Beach, CA 92659 info@confirminsurance.c…" at bounding box center [602, 452] width 419 height 55
click at [421, 432] on textarea "Confirm Insurance P.O. Box 1159 Newport Beach, CA 92659 info@confirminsurance.c…" at bounding box center [602, 452] width 419 height 55
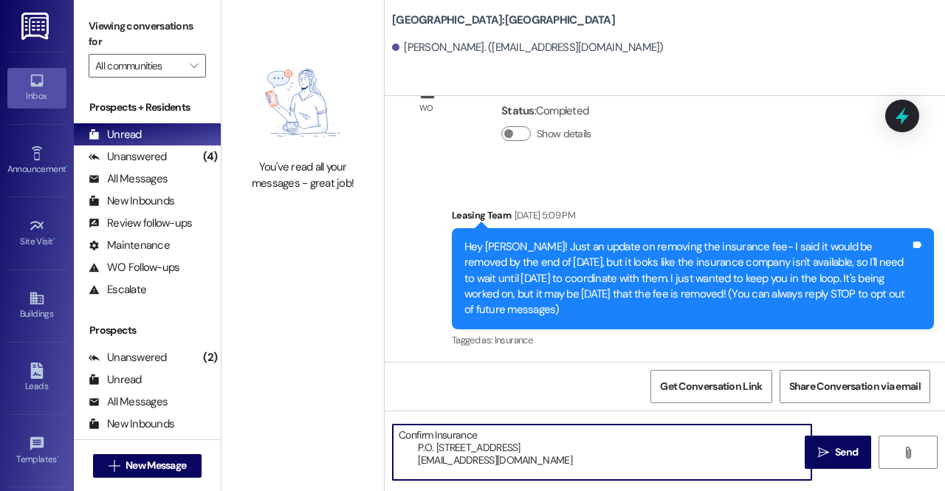
scroll to position [3, 0]
click at [394, 428] on textarea "Confirm Insurance P.O. Box 1159 Newport Beach, CA 92659 info@confirminsurance.c…" at bounding box center [602, 452] width 419 height 55
type textarea "Confirm Insurance P.O. Box 1159 Newport Beach, CA 92659 info@confirminsurance.c…"
click at [393, 430] on textarea "Confirm Insurance P.O. Box 1159 Newport Beach, CA 92659 info@confirminsurance.c…" at bounding box center [602, 452] width 419 height 55
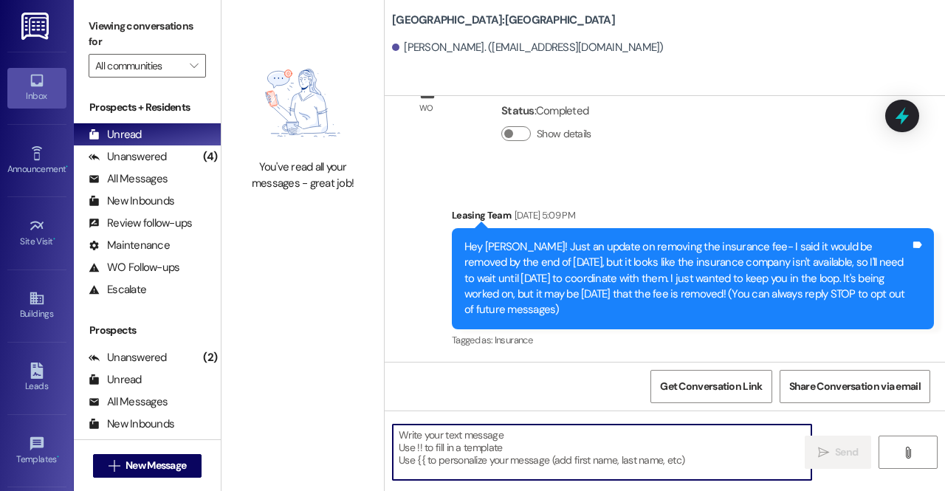
scroll to position [224, 0]
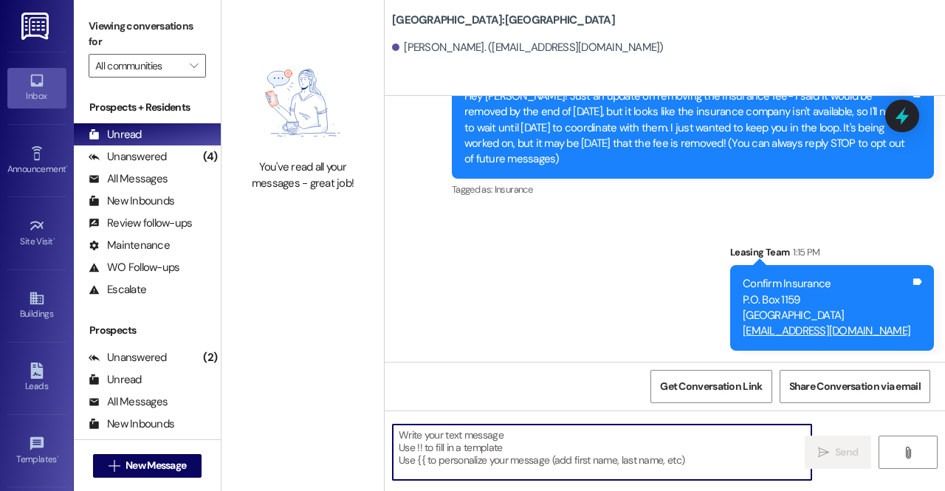
click at [501, 444] on textarea at bounding box center [602, 452] width 419 height 55
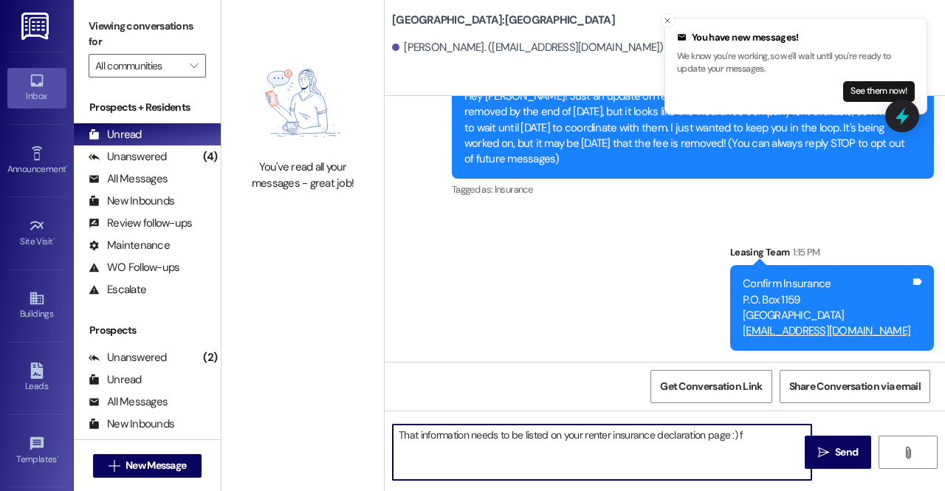
type textarea "That information needs to be listed on your renter insurance declaration page :)"
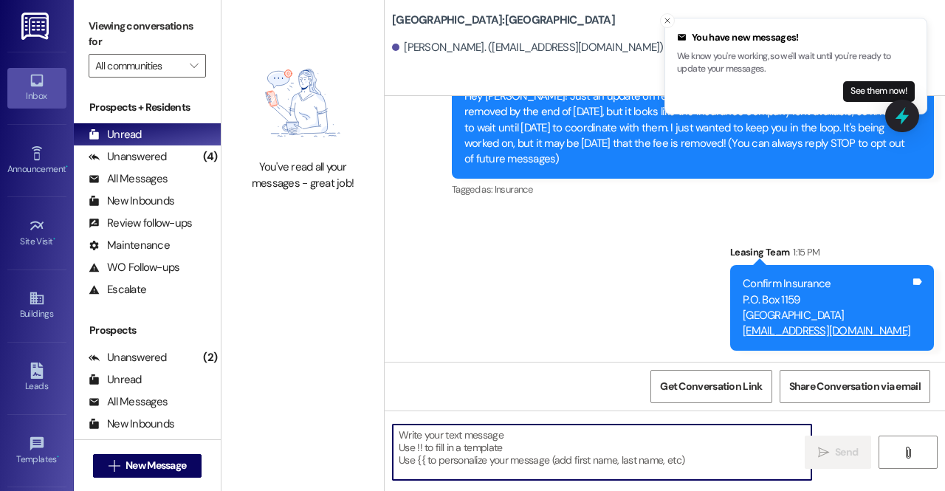
scroll to position [326, 0]
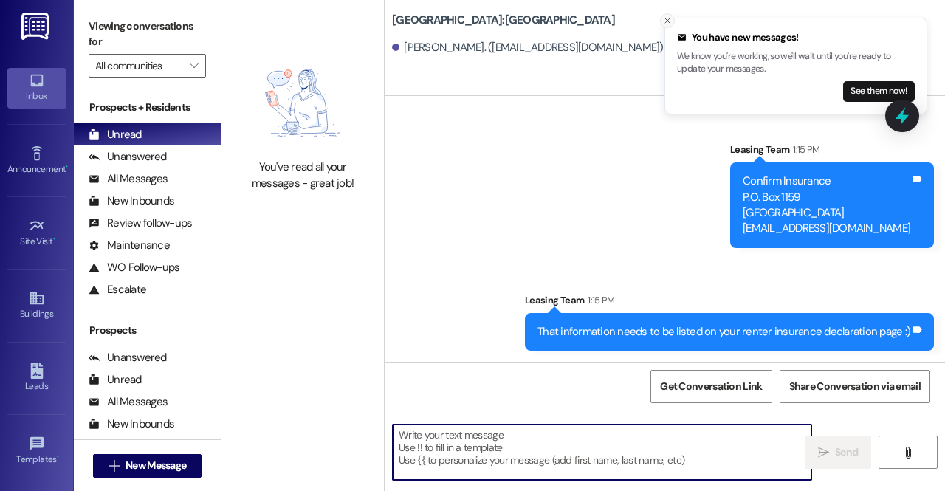
click at [665, 18] on line "Close toast" at bounding box center [667, 20] width 4 height 4
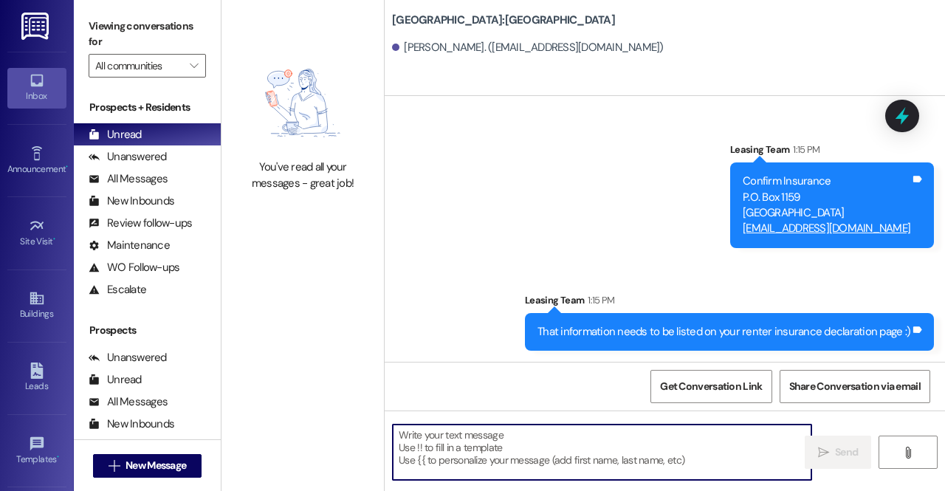
click at [448, 451] on textarea at bounding box center [602, 452] width 419 height 55
paste textarea "https://portal.confirminsurance.com/"
type textarea "https://portal.confirminsurance.com/"
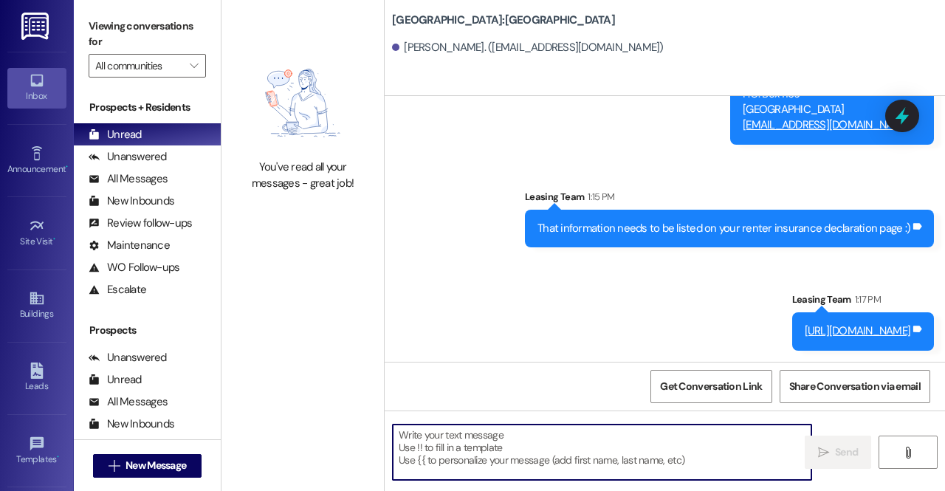
click at [514, 451] on textarea at bounding box center [602, 452] width 419 height 55
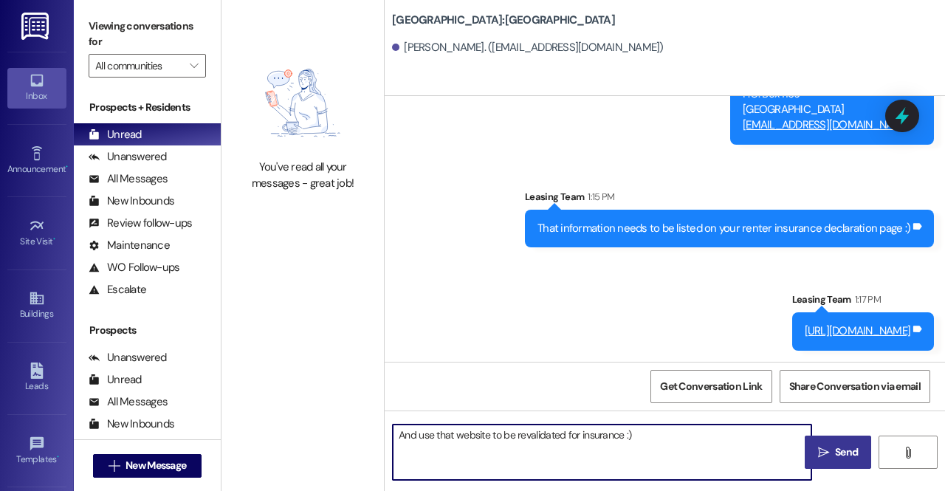
type textarea "And use that website to be revalidated for insurance :)"
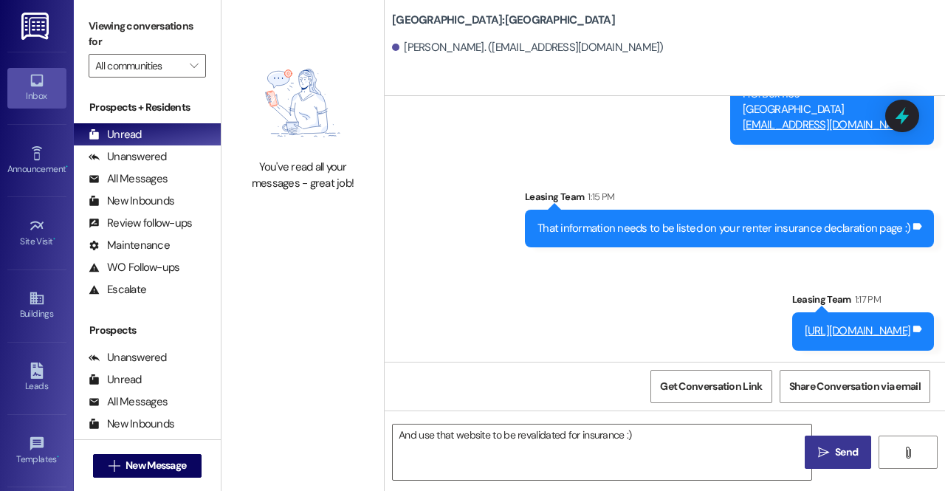
click at [840, 460] on span "Send" at bounding box center [846, 453] width 23 height 16
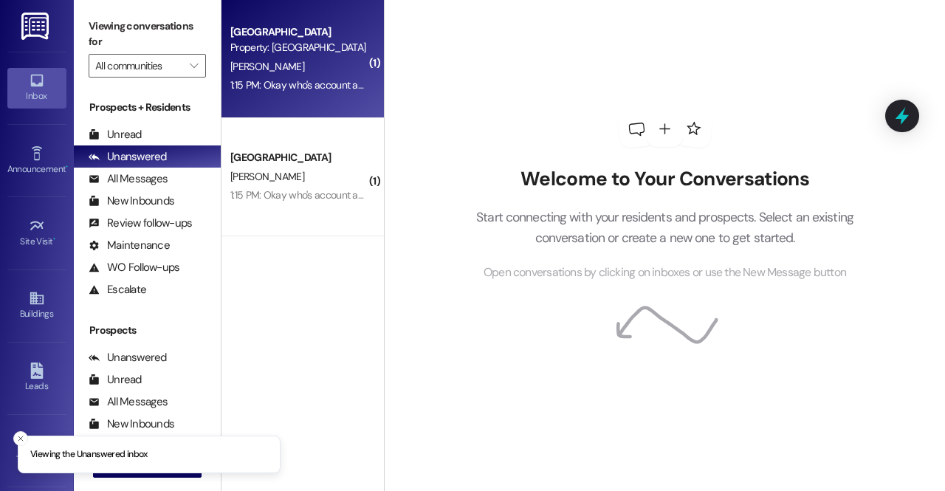
click at [260, 97] on div "[GEOGRAPHIC_DATA] Property: [GEOGRAPHIC_DATA] [PERSON_NAME] 1:15 PM: Okay who's…" at bounding box center [303, 59] width 162 height 118
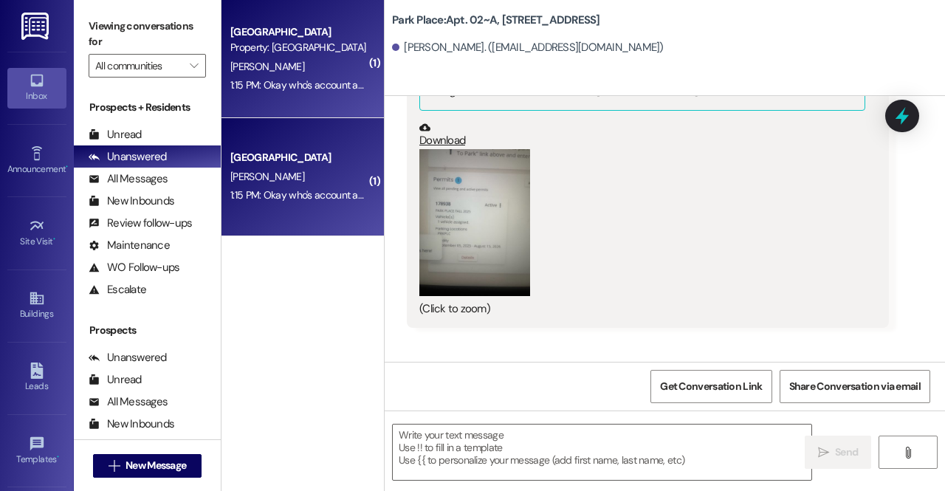
scroll to position [96853, 0]
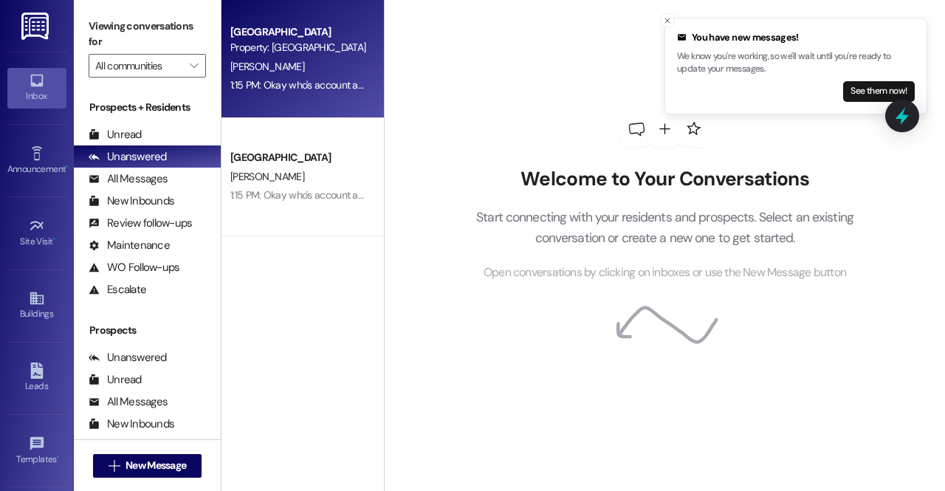
click at [352, 27] on div "[GEOGRAPHIC_DATA]" at bounding box center [298, 32] width 137 height 16
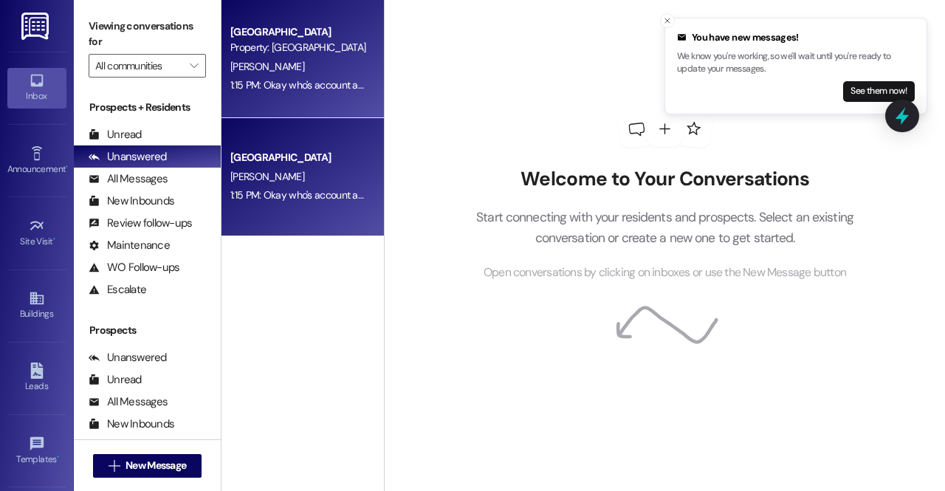
click at [340, 75] on div "[PERSON_NAME]" at bounding box center [299, 67] width 140 height 18
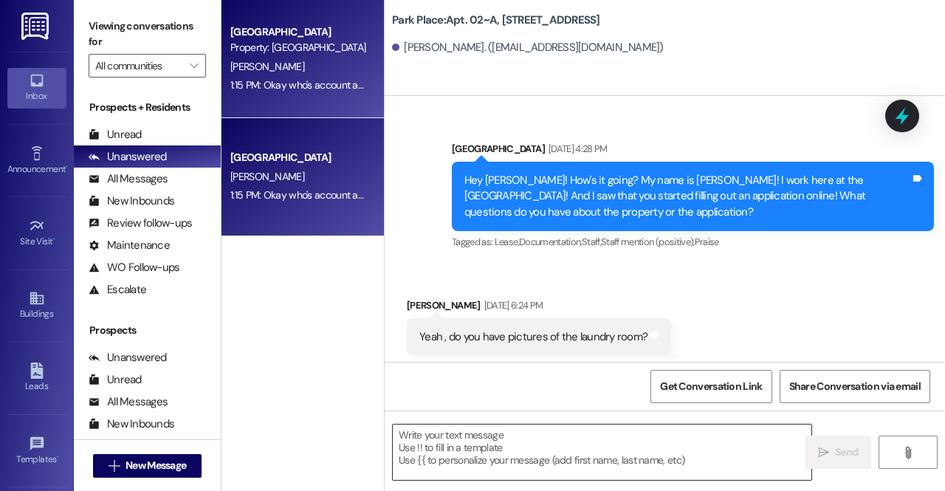
scroll to position [96853, 0]
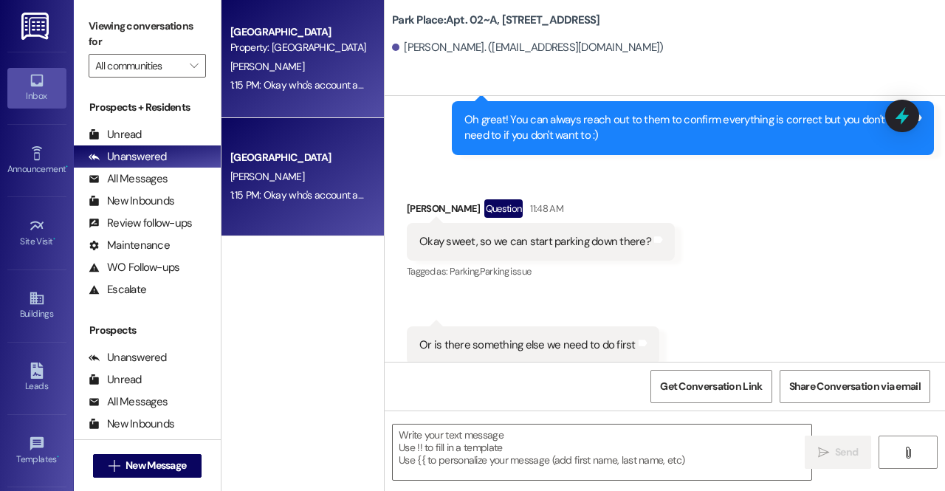
click at [461, 423] on div " Send " at bounding box center [665, 466] width 560 height 111
click at [458, 429] on textarea at bounding box center [602, 452] width 419 height 55
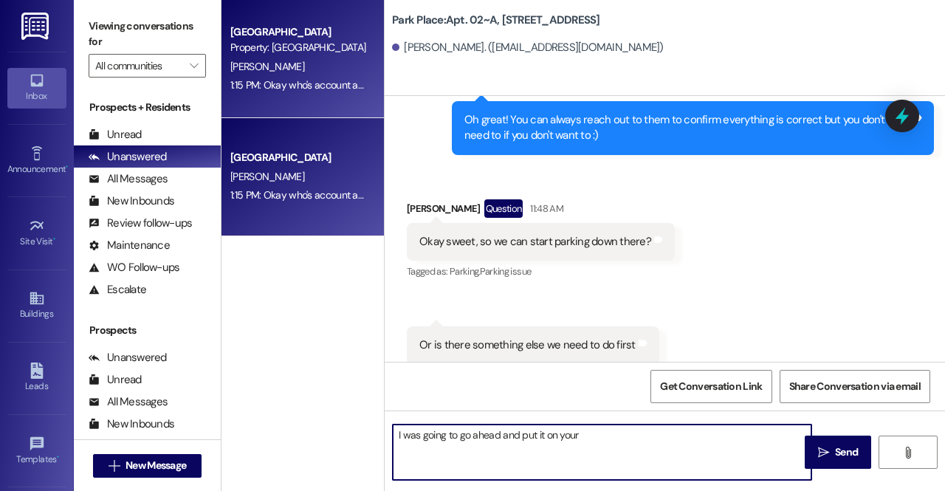
type textarea "I was going to go ahead and put it on yours"
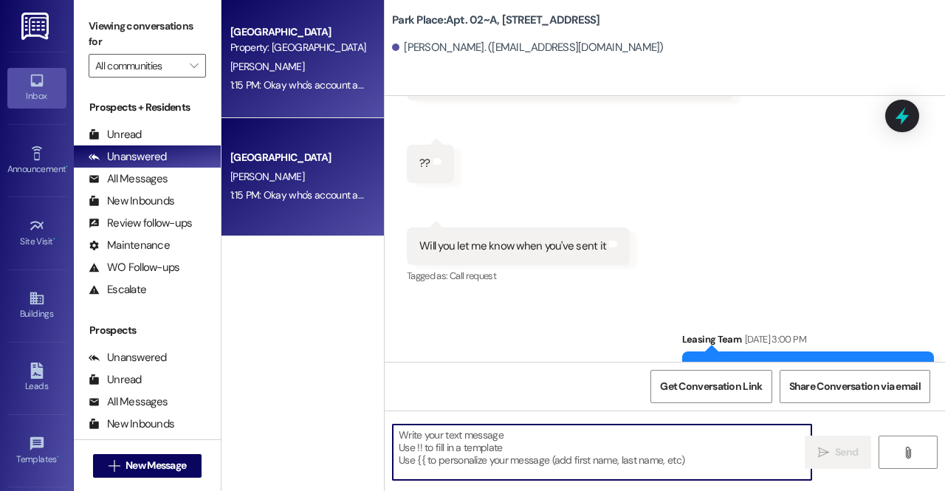
scroll to position [96299, 0]
